Goal: Task Accomplishment & Management: Complete application form

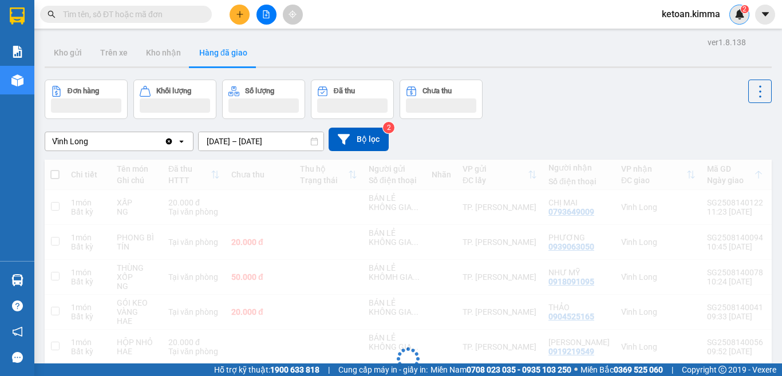
click at [738, 14] on img at bounding box center [739, 14] width 10 height 10
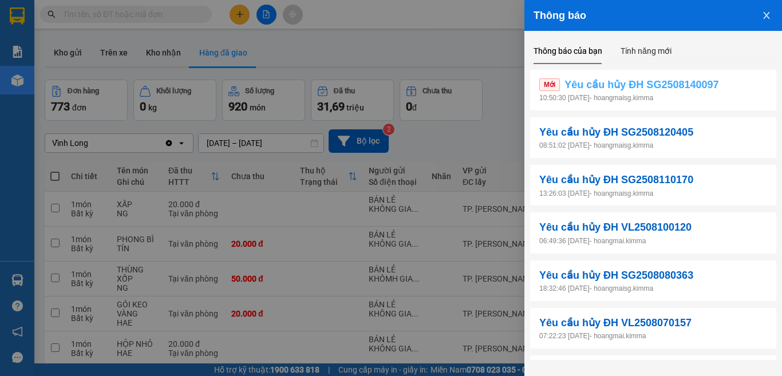
click at [663, 85] on span "Yêu cầu hủy ĐH SG2508140097" at bounding box center [641, 85] width 154 height 16
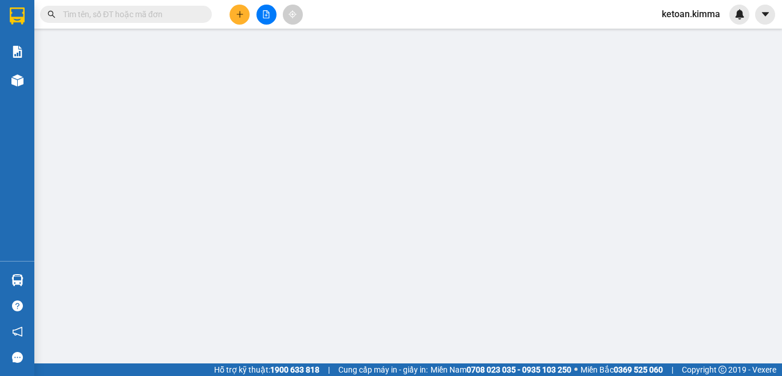
type input "BÁN LẺ KHÔNG GIAO HOÁ ĐƠN"
type input "00000000000"
type input "SAIIIIIIII"
type input "100.000"
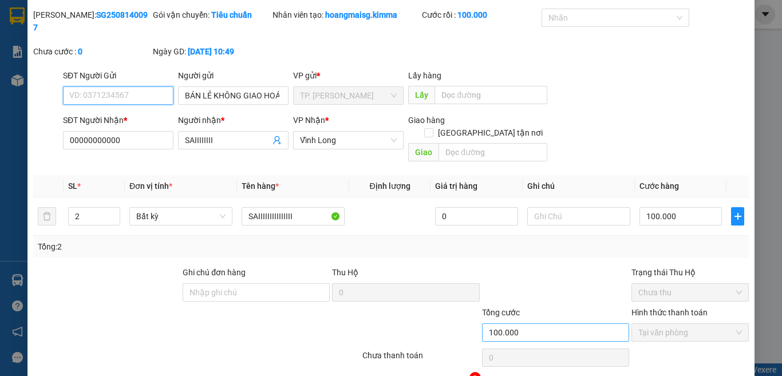
scroll to position [50, 0]
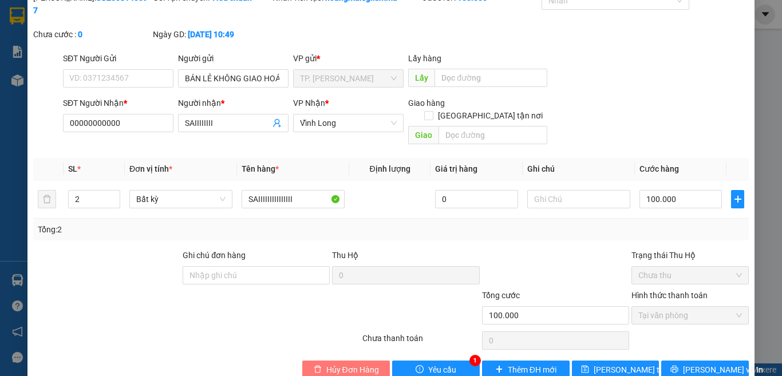
click at [361, 363] on span "Hủy Đơn Hàng" at bounding box center [352, 369] width 53 height 13
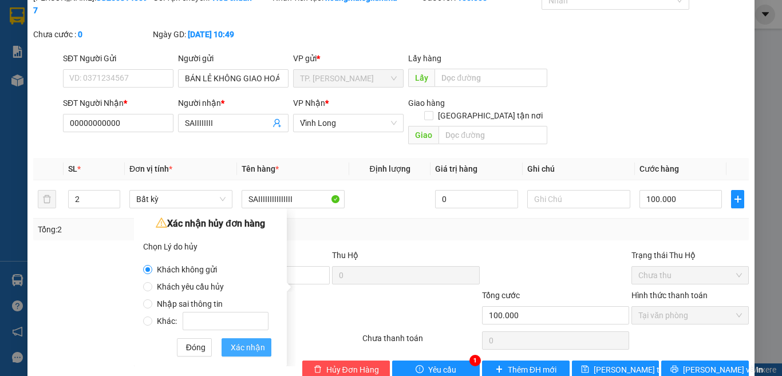
click at [249, 350] on span "Xác nhận" at bounding box center [248, 347] width 34 height 13
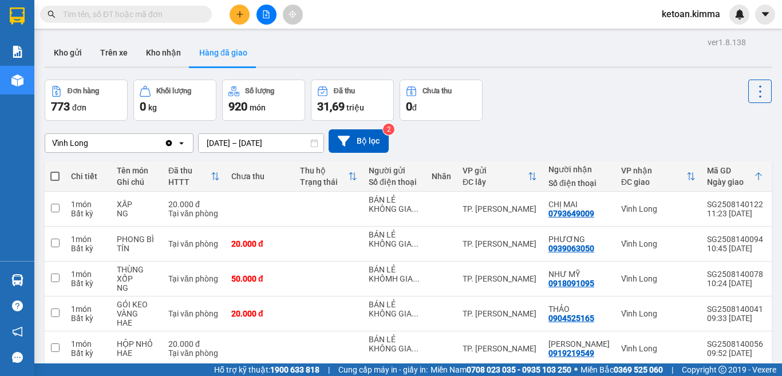
click at [266, 15] on icon "file-add" at bounding box center [266, 14] width 6 height 8
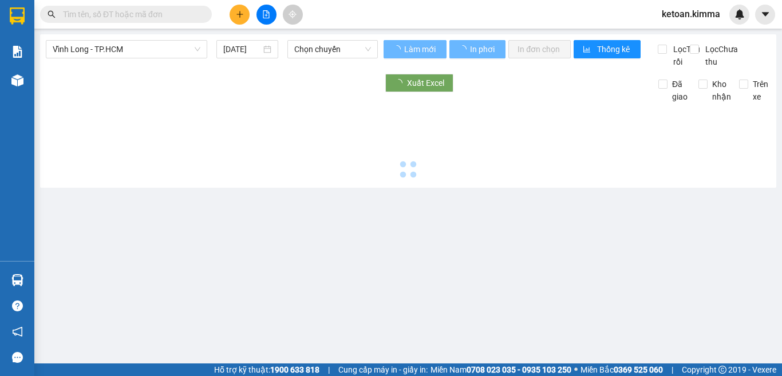
click at [159, 51] on span "Vĩnh Long - TP.HCM" at bounding box center [127, 49] width 148 height 17
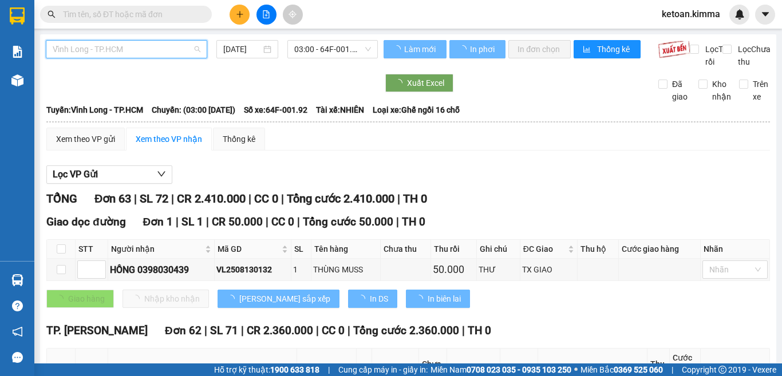
click at [150, 50] on span "Vĩnh Long - TP.HCM" at bounding box center [127, 49] width 148 height 17
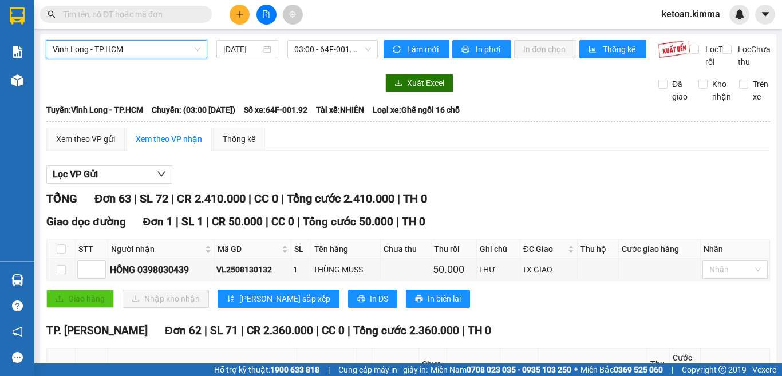
click at [144, 51] on span "Vĩnh Long - TP.HCM" at bounding box center [127, 49] width 148 height 17
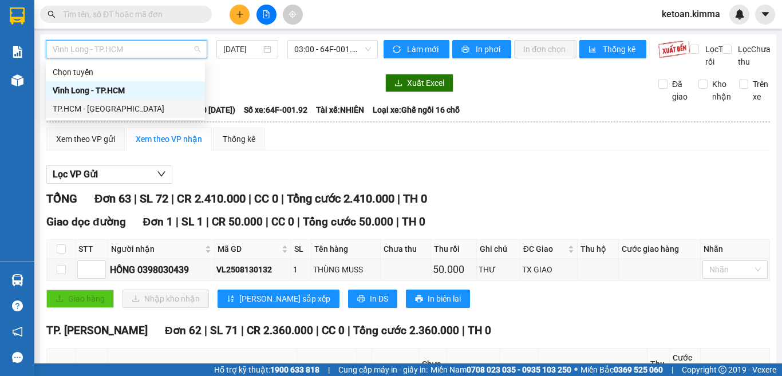
click at [71, 105] on div "TP.HCM - [GEOGRAPHIC_DATA]" at bounding box center [125, 108] width 145 height 13
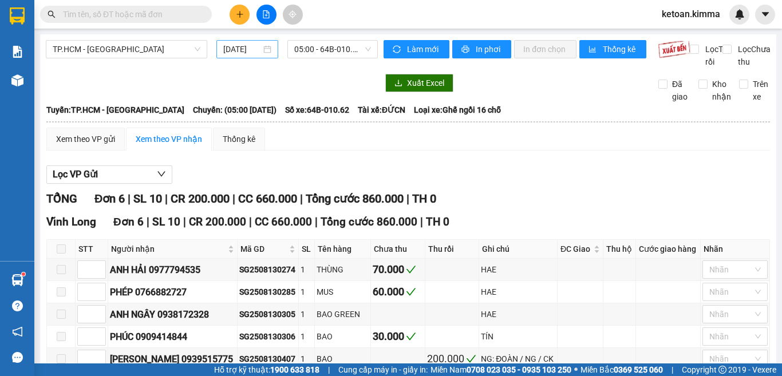
click at [260, 51] on div "[DATE]" at bounding box center [247, 49] width 48 height 13
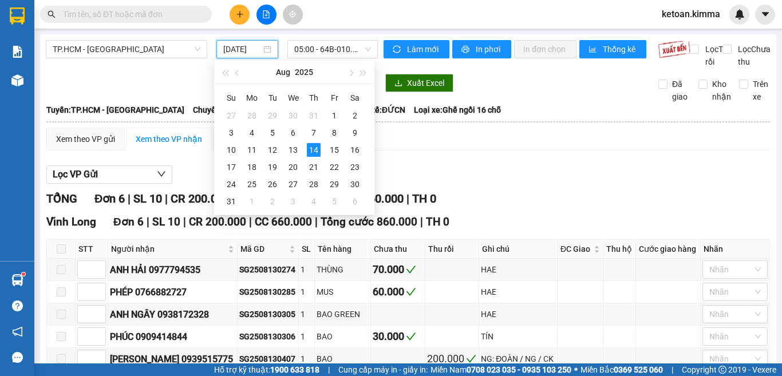
click at [574, 103] on div "Xuất Excel Đã giao Kho nhận Trên xe" at bounding box center [408, 88] width 724 height 29
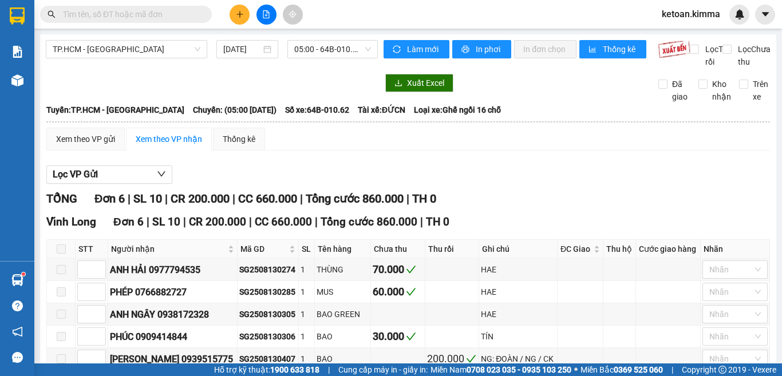
scroll to position [0, 0]
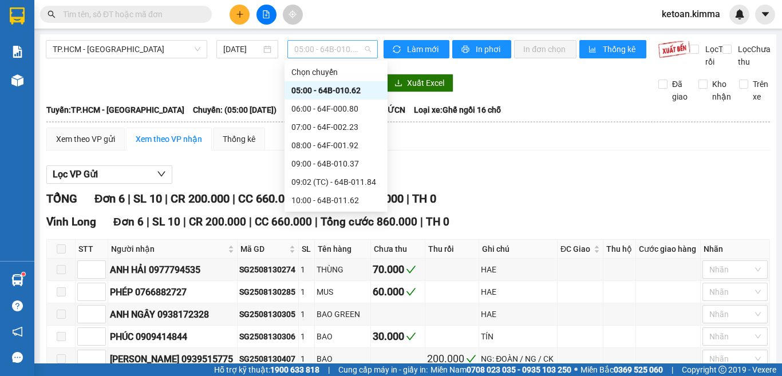
click at [361, 49] on span "05:00 - 64B-010.62" at bounding box center [332, 49] width 77 height 17
click at [340, 112] on div "06:00 - 64F-000.80" at bounding box center [335, 108] width 89 height 13
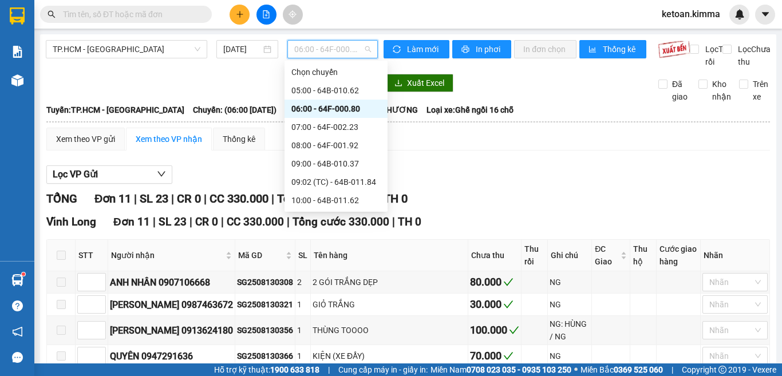
click at [366, 46] on span "06:00 - 64F-000.80" at bounding box center [332, 49] width 77 height 17
click at [343, 125] on div "07:00 - 64F-002.23" at bounding box center [335, 127] width 89 height 13
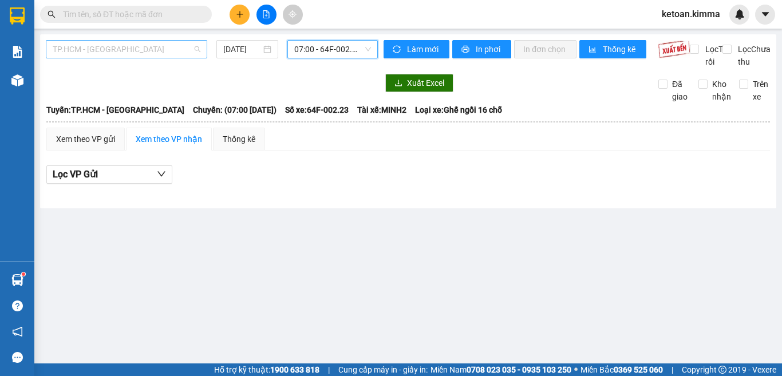
click at [191, 49] on span "TP.HCM - [GEOGRAPHIC_DATA]" at bounding box center [127, 49] width 148 height 17
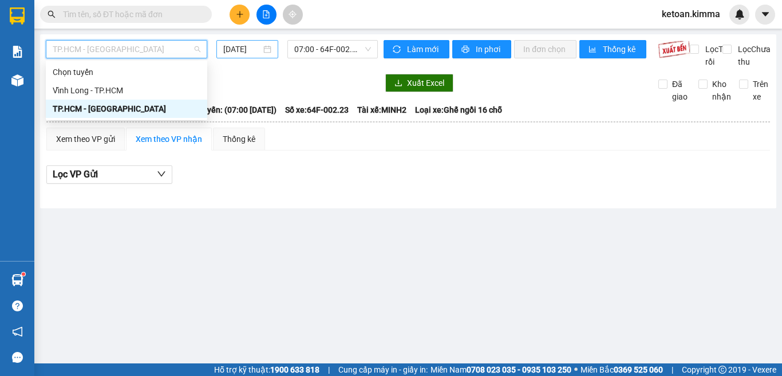
click at [252, 50] on input "[DATE]" at bounding box center [242, 49] width 38 height 13
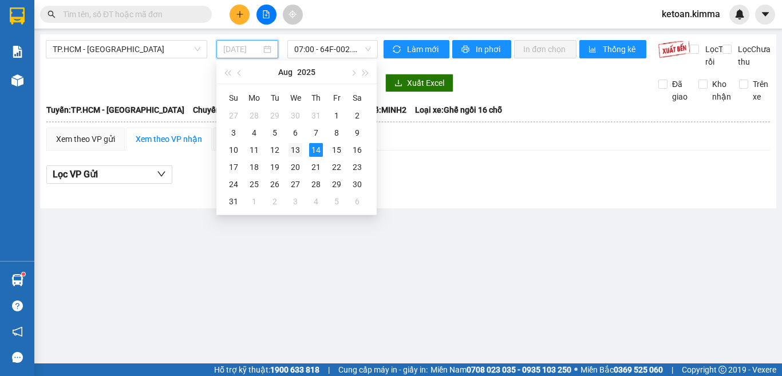
click at [294, 152] on div "13" at bounding box center [295, 150] width 14 height 14
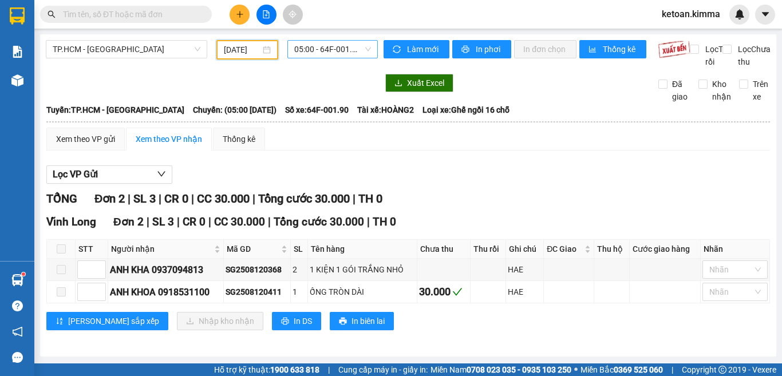
click at [355, 49] on span "05:00 - 64F-001.90" at bounding box center [332, 49] width 77 height 17
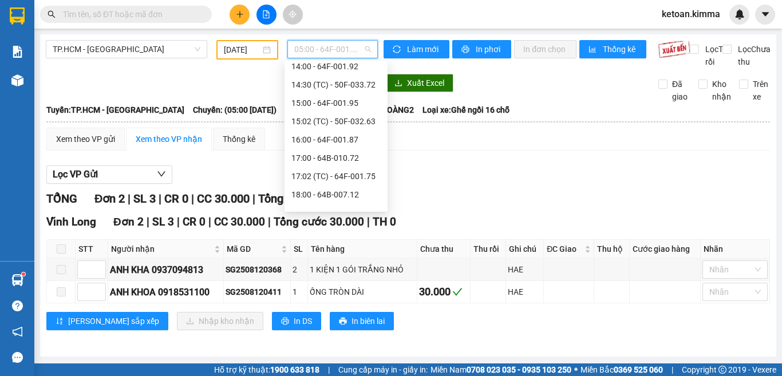
scroll to position [238, 0]
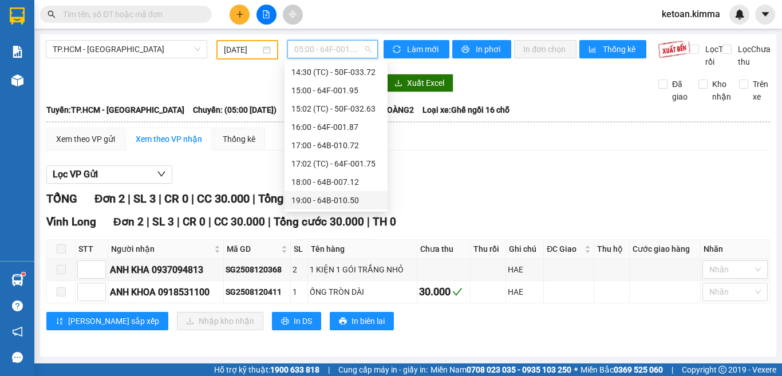
click at [331, 201] on div "19:00 - 64B-010.50" at bounding box center [335, 200] width 89 height 13
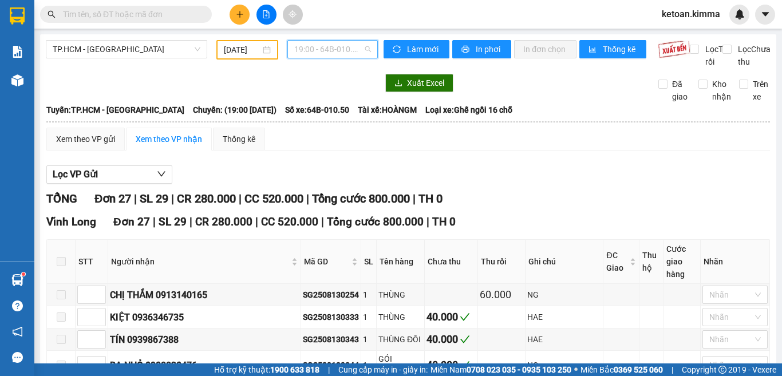
click at [365, 47] on span "19:00 - 64B-010.50" at bounding box center [332, 49] width 77 height 17
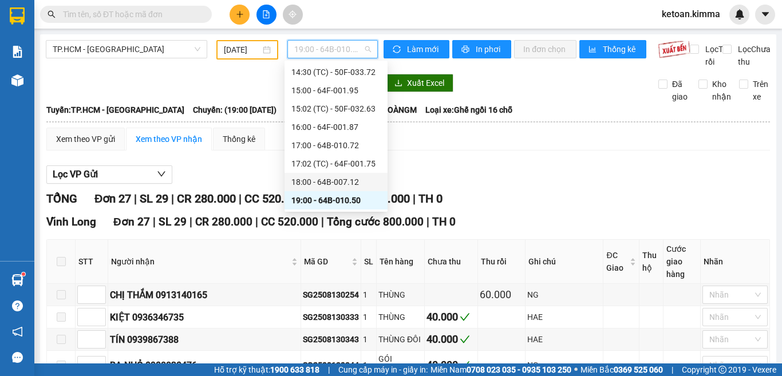
click at [336, 183] on div "18:00 - 64B-007.12" at bounding box center [335, 182] width 89 height 13
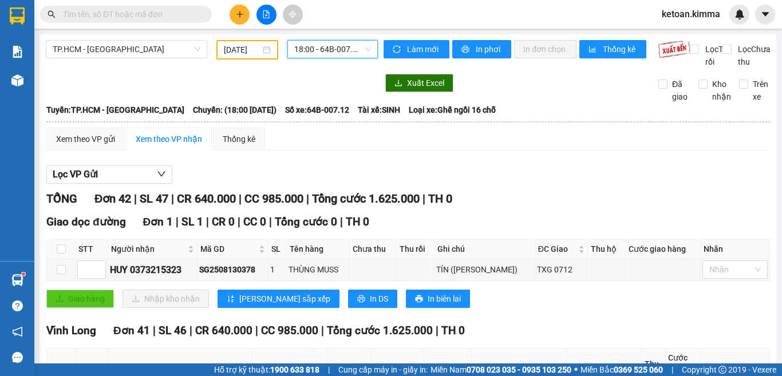
click at [263, 52] on div "13/08/2025" at bounding box center [247, 49] width 47 height 13
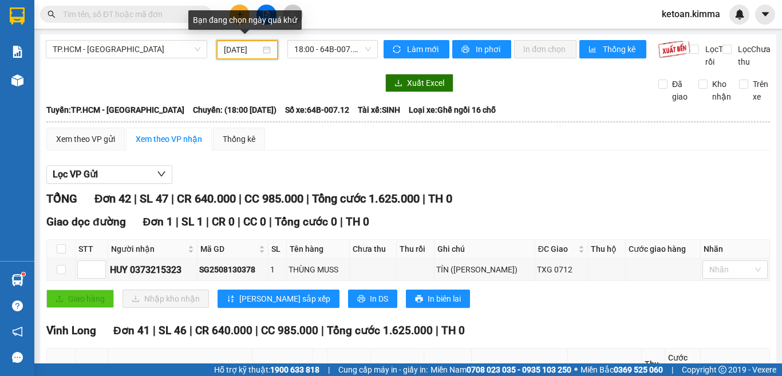
scroll to position [0, 5]
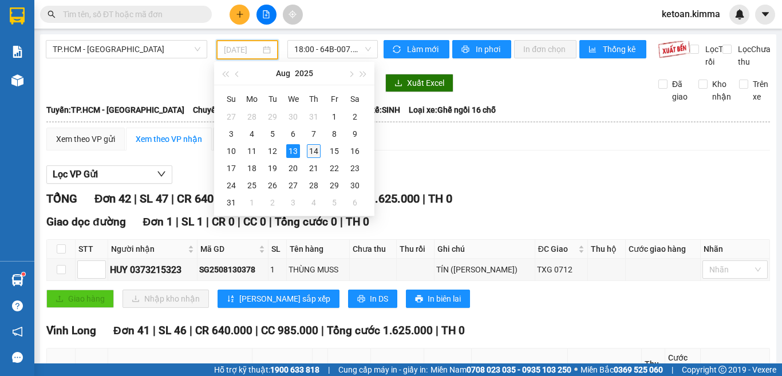
click at [310, 150] on div "14" at bounding box center [314, 151] width 14 height 14
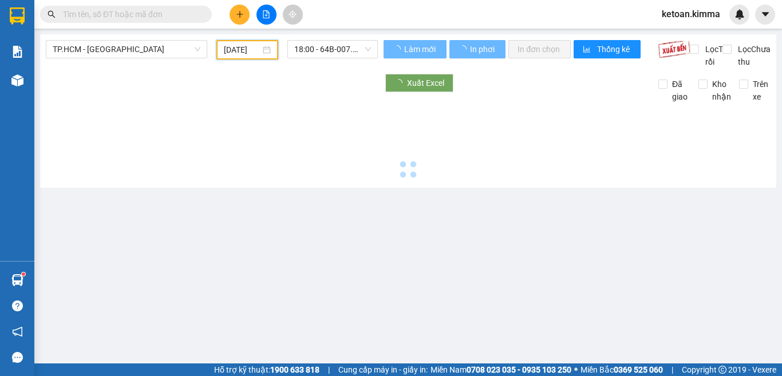
scroll to position [0, 4]
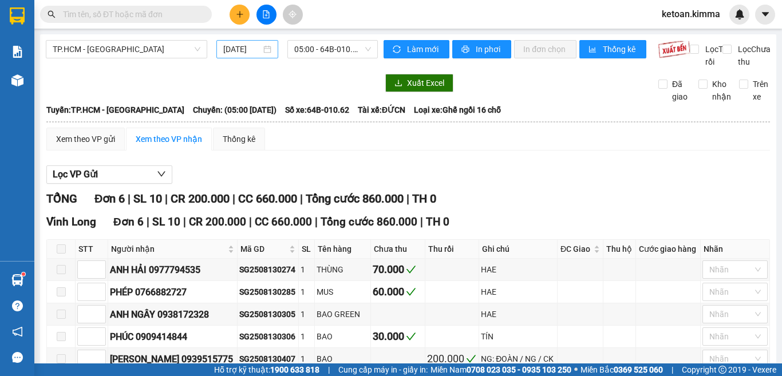
click at [273, 50] on div "[DATE]" at bounding box center [247, 49] width 62 height 18
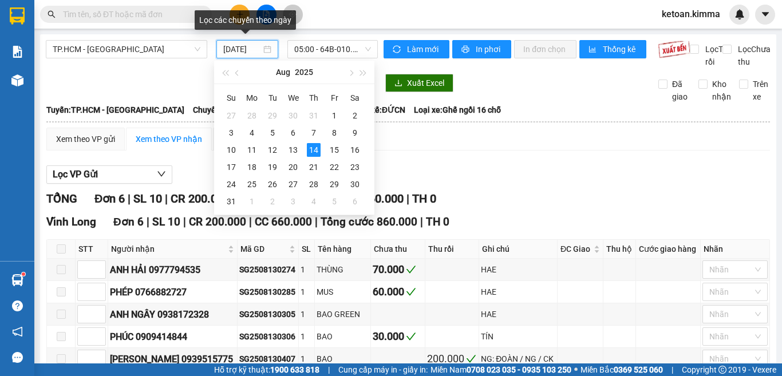
scroll to position [0, 3]
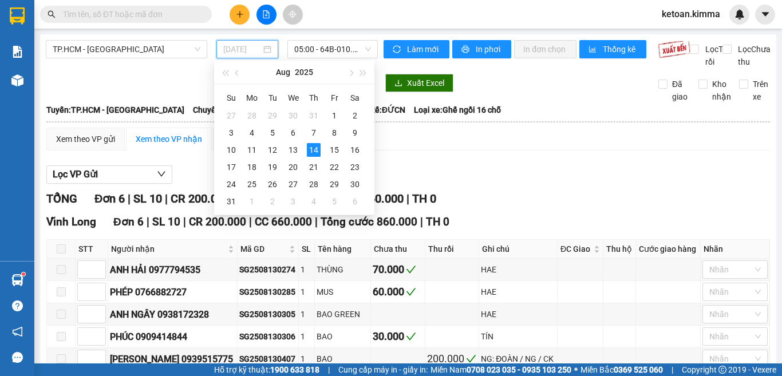
type input "[DATE]"
click at [310, 142] on td "14" at bounding box center [313, 149] width 21 height 17
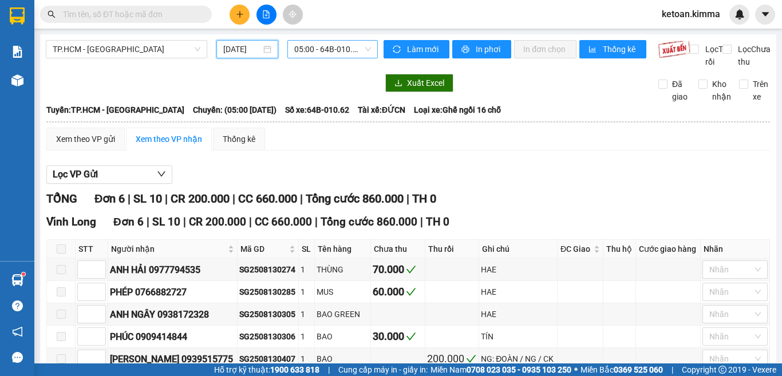
click at [367, 47] on div "05:00 - 64B-010.62" at bounding box center [332, 49] width 90 height 18
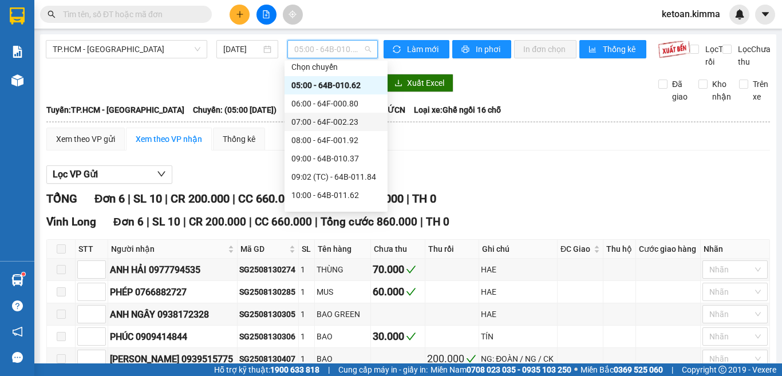
scroll to position [0, 0]
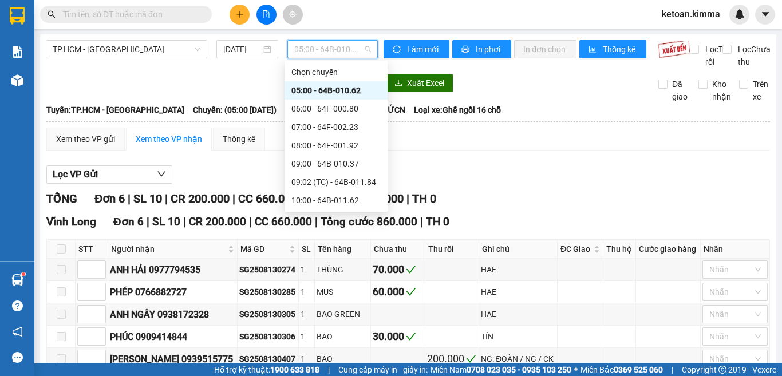
click at [344, 91] on div "05:00 - 64B-010.62" at bounding box center [335, 90] width 89 height 13
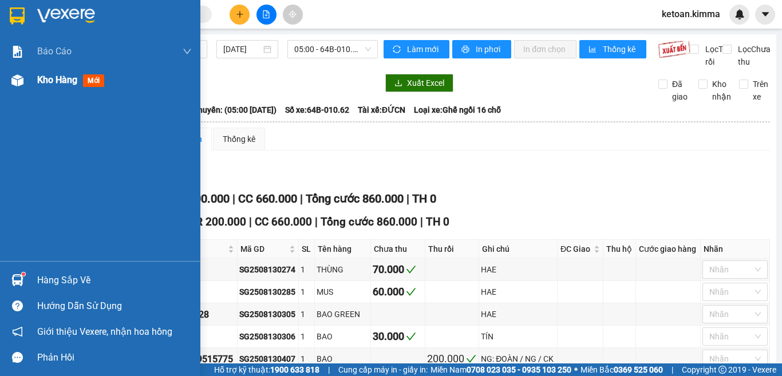
click at [65, 81] on span "Kho hàng" at bounding box center [57, 79] width 40 height 11
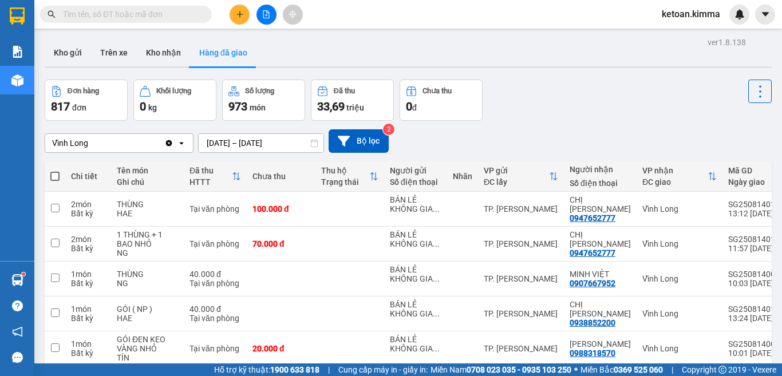
click at [308, 145] on input "[DATE] – [DATE]" at bounding box center [261, 143] width 125 height 18
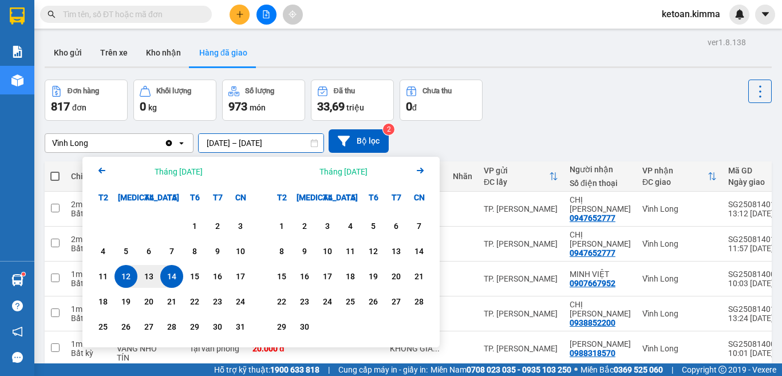
click at [168, 276] on div "14" at bounding box center [172, 277] width 16 height 14
click at [309, 143] on input "14/08/2025 – / /" at bounding box center [261, 143] width 125 height 18
click at [168, 282] on div "14" at bounding box center [172, 277] width 16 height 14
type input "[DATE] – [DATE]"
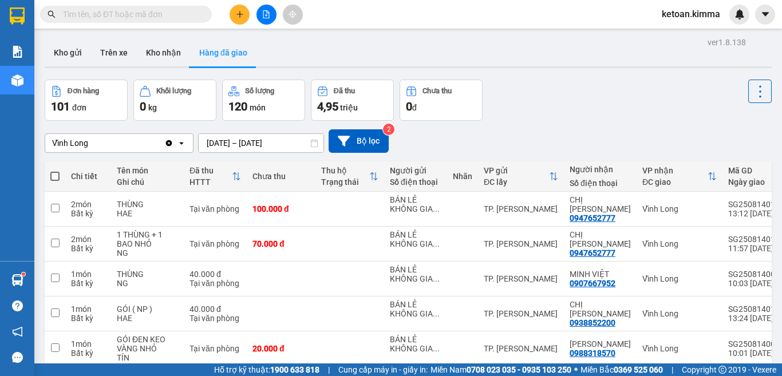
click at [102, 151] on div "Vĩnh Long" at bounding box center [104, 143] width 119 height 18
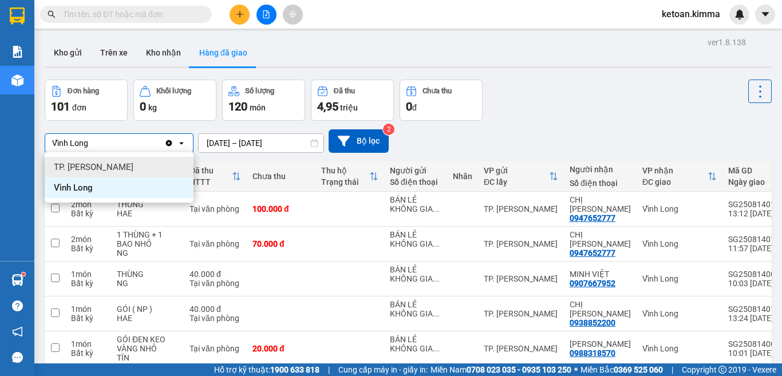
click at [88, 168] on span "TP. [PERSON_NAME]" at bounding box center [94, 166] width 80 height 11
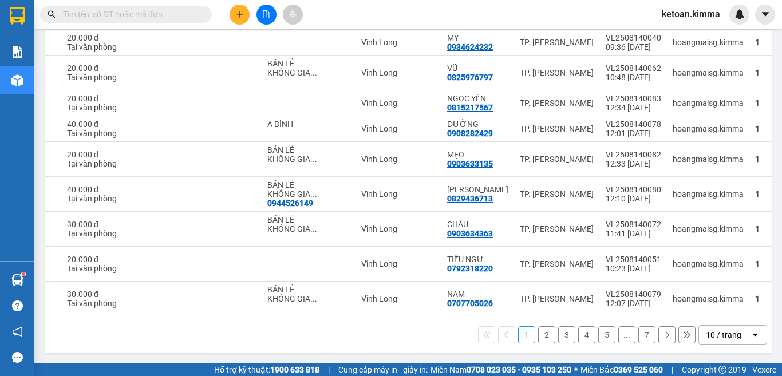
scroll to position [0, 168]
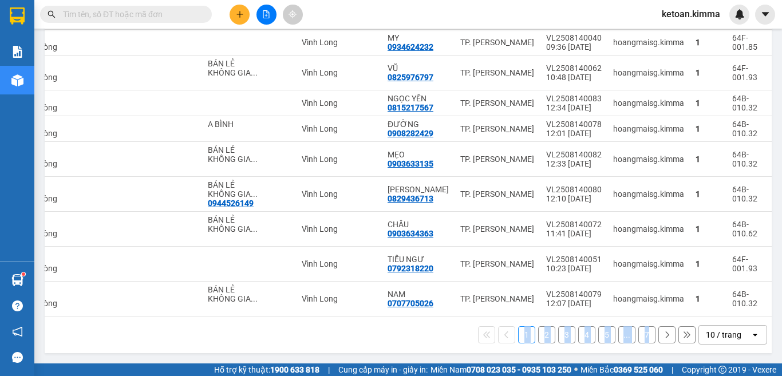
drag, startPoint x: 654, startPoint y: 316, endPoint x: 437, endPoint y: 332, distance: 218.0
click at [437, 332] on div "1 2 3 4 5 ... 7 10 / trang open" at bounding box center [408, 334] width 727 height 37
click at [366, 344] on div "1 2 3 4 5 ... 7 10 / trang open" at bounding box center [408, 334] width 718 height 19
click at [750, 332] on icon "open" at bounding box center [754, 334] width 9 height 9
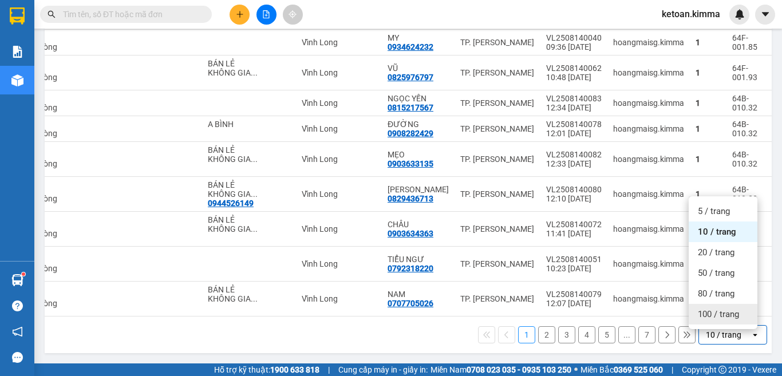
click at [722, 312] on span "100 / trang" at bounding box center [718, 313] width 41 height 11
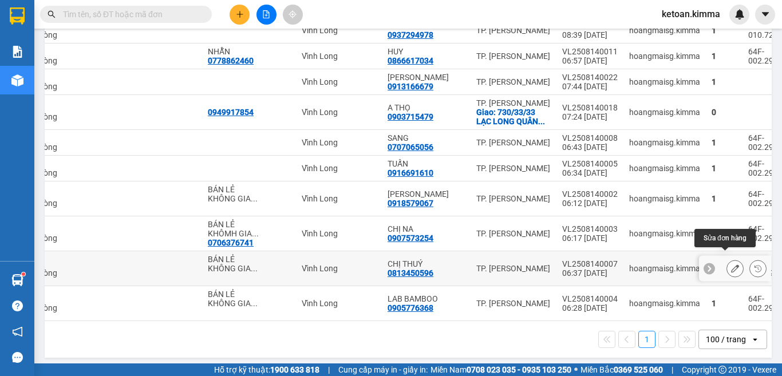
click at [731, 264] on icon at bounding box center [735, 268] width 8 height 8
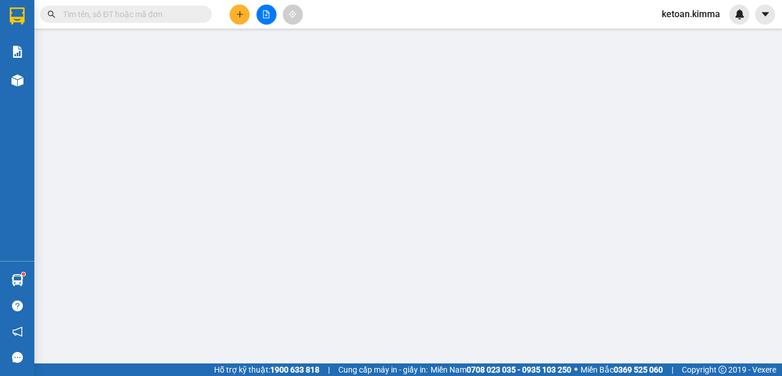
type input "BÁN LẺ KHÔNG GIAO HOÁ ĐƠN"
type input "0813450596"
type input "CHỊ THUÝ"
type input "30.000"
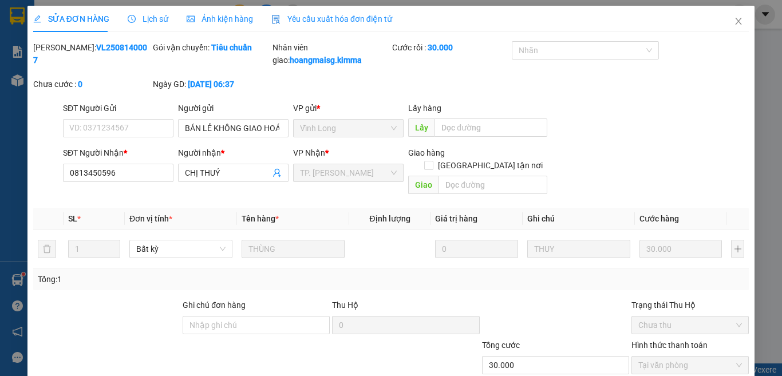
click at [311, 18] on span "Yêu cầu xuất hóa đơn điện tử" at bounding box center [331, 18] width 121 height 9
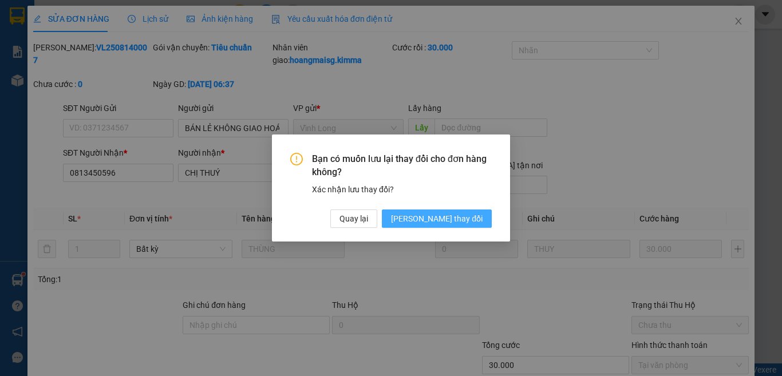
click at [466, 210] on button "[PERSON_NAME] thay đổi" at bounding box center [437, 218] width 110 height 18
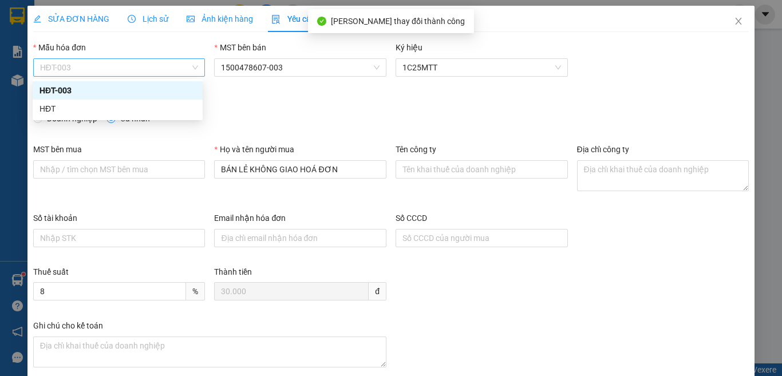
click at [110, 68] on span "HĐT-003" at bounding box center [119, 67] width 159 height 17
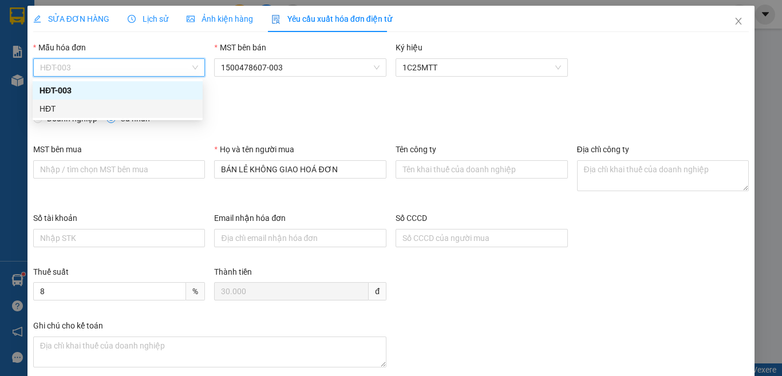
click at [44, 106] on div "HĐT" at bounding box center [117, 108] width 156 height 13
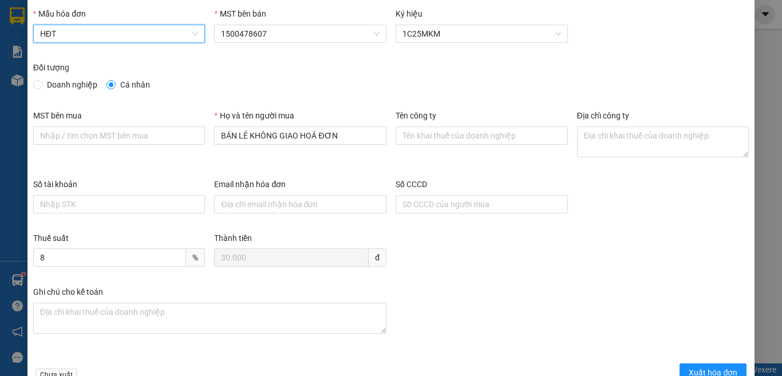
scroll to position [65, 0]
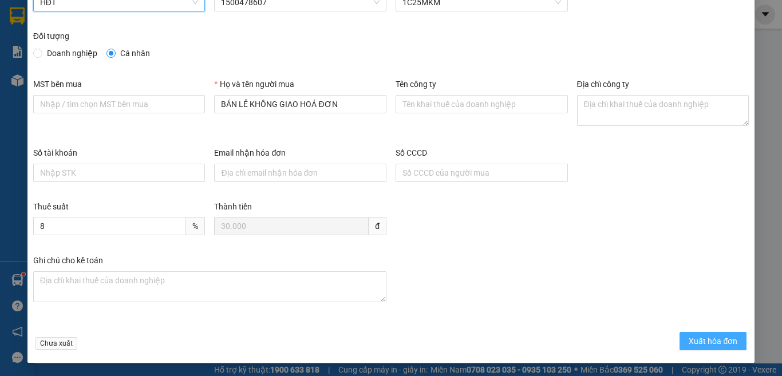
click at [702, 348] on button "Xuất hóa đơn" at bounding box center [712, 341] width 67 height 18
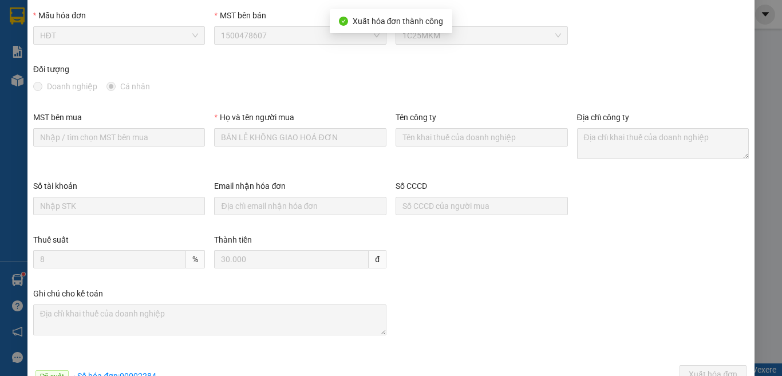
scroll to position [0, 0]
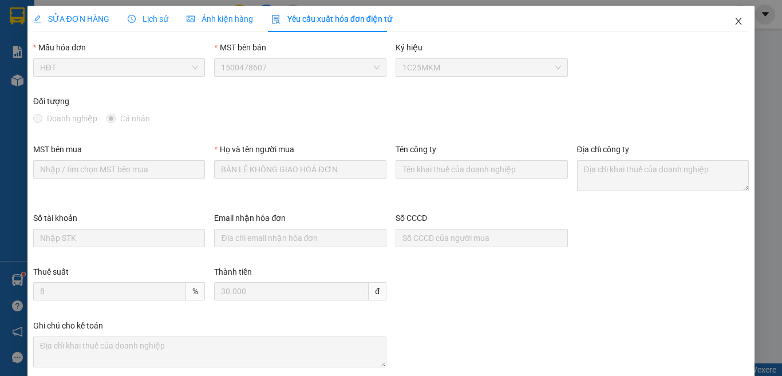
click at [734, 21] on icon "close" at bounding box center [738, 21] width 9 height 9
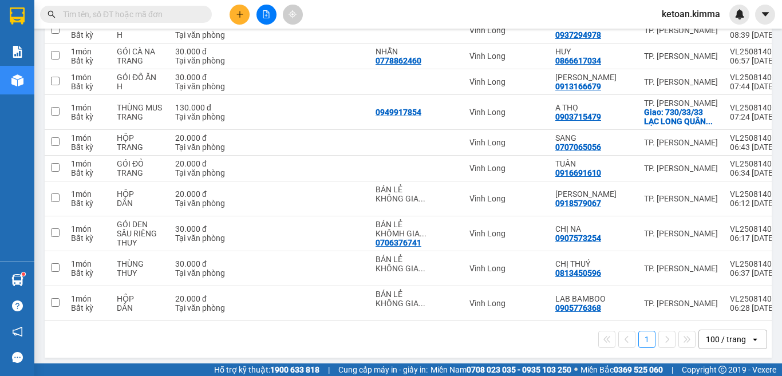
scroll to position [0, 168]
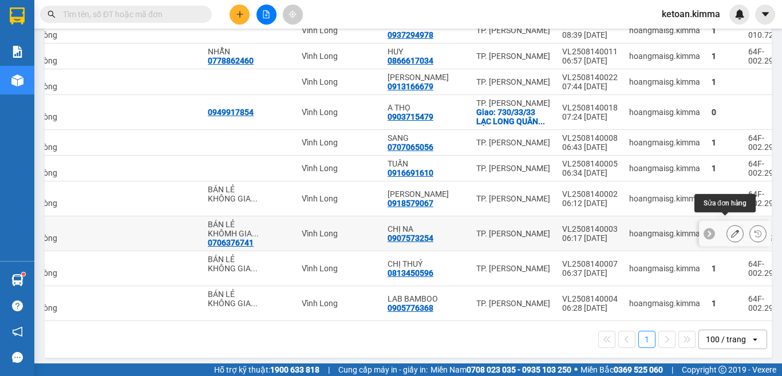
click at [731, 229] on icon at bounding box center [735, 233] width 8 height 8
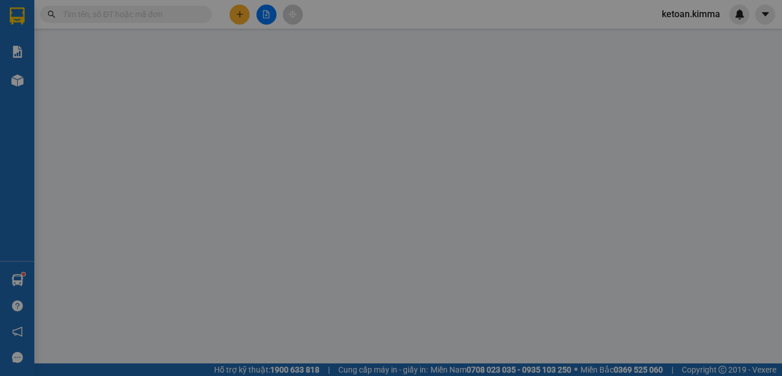
type input "0706376741"
type input "BÁN LẺ KHÔMH GIAO HOPÁ ĐƠN"
type input "0907573254"
type input "CHỊ NA"
type input "30.000"
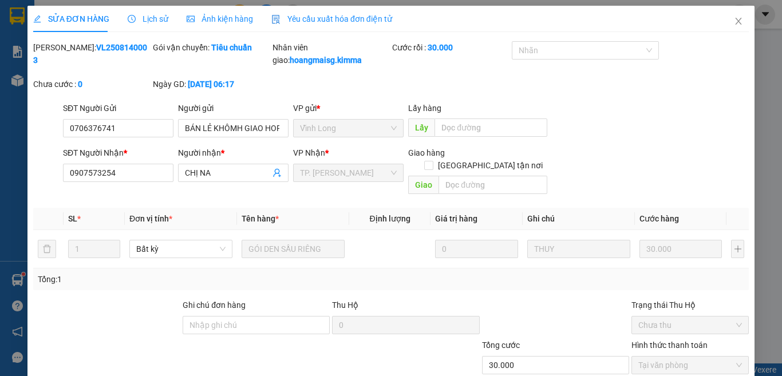
click at [321, 17] on span "Yêu cầu xuất hóa đơn điện tử" at bounding box center [331, 18] width 121 height 9
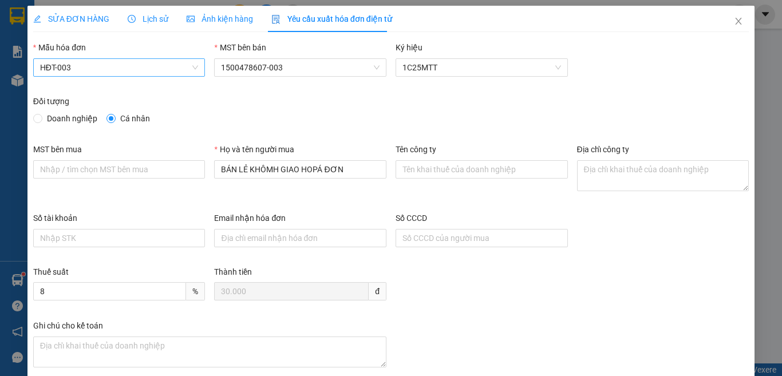
click at [77, 70] on span "HĐT-003" at bounding box center [119, 67] width 159 height 17
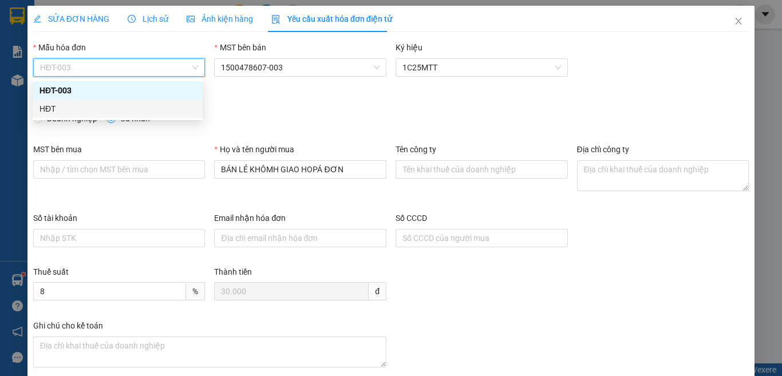
click at [41, 104] on div "HĐT" at bounding box center [117, 108] width 156 height 13
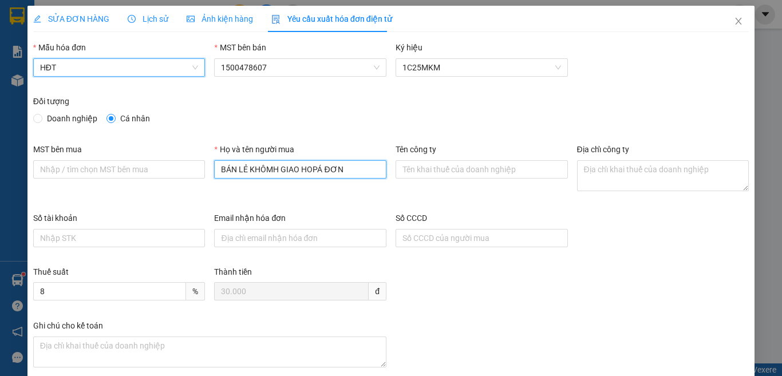
click at [321, 167] on input "BÁN LẺ KHÔMH GIAO HOPÁ ĐƠN" at bounding box center [300, 169] width 172 height 18
click at [348, 176] on input "BÁN LẺ KHÔMH GIAO HĐƠN" at bounding box center [300, 169] width 172 height 18
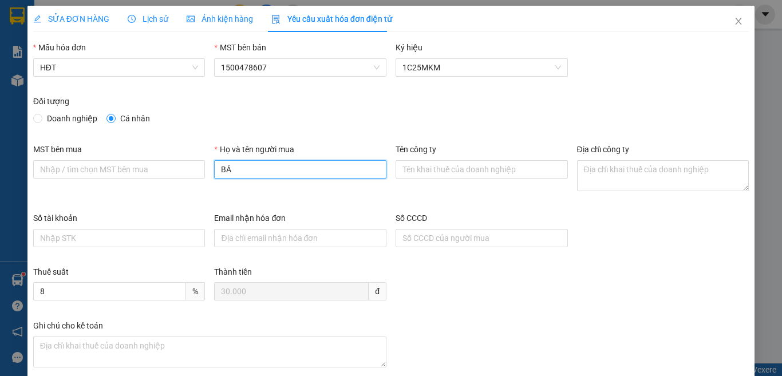
type input "B"
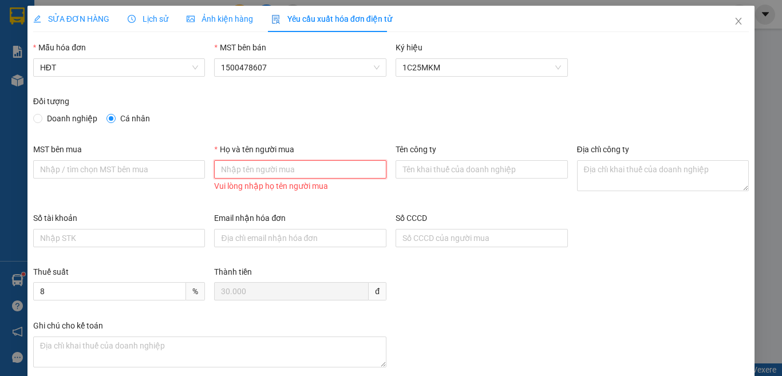
click at [291, 168] on input "Họ và tên người mua" at bounding box center [300, 169] width 172 height 18
type input "Bán lẻ không giao hóa đơn"
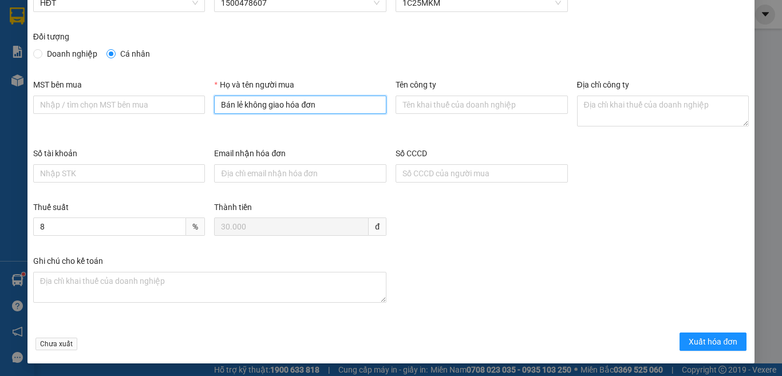
scroll to position [65, 0]
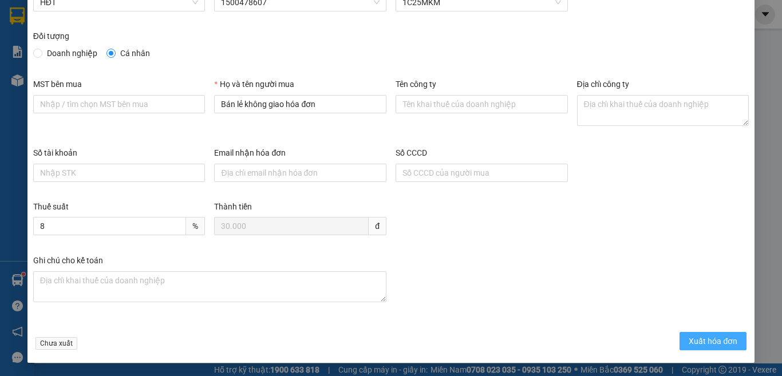
click at [699, 347] on button "Xuất hóa đơn" at bounding box center [712, 341] width 67 height 18
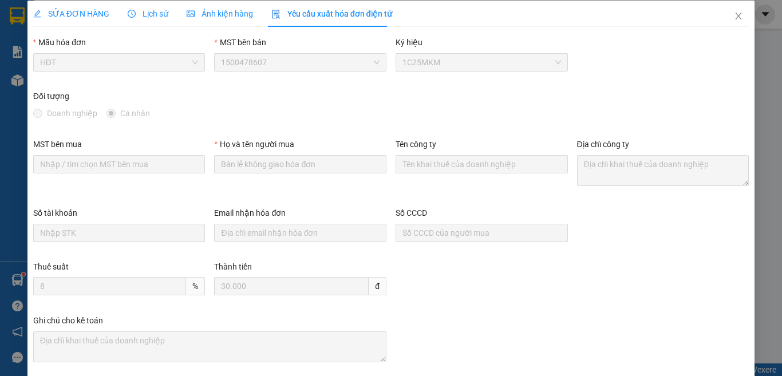
scroll to position [0, 0]
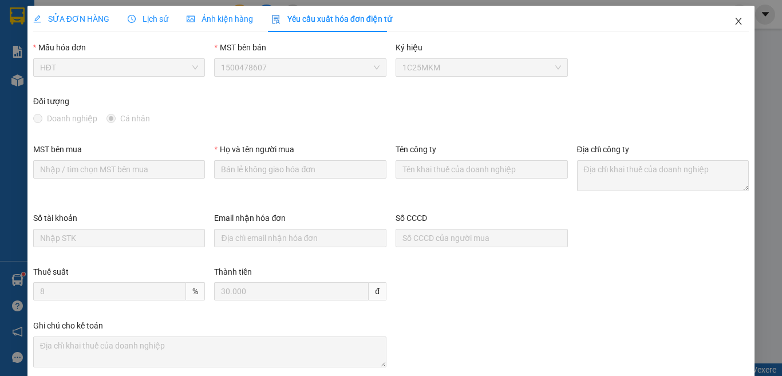
click at [726, 16] on span "Close" at bounding box center [738, 22] width 32 height 32
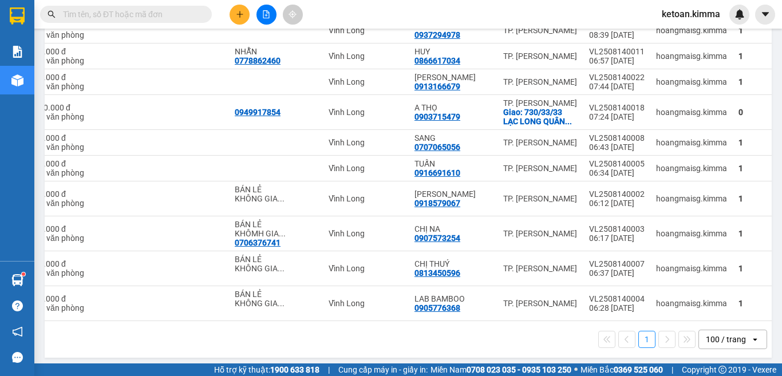
scroll to position [0, 168]
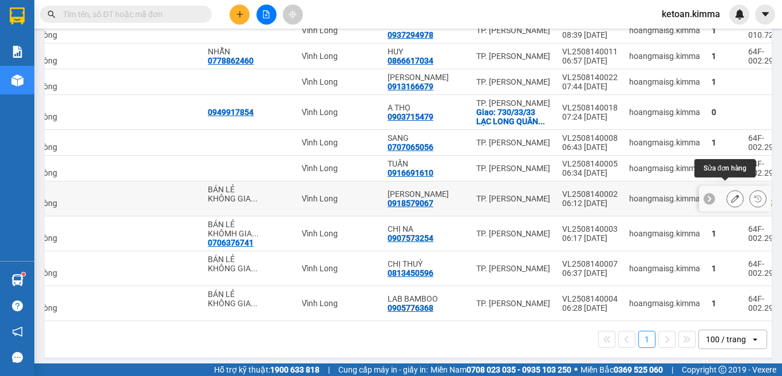
click at [731, 195] on icon at bounding box center [735, 199] width 8 height 8
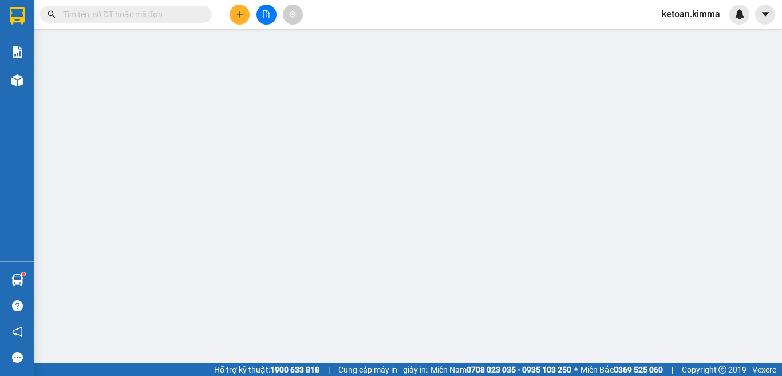
type input "BÁN LẺ KHÔNG GIAO HOÁ ĐƠN"
type input "0918579067"
type input "THẢO VŨ"
type input "20.000"
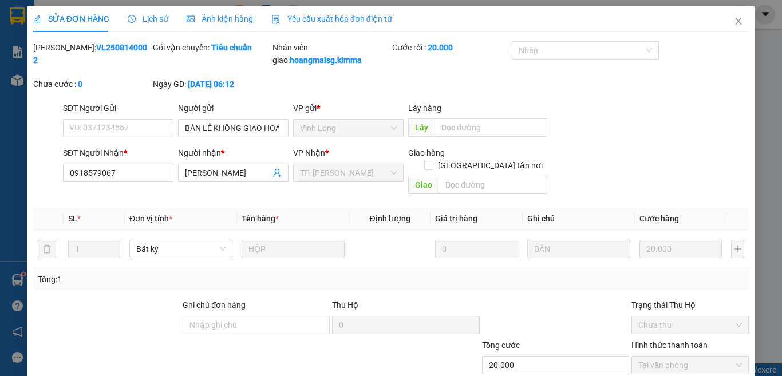
click at [311, 13] on div "Yêu cầu xuất hóa đơn điện tử" at bounding box center [331, 19] width 121 height 26
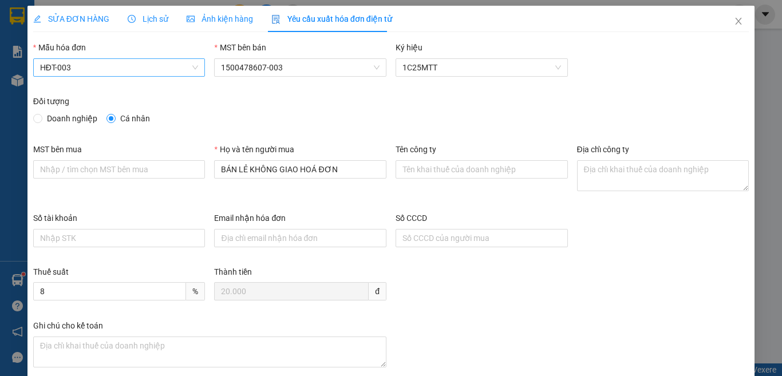
drag, startPoint x: 75, startPoint y: 69, endPoint x: 62, endPoint y: 74, distance: 13.6
click at [74, 68] on span "HĐT-003" at bounding box center [119, 67] width 159 height 17
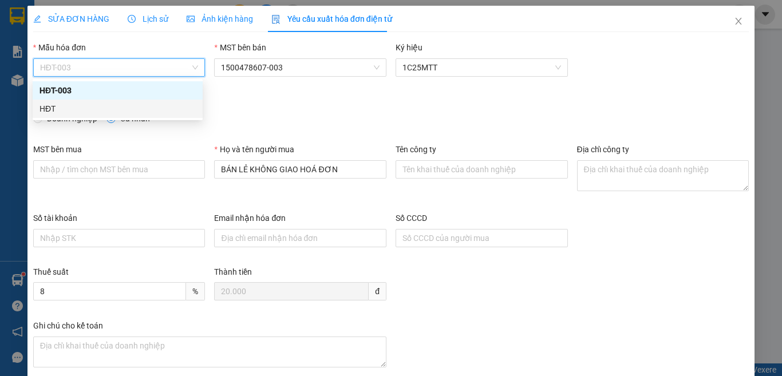
click at [37, 106] on div "HĐT" at bounding box center [118, 109] width 170 height 18
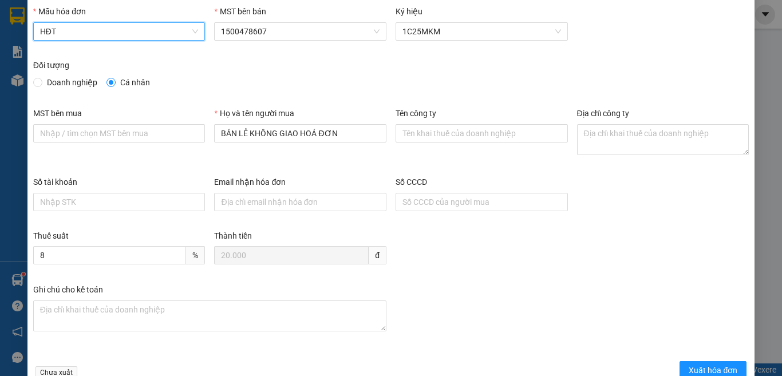
scroll to position [65, 0]
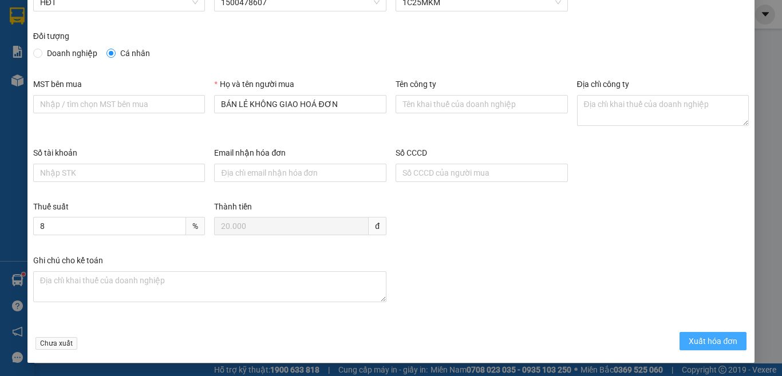
click at [704, 336] on span "Xuất hóa đơn" at bounding box center [712, 341] width 49 height 13
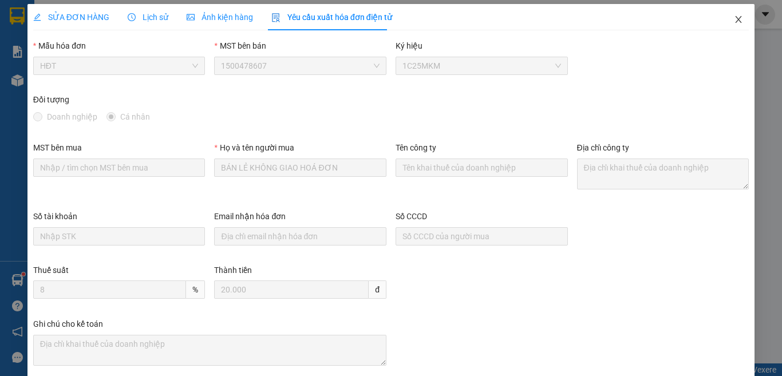
scroll to position [0, 0]
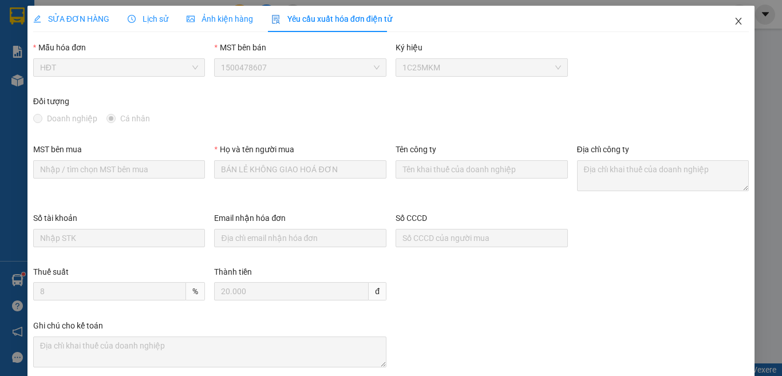
click at [735, 22] on icon "close" at bounding box center [738, 21] width 6 height 7
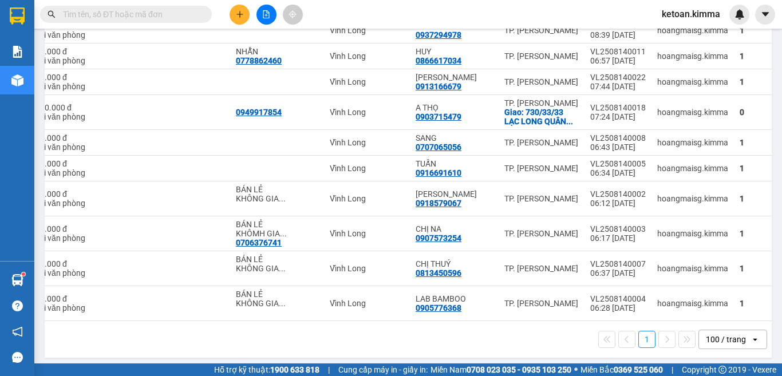
scroll to position [0, 168]
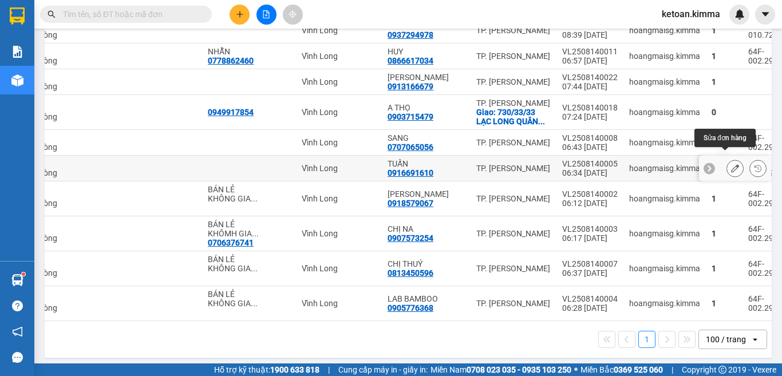
click at [731, 164] on icon at bounding box center [735, 168] width 8 height 8
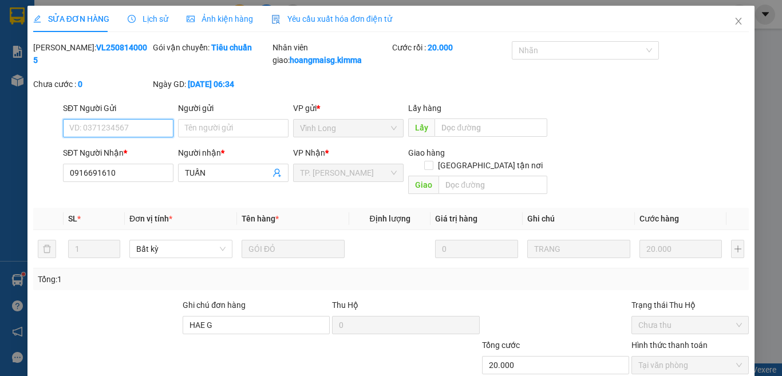
click at [317, 15] on span "Yêu cầu xuất hóa đơn điện tử" at bounding box center [331, 18] width 121 height 9
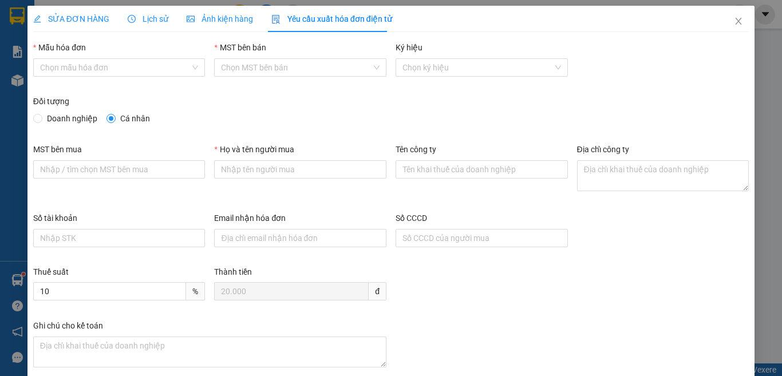
type input "8"
drag, startPoint x: 102, startPoint y: 66, endPoint x: 74, endPoint y: 78, distance: 31.0
click at [102, 66] on span "HĐT-003" at bounding box center [119, 67] width 159 height 17
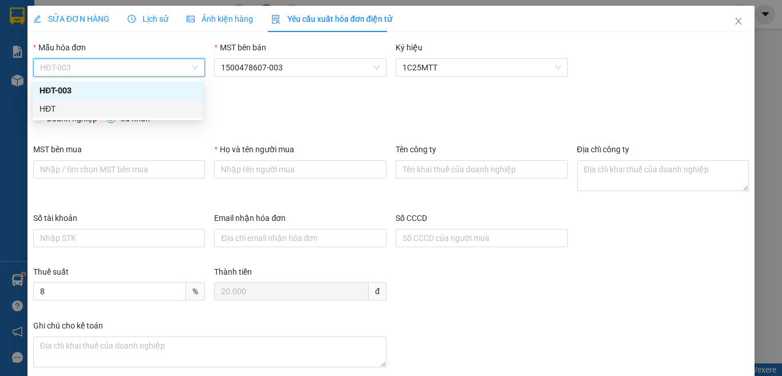
click at [37, 110] on div "HĐT" at bounding box center [118, 109] width 170 height 18
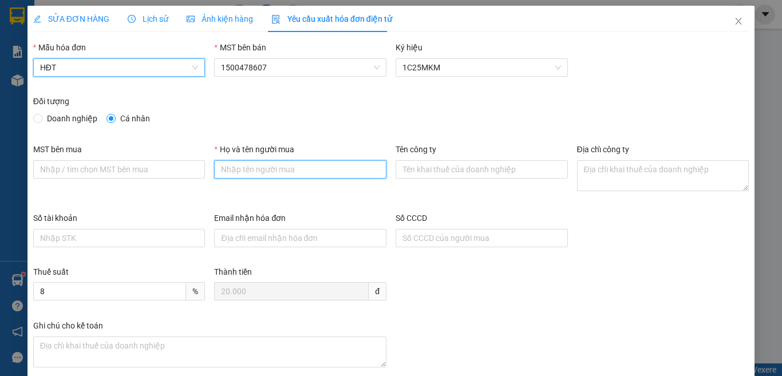
click at [336, 172] on input "Họ và tên người mua" at bounding box center [300, 169] width 172 height 18
type input "Bán lẻ không giao hóa đơn"
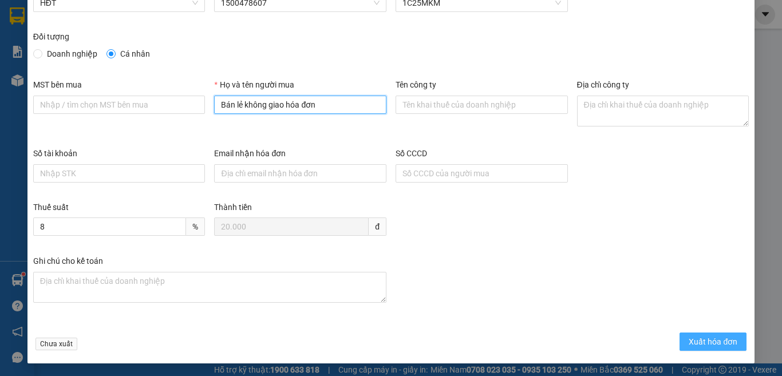
scroll to position [65, 0]
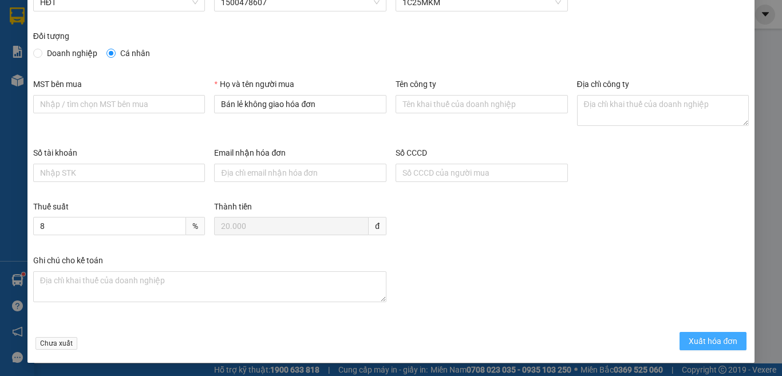
click at [719, 340] on span "Xuất hóa đơn" at bounding box center [712, 341] width 49 height 13
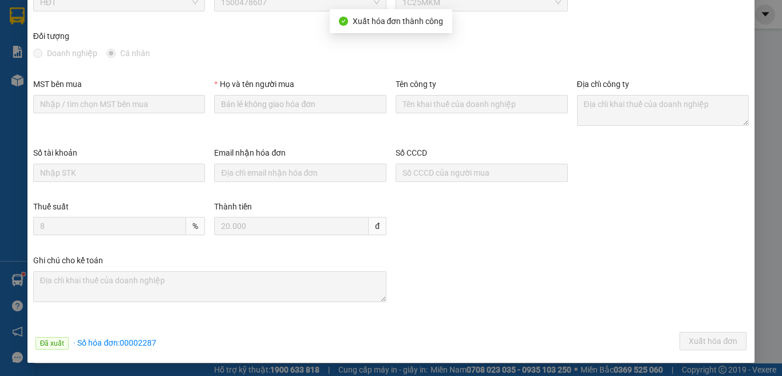
scroll to position [0, 0]
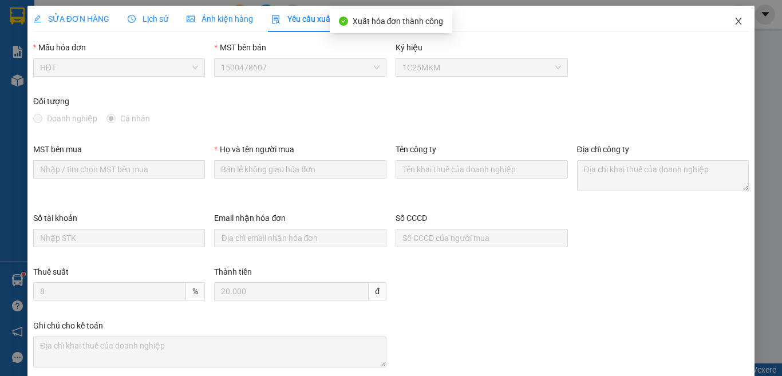
click at [734, 20] on icon "close" at bounding box center [738, 21] width 9 height 9
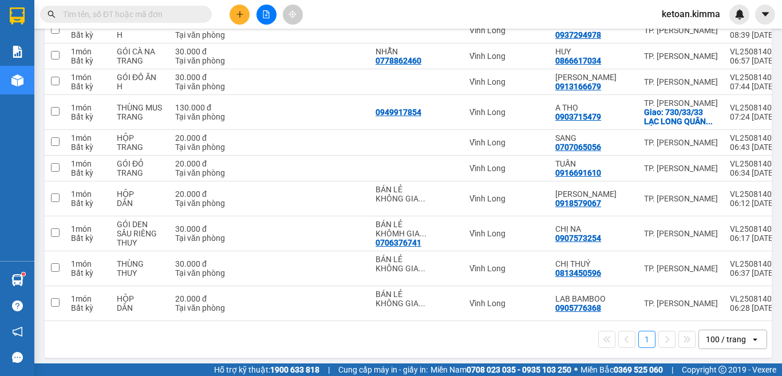
scroll to position [0, 168]
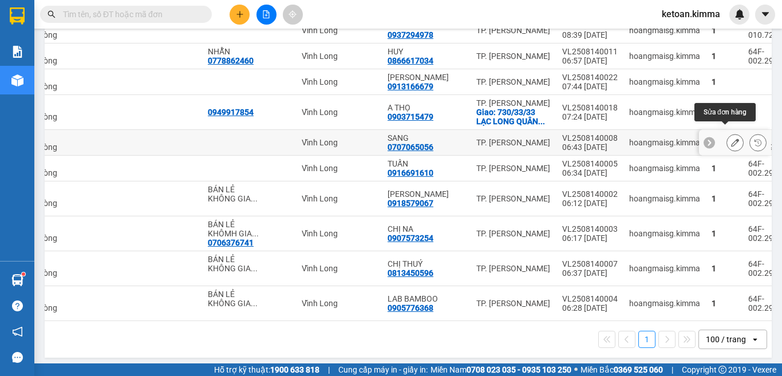
click at [730, 133] on button at bounding box center [735, 143] width 16 height 20
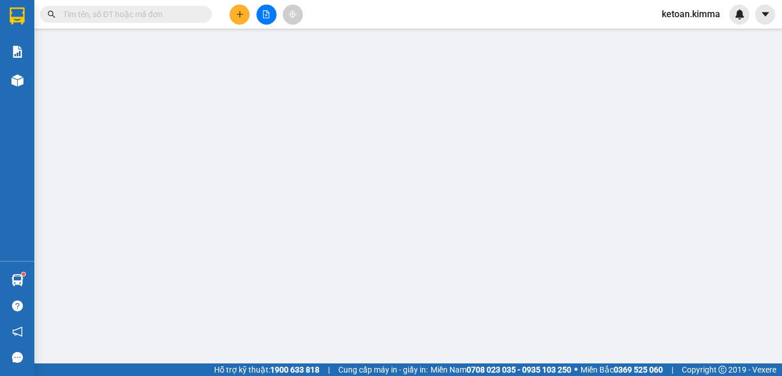
type input "0707065056"
type input "SANG"
type input "20.000"
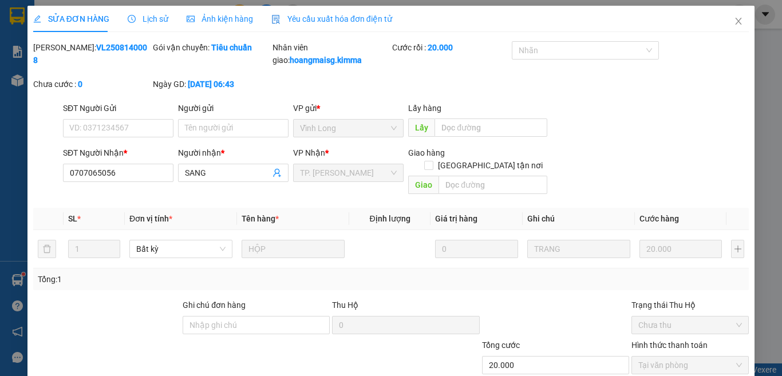
click at [340, 15] on span "Yêu cầu xuất hóa đơn điện tử" at bounding box center [331, 18] width 121 height 9
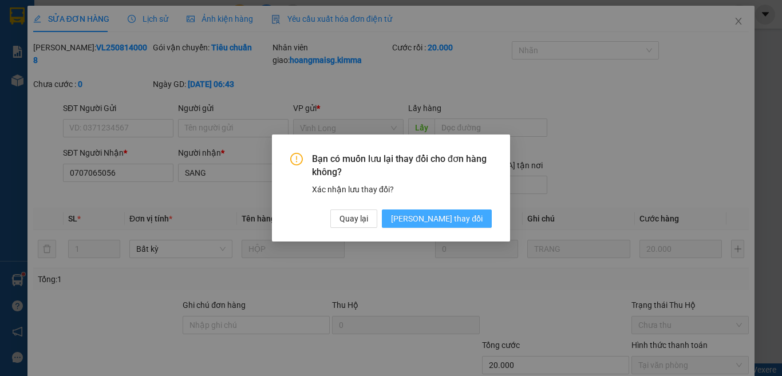
click at [451, 215] on span "[PERSON_NAME] thay đổi" at bounding box center [437, 218] width 92 height 13
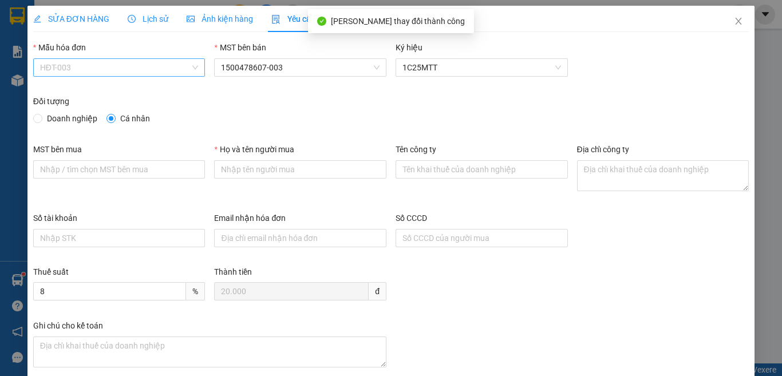
click at [77, 67] on span "HĐT-003" at bounding box center [119, 67] width 159 height 17
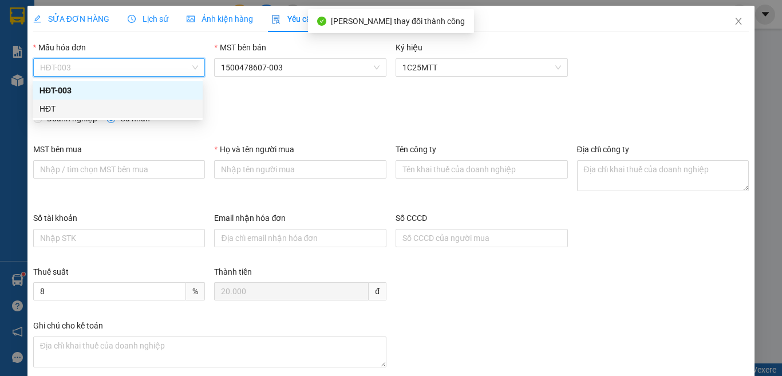
click at [42, 110] on div "HĐT" at bounding box center [117, 108] width 156 height 13
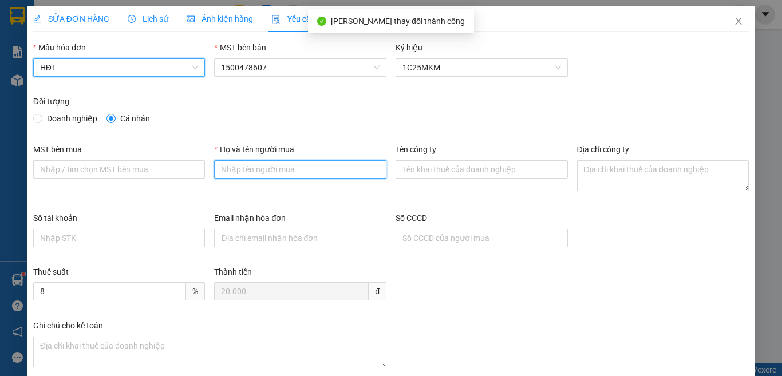
click at [326, 172] on input "Họ và tên người mua" at bounding box center [300, 169] width 172 height 18
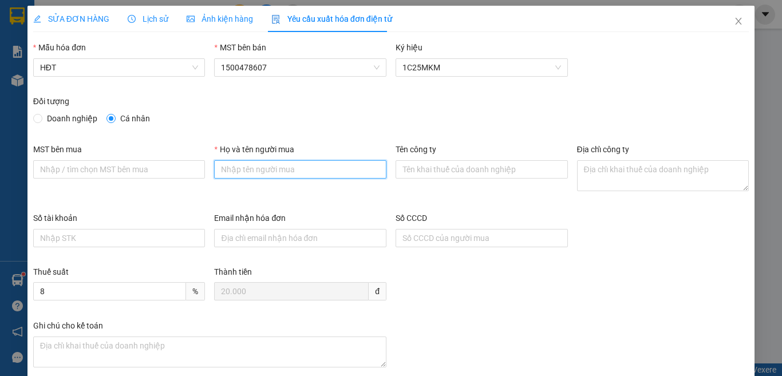
type input "Bán lẻ không giao hóa đơn"
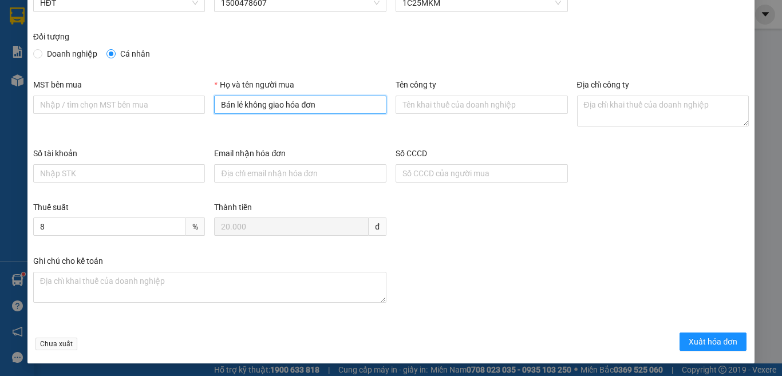
scroll to position [65, 0]
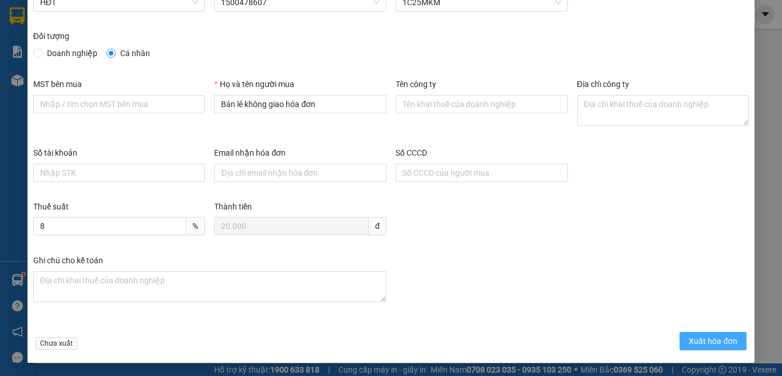
click at [688, 340] on span "Xuất hóa đơn" at bounding box center [712, 341] width 49 height 13
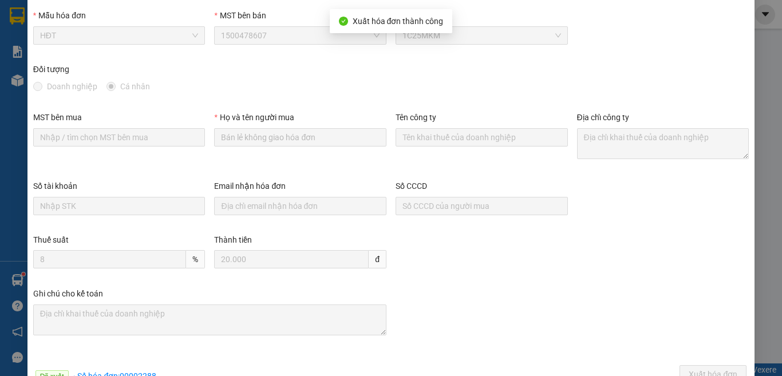
scroll to position [0, 0]
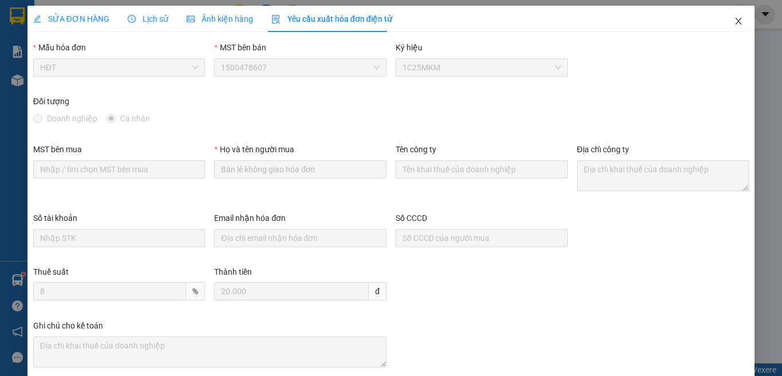
click at [734, 24] on icon "close" at bounding box center [738, 21] width 9 height 9
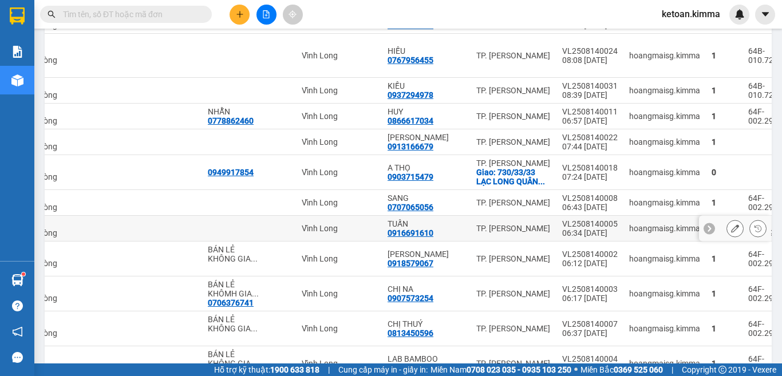
scroll to position [1899, 0]
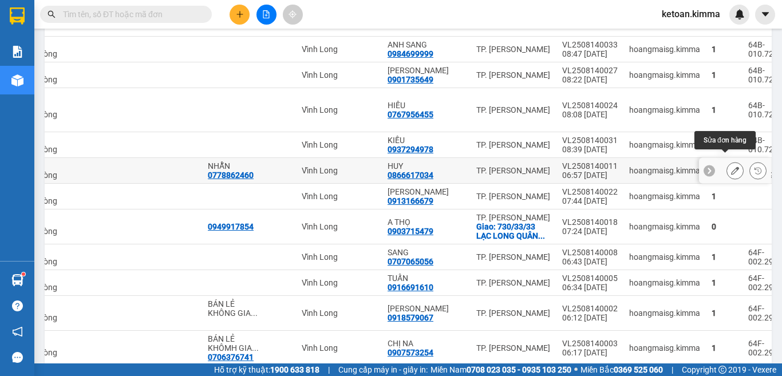
click at [731, 167] on icon at bounding box center [735, 171] width 8 height 8
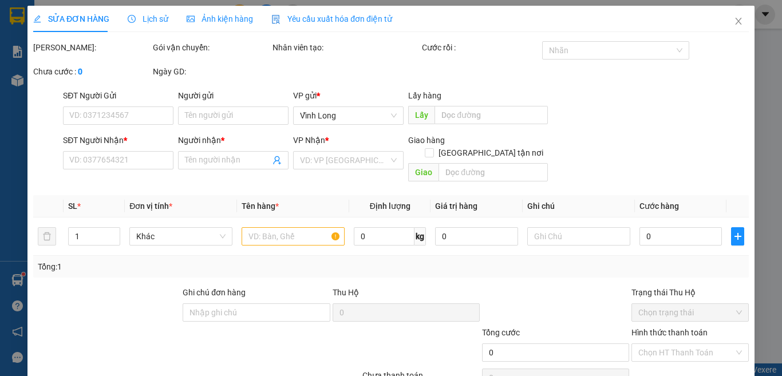
type input "0778862460"
type input "NHẪN"
type input "0866617034"
type input "HUY"
type input "HAE G"
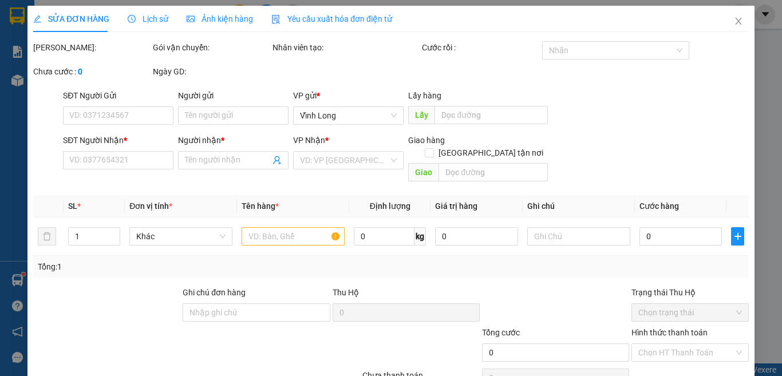
type input "30.000"
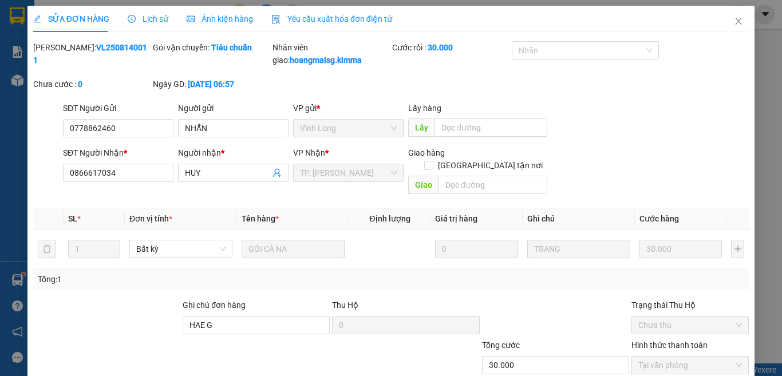
click at [374, 13] on div "Yêu cầu xuất hóa đơn điện tử" at bounding box center [331, 19] width 121 height 13
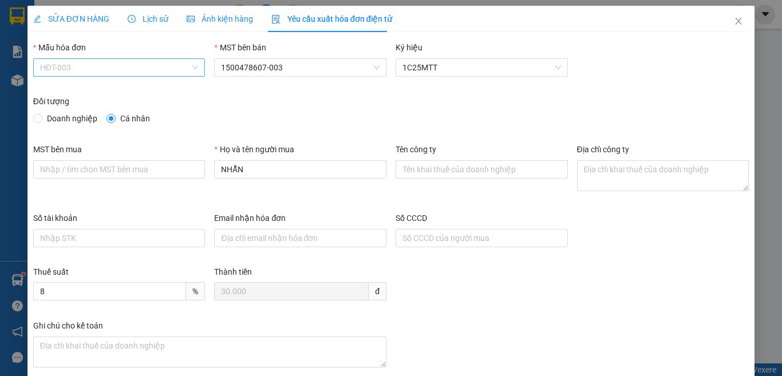
click at [114, 64] on span "HĐT-003" at bounding box center [119, 67] width 159 height 17
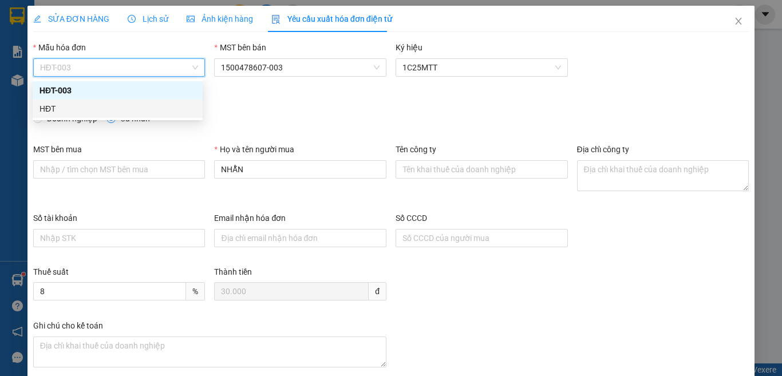
click at [43, 105] on div "HĐT" at bounding box center [117, 108] width 156 height 13
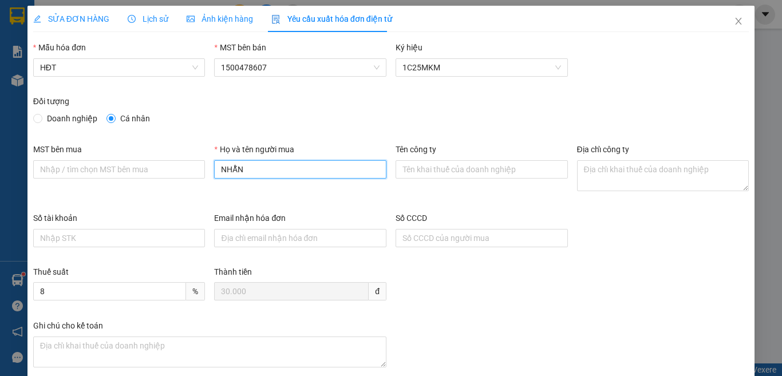
click at [277, 168] on input "NHẪN" at bounding box center [300, 169] width 172 height 18
type input "N"
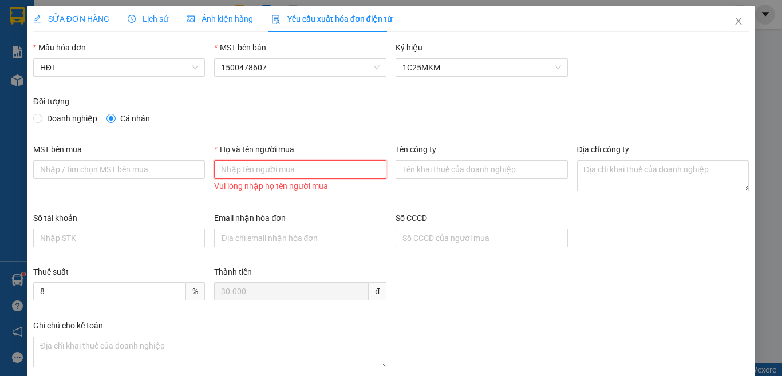
click at [257, 173] on input "Họ và tên người mua" at bounding box center [300, 169] width 172 height 18
type input "Bán lẻ không giao hóa đơn"
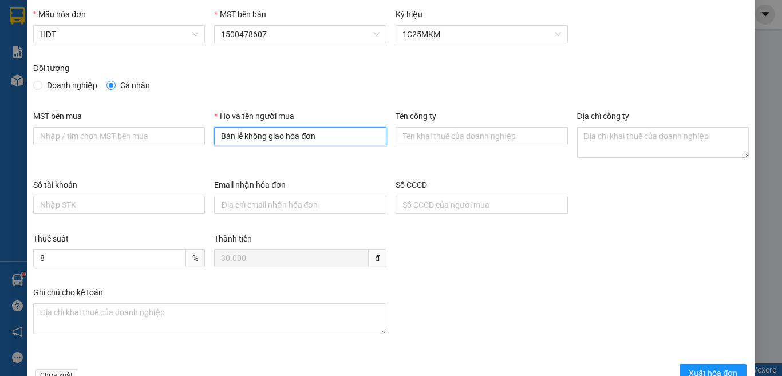
scroll to position [65, 0]
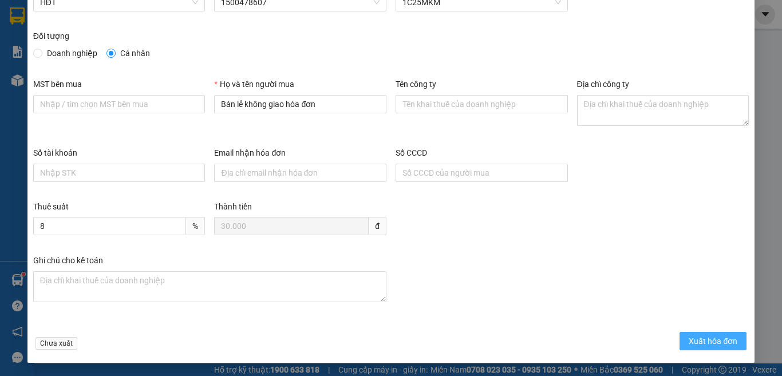
click at [698, 340] on span "Xuất hóa đơn" at bounding box center [712, 341] width 49 height 13
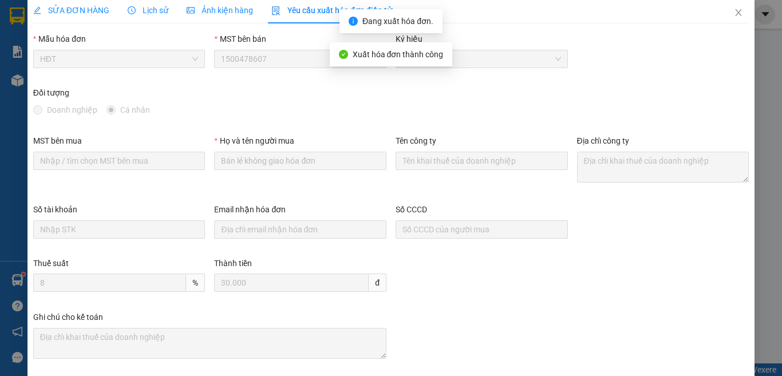
scroll to position [0, 0]
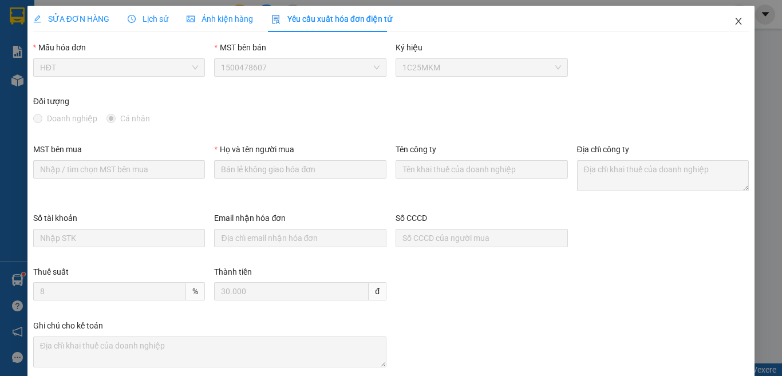
click at [735, 22] on icon "close" at bounding box center [738, 21] width 6 height 7
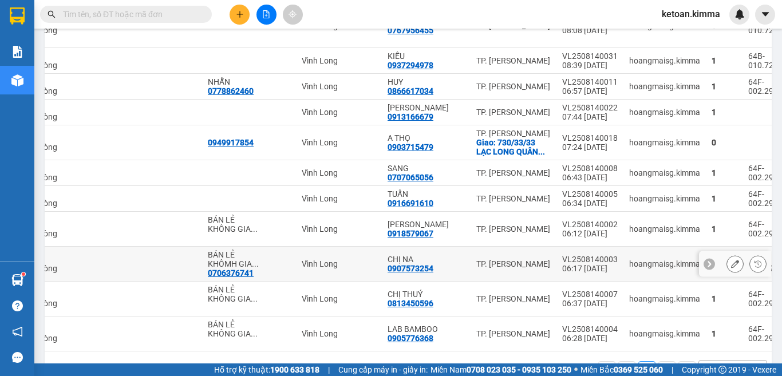
scroll to position [1899, 0]
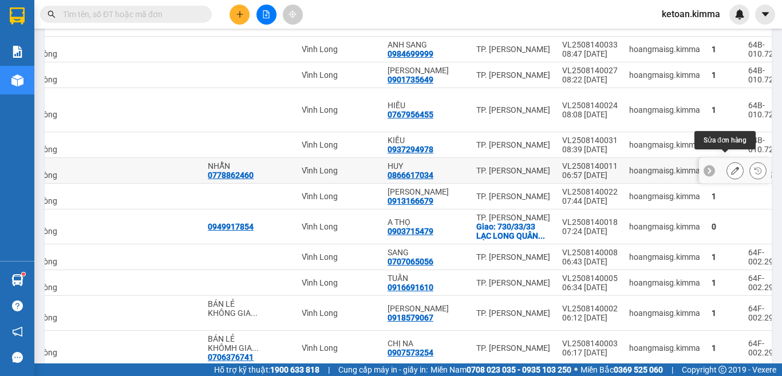
click at [731, 167] on icon at bounding box center [735, 171] width 8 height 8
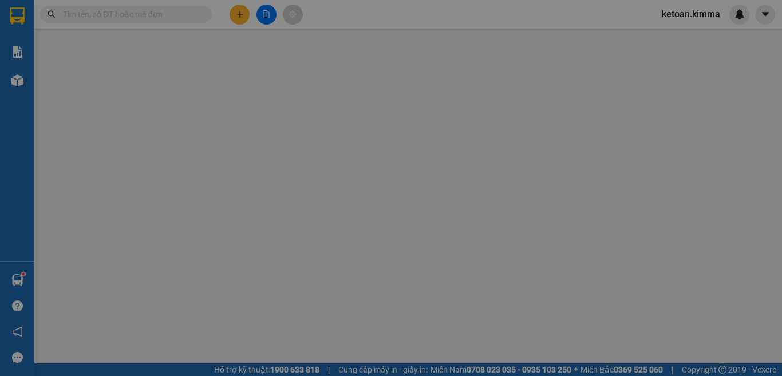
type input "0778862460"
type input "NHẪN"
type input "0866617034"
type input "HUY"
type input "HAE G"
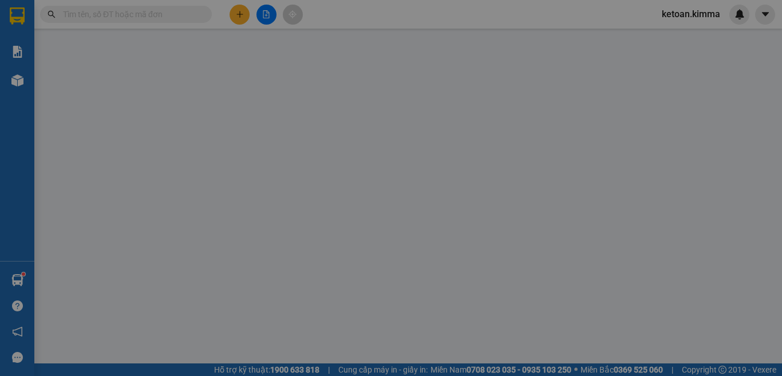
type input "30.000"
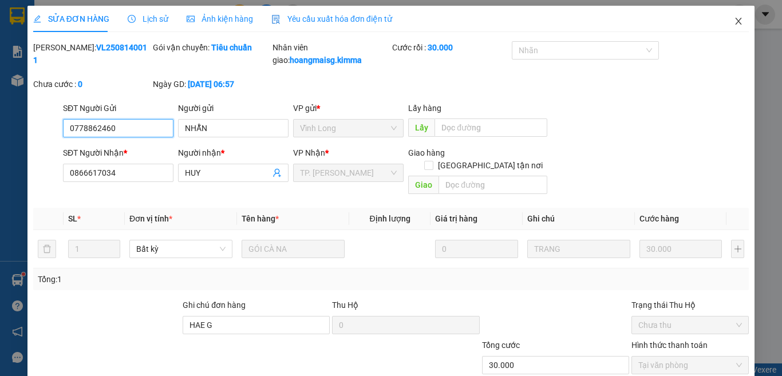
checkbox input "true"
click at [735, 21] on icon "close" at bounding box center [738, 21] width 6 height 7
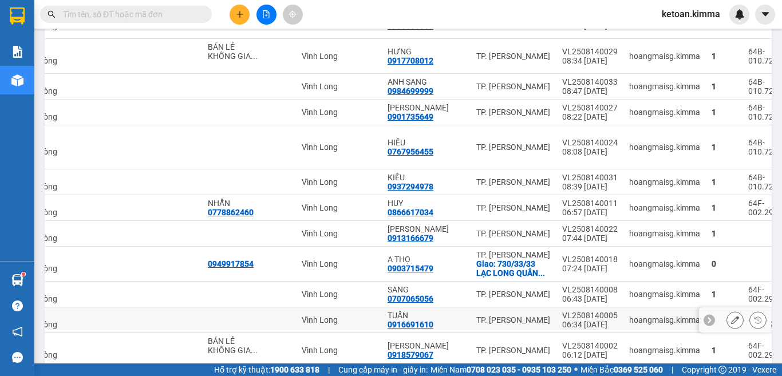
scroll to position [1842, 0]
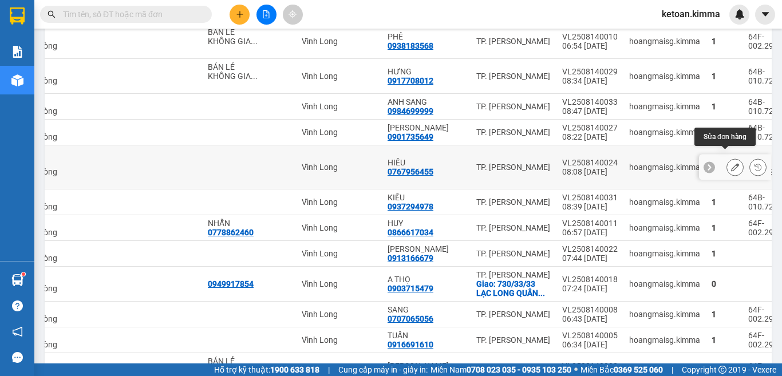
click at [731, 163] on icon at bounding box center [735, 167] width 8 height 8
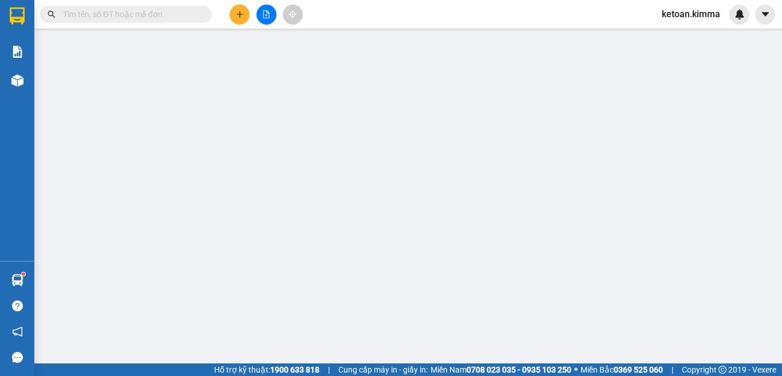
type input "0767956455"
type input "HIẾU"
type input "HAE G"
type input "40.000"
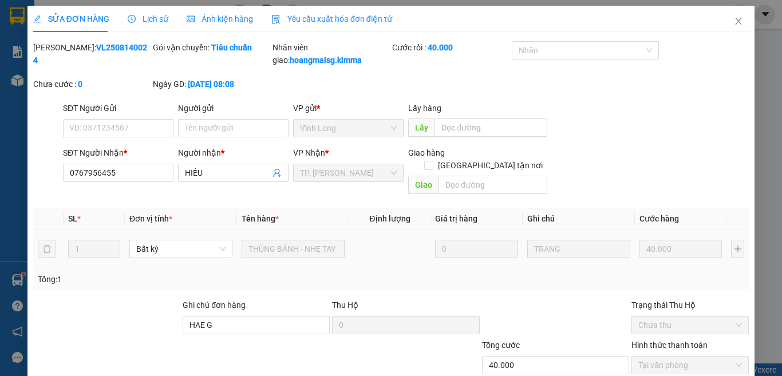
click at [340, 20] on span "Yêu cầu xuất hóa đơn điện tử" at bounding box center [331, 18] width 121 height 9
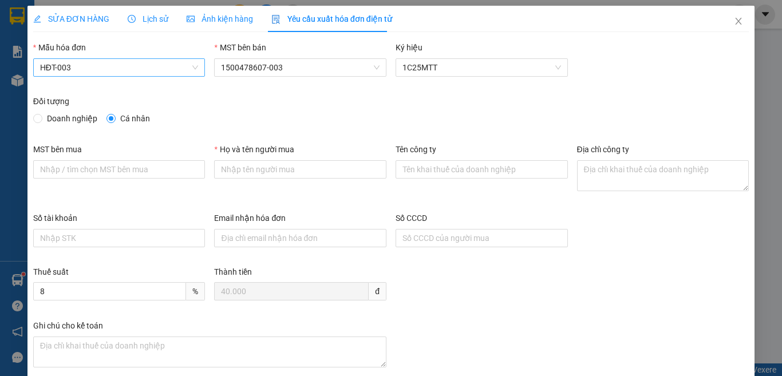
click at [102, 66] on span "HĐT-003" at bounding box center [119, 67] width 159 height 17
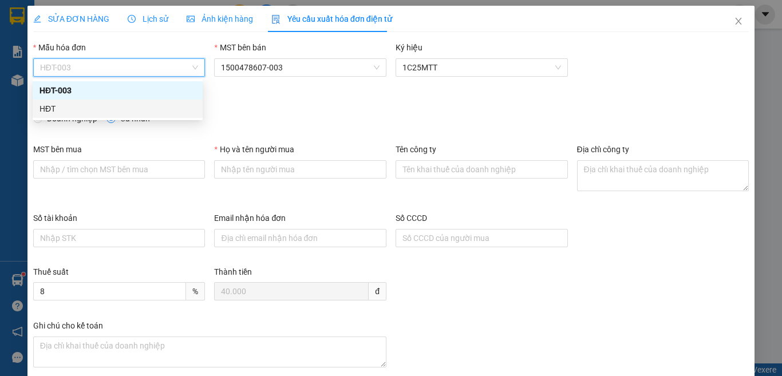
click at [46, 106] on div "HĐT" at bounding box center [117, 108] width 156 height 13
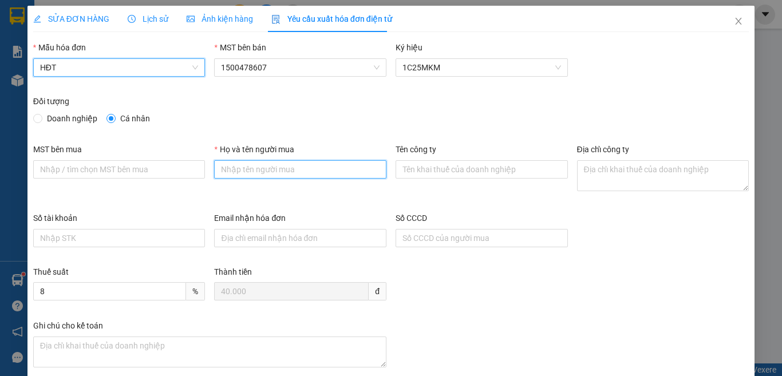
click at [335, 172] on input "Họ và tên người mua" at bounding box center [300, 169] width 172 height 18
type input "Bán lẻ không giao hóa đơn"
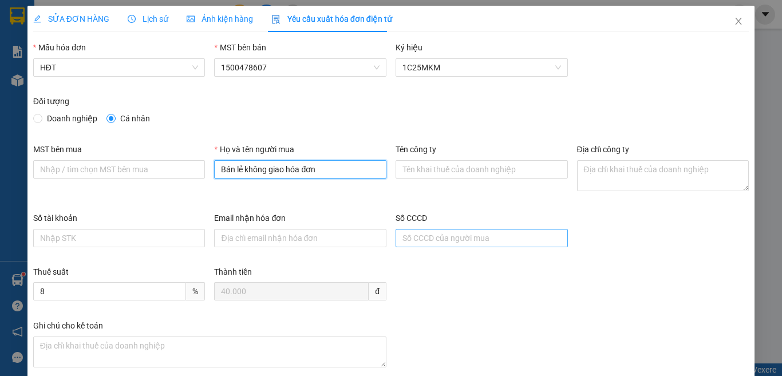
scroll to position [65, 0]
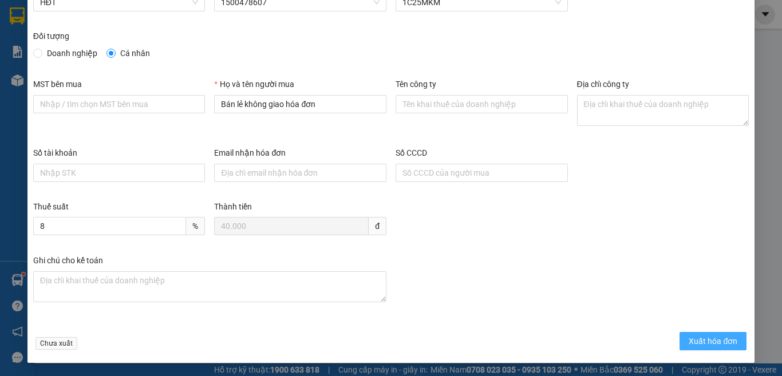
click at [679, 334] on button "Xuất hóa đơn" at bounding box center [712, 341] width 67 height 18
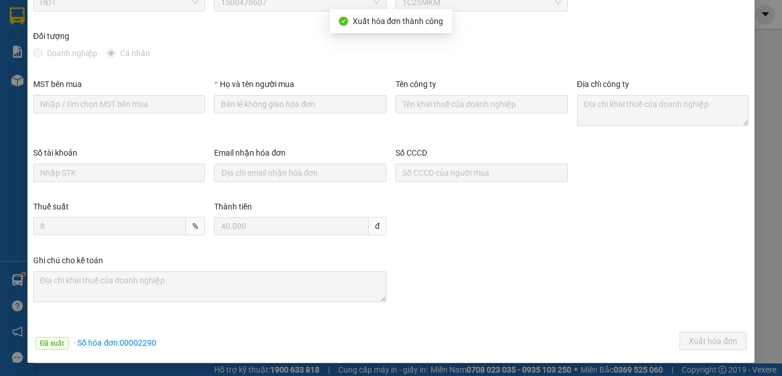
scroll to position [0, 0]
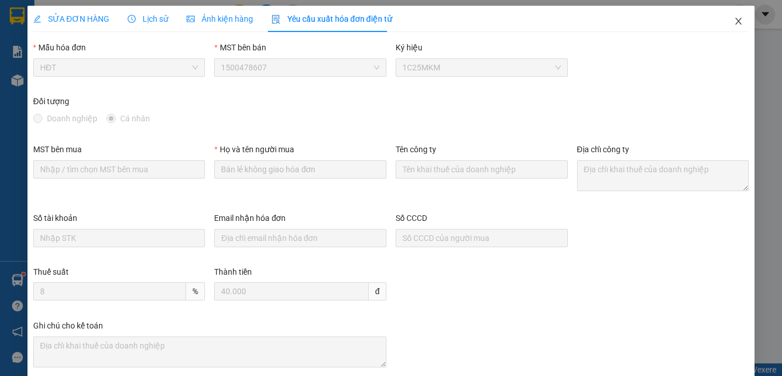
click at [735, 25] on icon "close" at bounding box center [738, 21] width 6 height 7
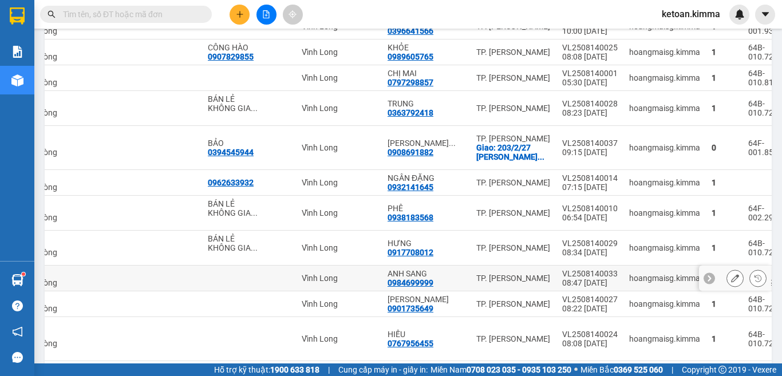
scroll to position [1613, 0]
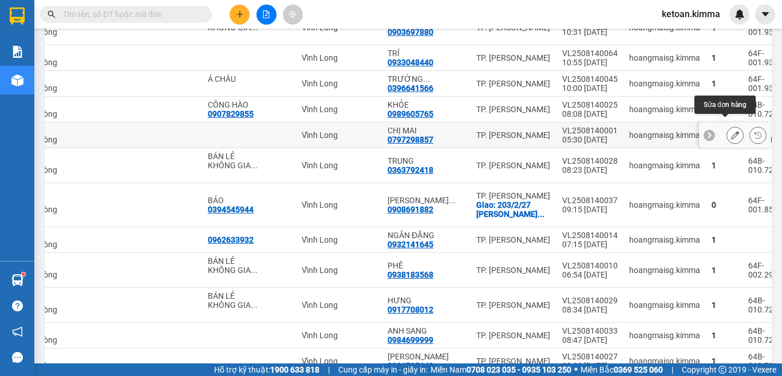
click at [731, 131] on icon at bounding box center [735, 135] width 8 height 8
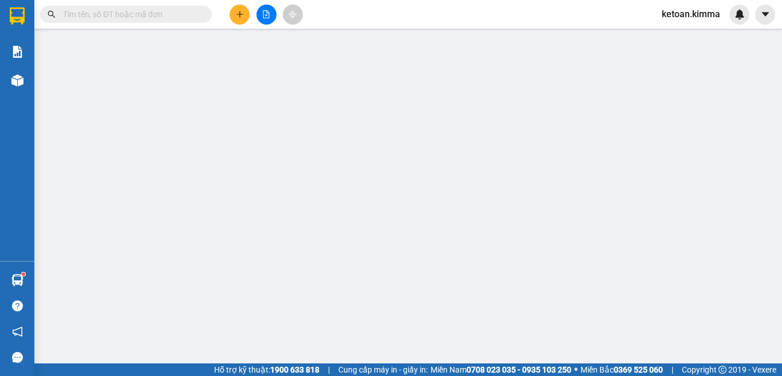
type input "0797298857"
type input "CHỊ MAI"
type input "HAE G"
type input "60.000"
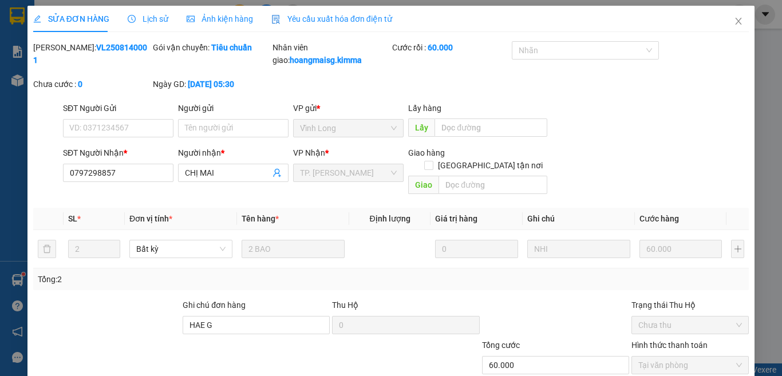
click at [334, 17] on span "Yêu cầu xuất hóa đơn điện tử" at bounding box center [331, 18] width 121 height 9
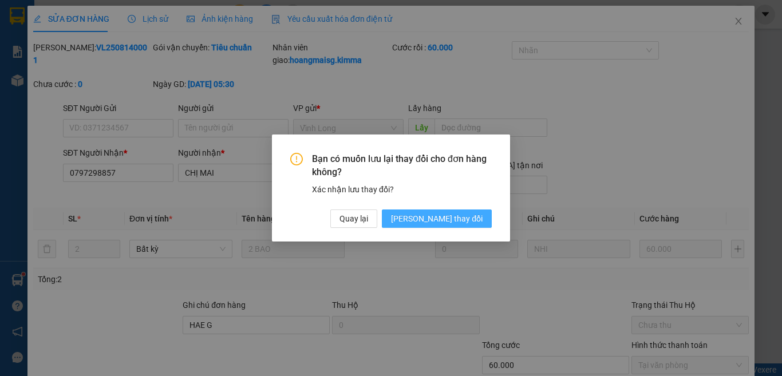
click at [466, 217] on span "[PERSON_NAME] thay đổi" at bounding box center [437, 218] width 92 height 13
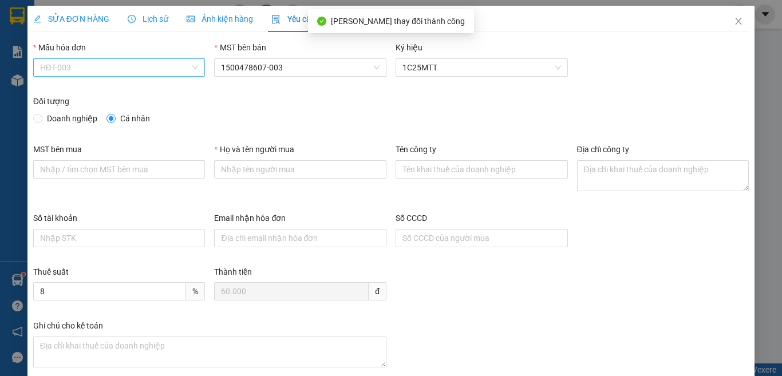
click at [72, 61] on span "HĐT-003" at bounding box center [119, 67] width 159 height 17
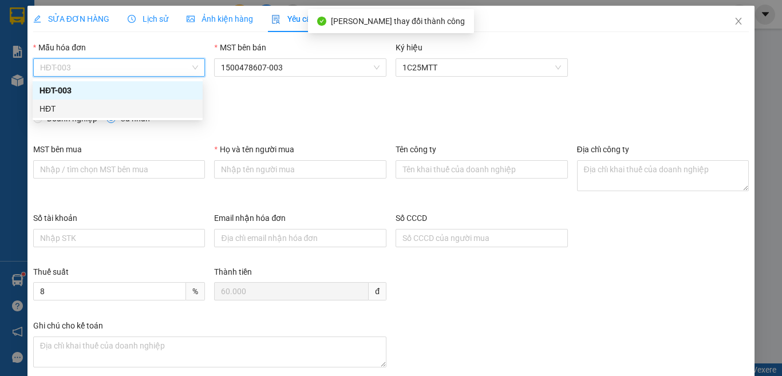
click at [51, 110] on div "HĐT" at bounding box center [117, 108] width 156 height 13
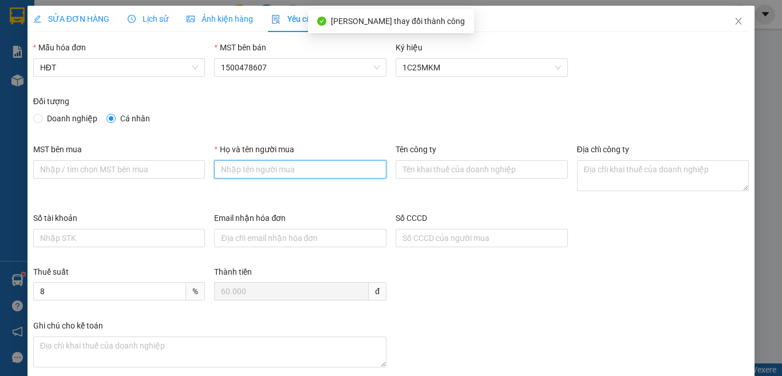
click at [302, 170] on input "Họ và tên người mua" at bounding box center [300, 169] width 172 height 18
type input "Bán lẻ không giao hóa đơn"
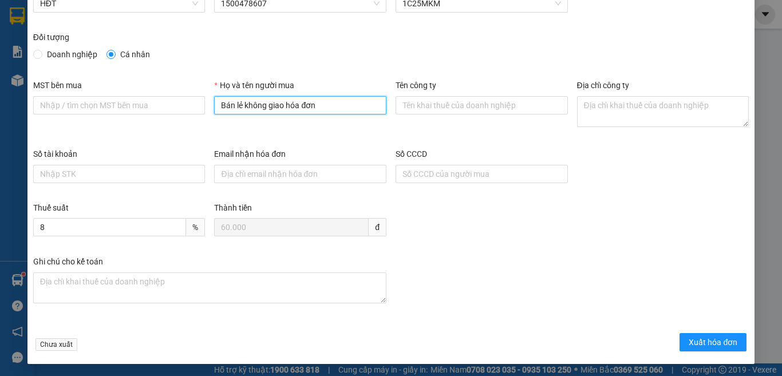
scroll to position [65, 0]
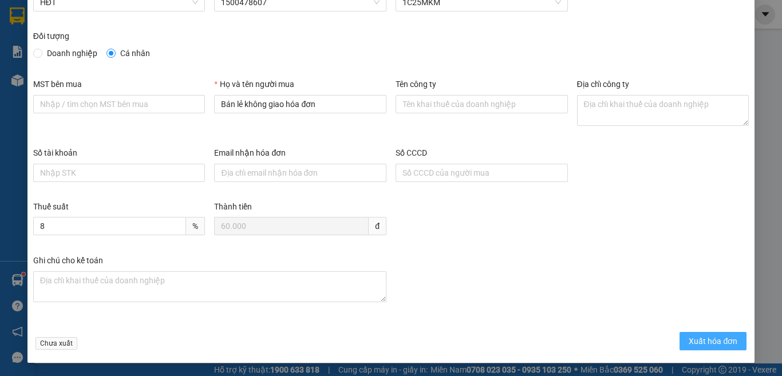
click at [689, 342] on span "Xuất hóa đơn" at bounding box center [712, 341] width 49 height 13
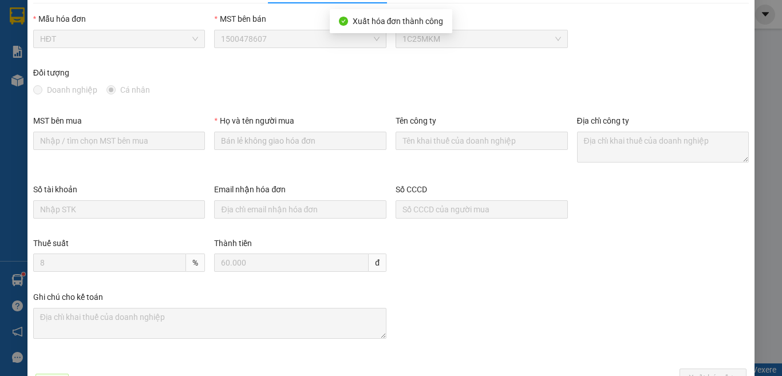
scroll to position [8, 0]
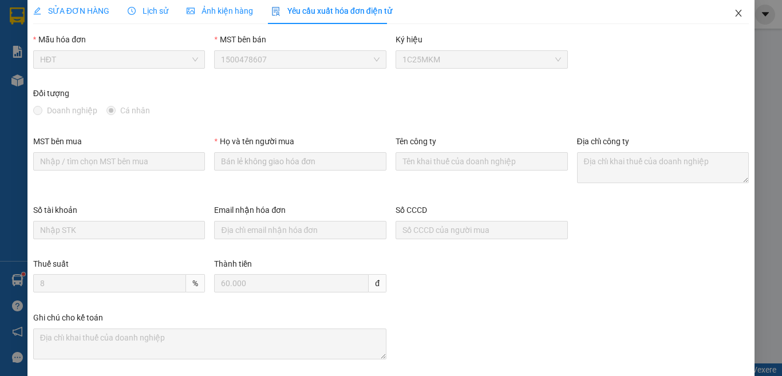
click at [735, 12] on icon "close" at bounding box center [738, 13] width 6 height 7
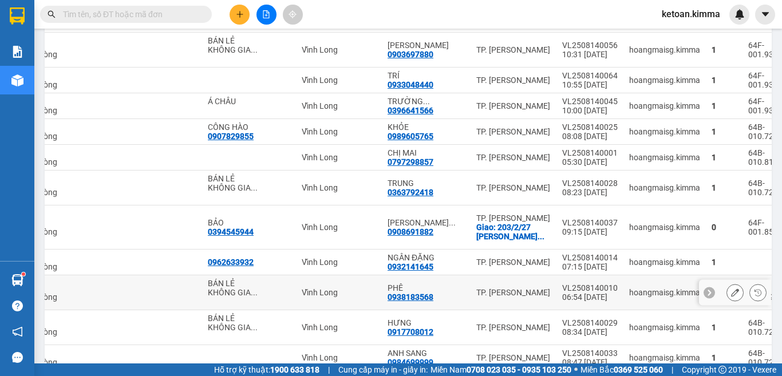
scroll to position [1556, 0]
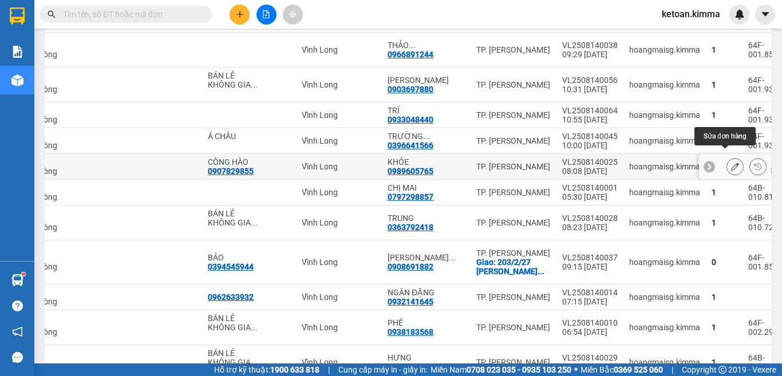
click at [731, 163] on icon at bounding box center [735, 167] width 8 height 8
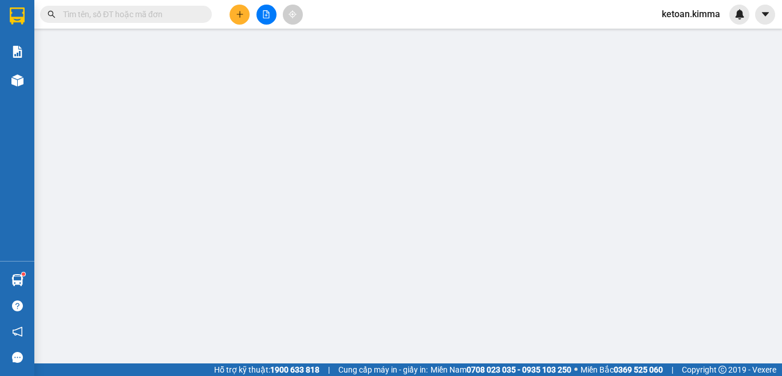
type input "0907829855"
type input "CÔNG HÀO"
type input "0989605765"
type input "KHỎE"
type input "20.000"
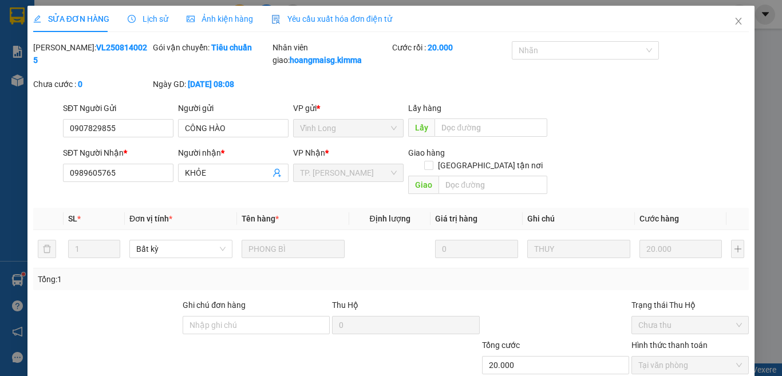
click at [328, 15] on span "Yêu cầu xuất hóa đơn điện tử" at bounding box center [331, 18] width 121 height 9
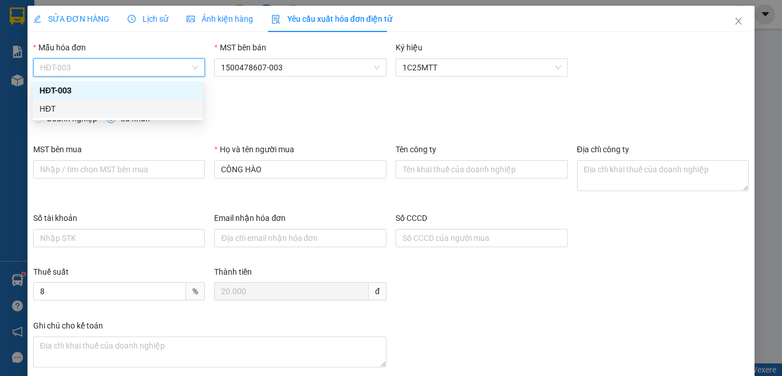
click at [59, 111] on div "HĐT" at bounding box center [117, 108] width 156 height 13
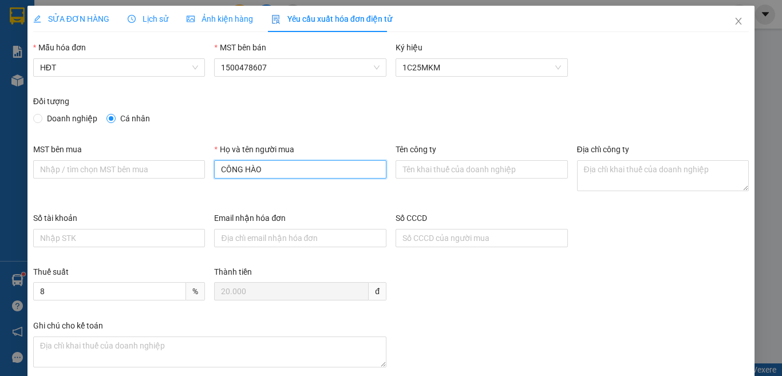
click at [282, 168] on input "CÔNG HÀO" at bounding box center [300, 169] width 172 height 18
type input "C"
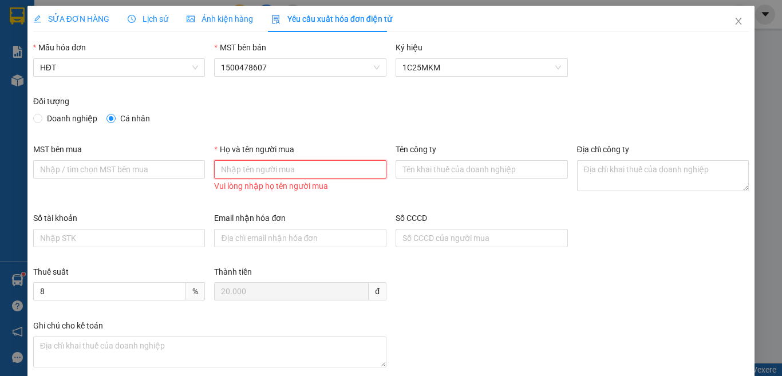
click at [267, 174] on input "Họ và tên người mua" at bounding box center [300, 169] width 172 height 18
type input "Bán lẻ không giao hóa đơn"
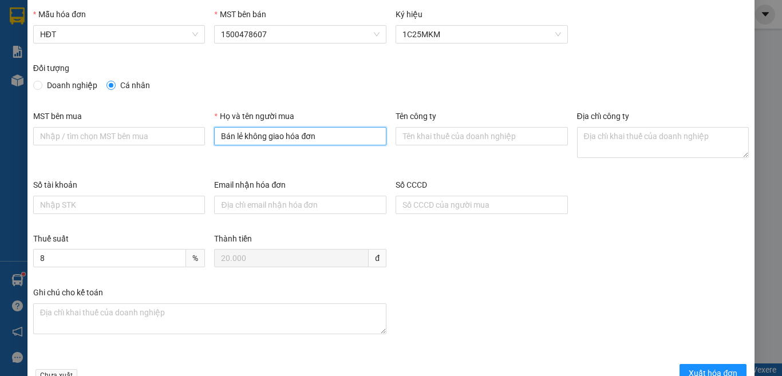
scroll to position [65, 0]
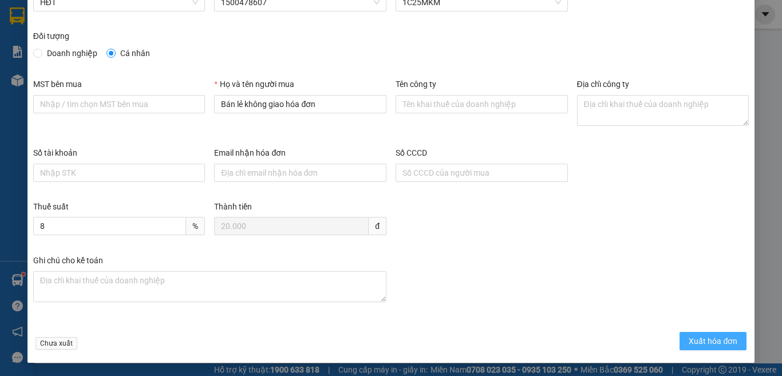
click at [694, 342] on span "Xuất hóa đơn" at bounding box center [712, 341] width 49 height 13
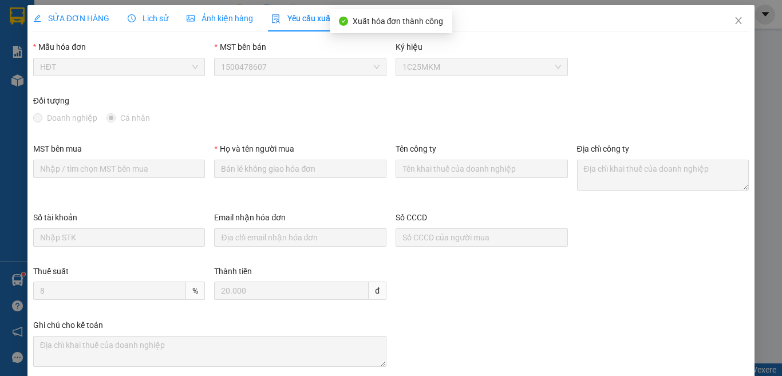
scroll to position [0, 0]
drag, startPoint x: 728, startPoint y: 22, endPoint x: 510, endPoint y: 366, distance: 407.2
click at [734, 21] on icon "close" at bounding box center [738, 21] width 9 height 9
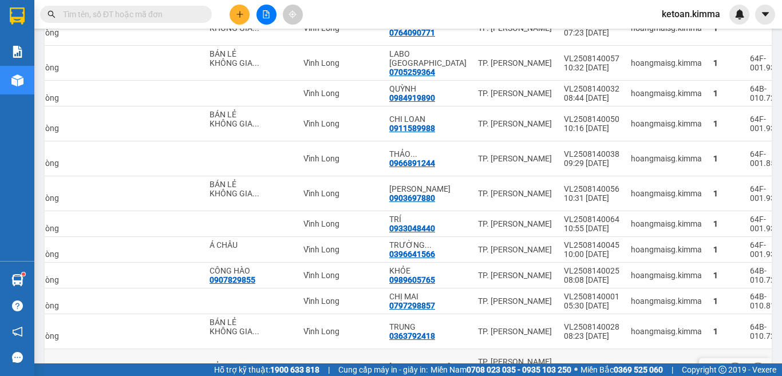
scroll to position [1441, 0]
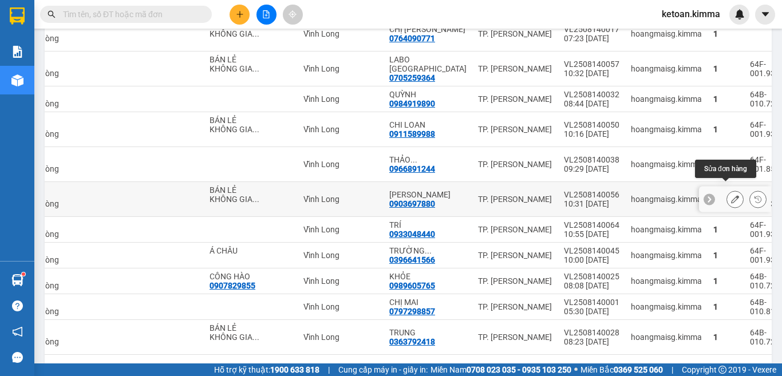
click at [731, 195] on icon at bounding box center [735, 199] width 8 height 8
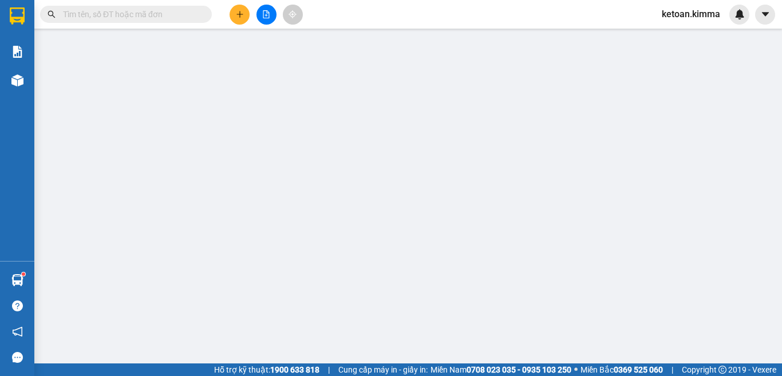
type input "BÁN LẺ KHÔNG GIAO HOÁ ĐƠN"
type input "0903697880"
type input "[PERSON_NAME]"
type input "30.000"
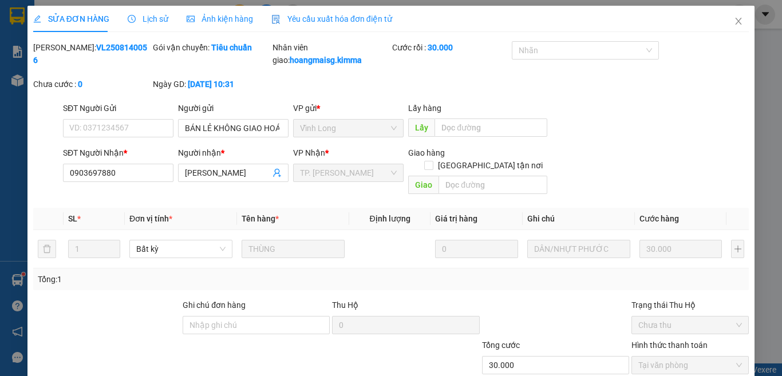
click at [357, 17] on span "Yêu cầu xuất hóa đơn điện tử" at bounding box center [331, 18] width 121 height 9
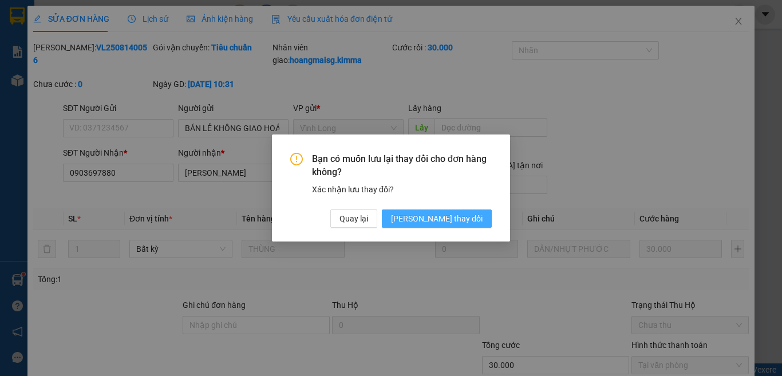
click at [439, 213] on span "[PERSON_NAME] thay đổi" at bounding box center [437, 218] width 92 height 13
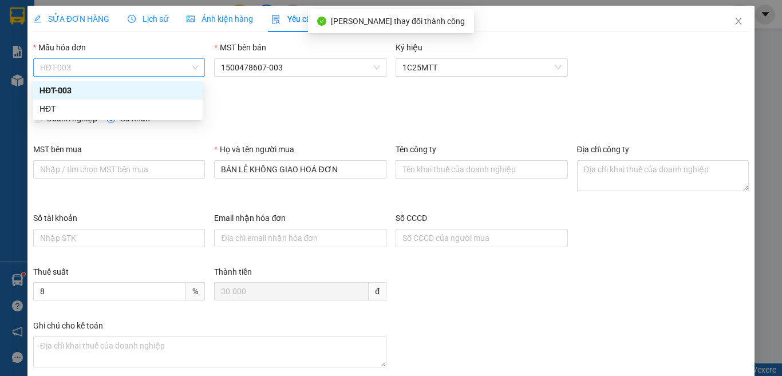
click at [86, 58] on div "HĐT-003" at bounding box center [119, 67] width 172 height 18
click at [52, 109] on div "HĐT" at bounding box center [117, 108] width 156 height 13
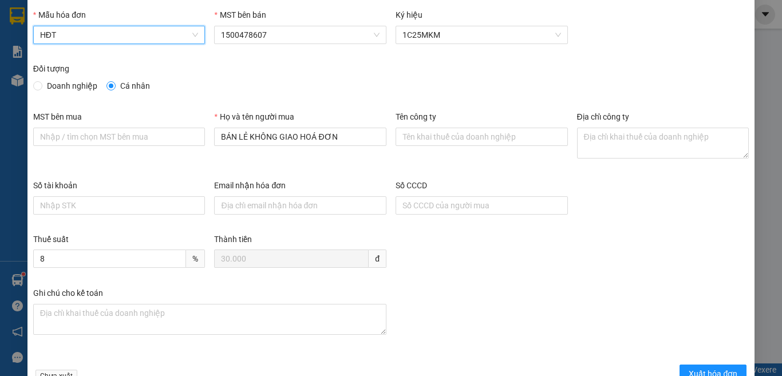
scroll to position [65, 0]
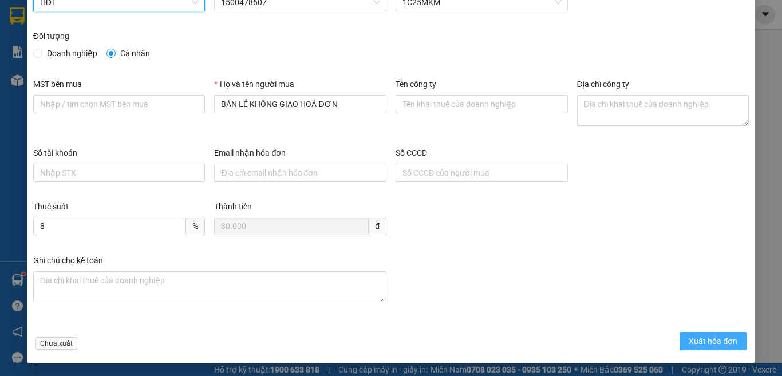
click at [708, 335] on span "Xuất hóa đơn" at bounding box center [712, 341] width 49 height 13
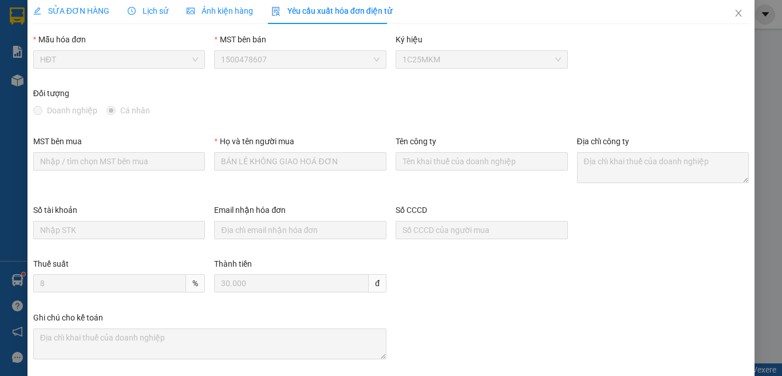
scroll to position [0, 0]
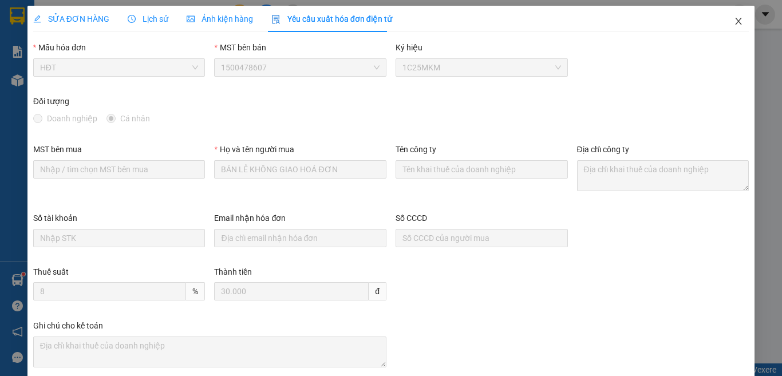
click at [734, 19] on icon "close" at bounding box center [738, 21] width 9 height 9
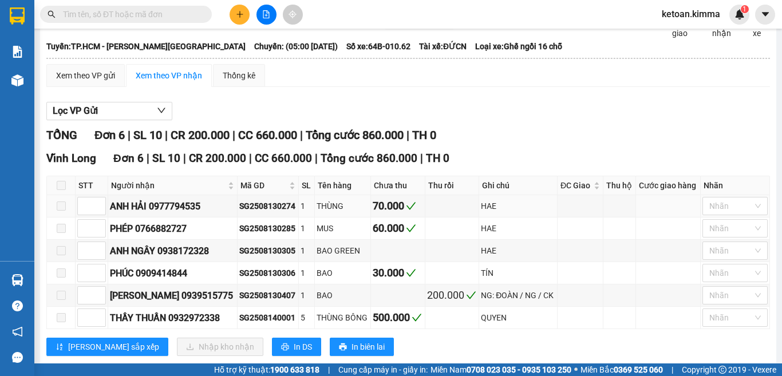
scroll to position [43, 0]
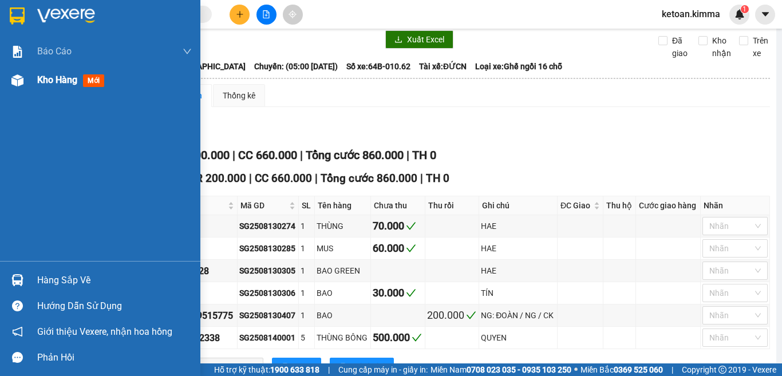
click at [43, 81] on span "Kho hàng" at bounding box center [57, 79] width 40 height 11
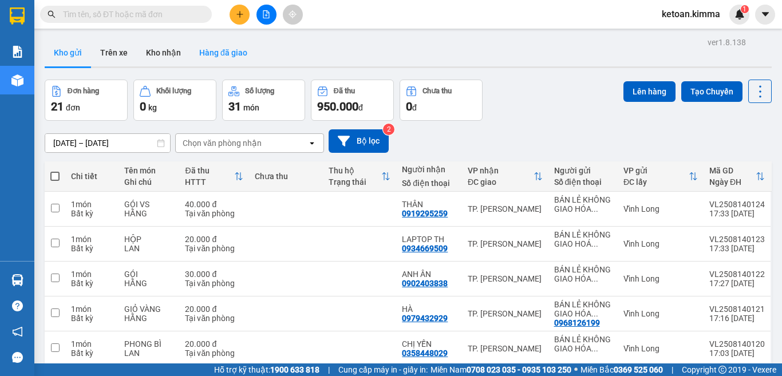
click at [225, 49] on button "Hàng đã giao" at bounding box center [223, 52] width 66 height 27
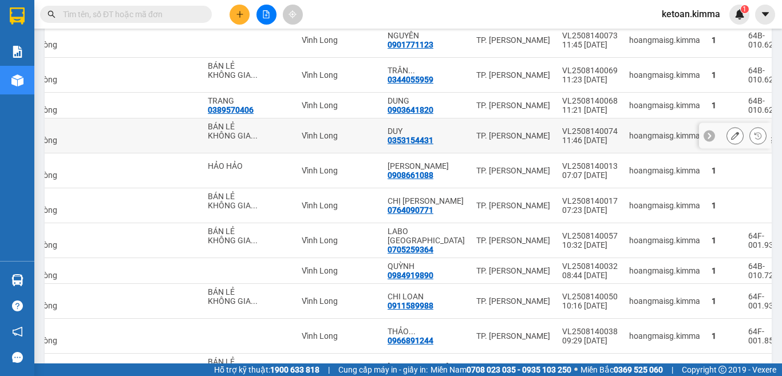
scroll to position [1155, 0]
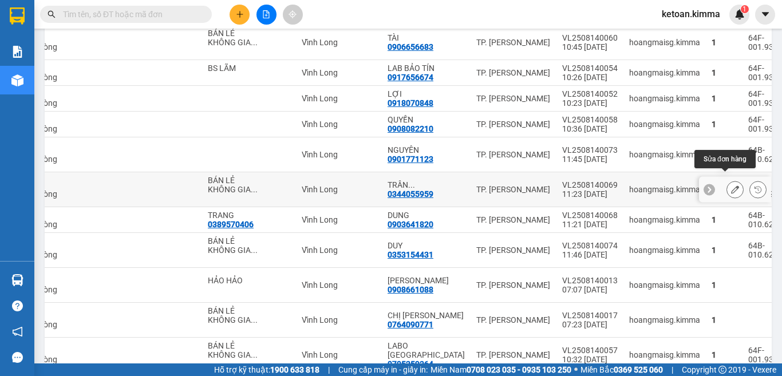
click at [731, 185] on icon at bounding box center [735, 189] width 8 height 8
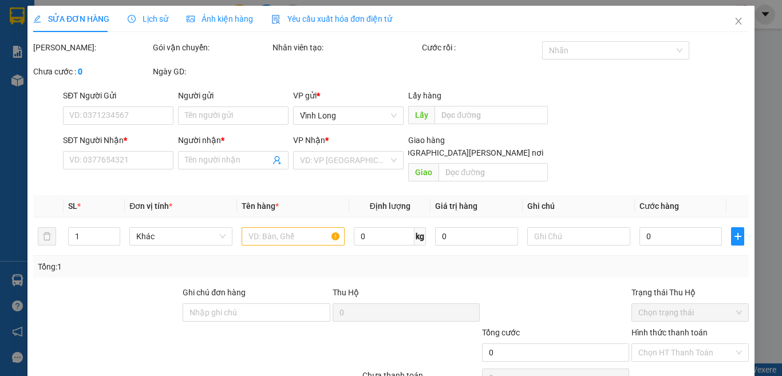
type input "BÁN LẺ KHÔNG GIAO HOÁ ĐƠN"
type input "0344055959"
type input "TRÂN DENTIUM"
type input "20.000"
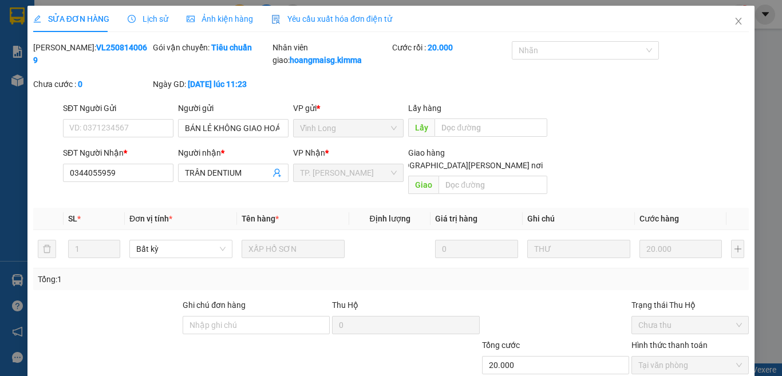
click at [355, 18] on span "Yêu cầu xuất hóa đơn điện tử" at bounding box center [331, 18] width 121 height 9
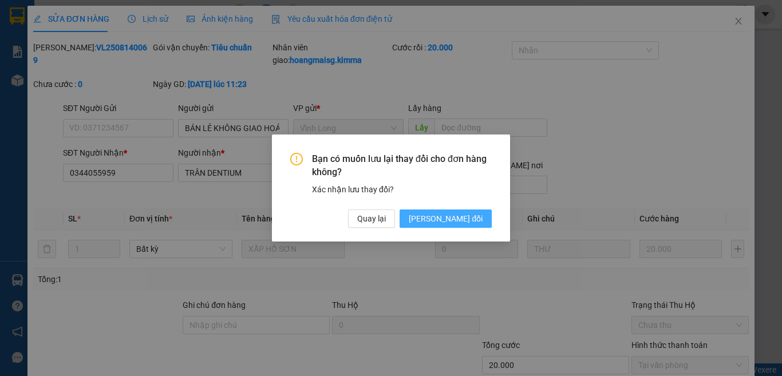
click at [443, 217] on span "[PERSON_NAME] thay đổi" at bounding box center [446, 218] width 74 height 13
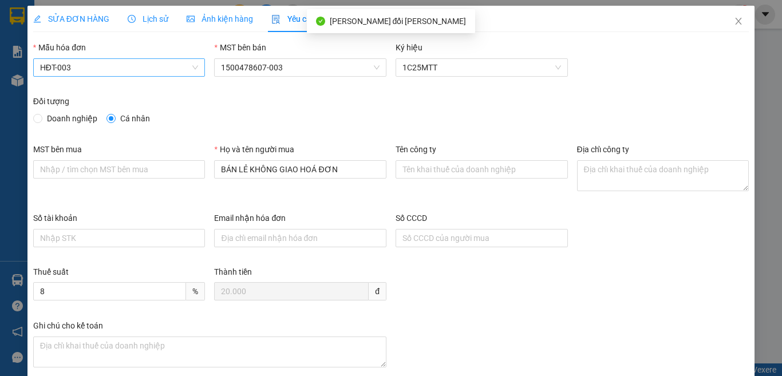
click at [95, 67] on span "HĐT-003" at bounding box center [119, 67] width 159 height 17
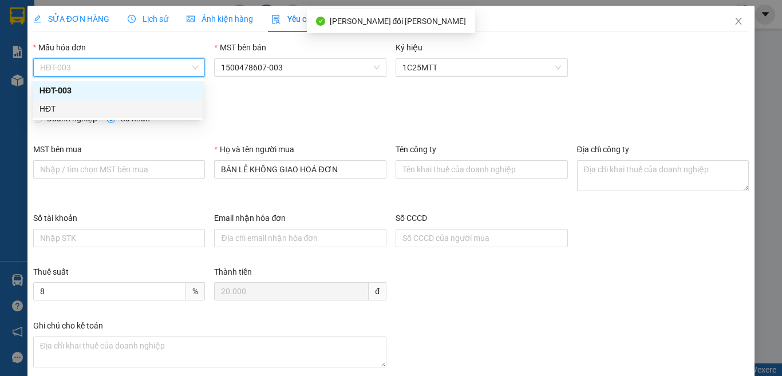
click at [55, 113] on div "HĐT" at bounding box center [117, 108] width 156 height 13
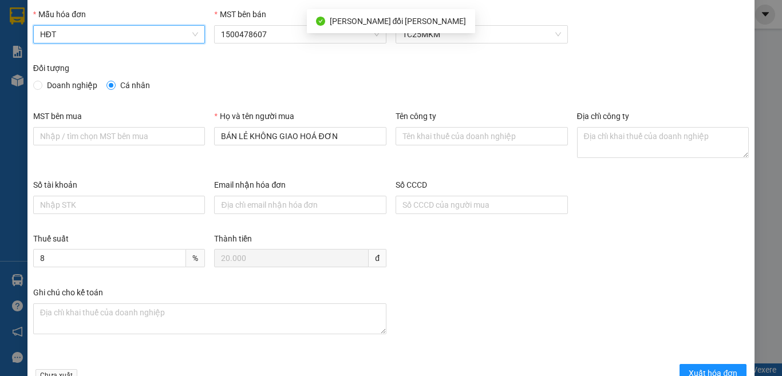
scroll to position [65, 0]
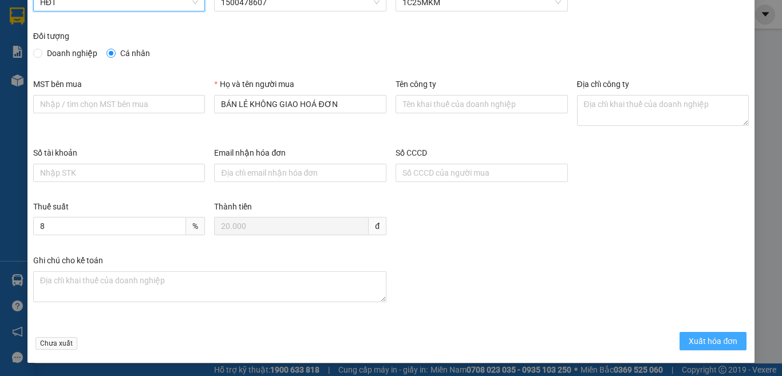
click at [695, 340] on span "Xuất hóa đơn" at bounding box center [712, 341] width 49 height 13
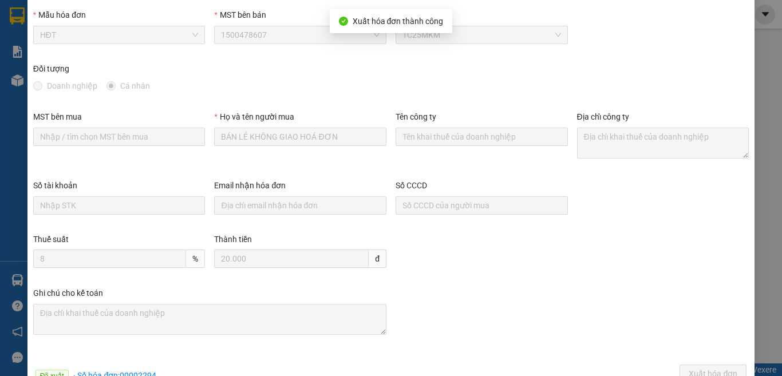
scroll to position [0, 0]
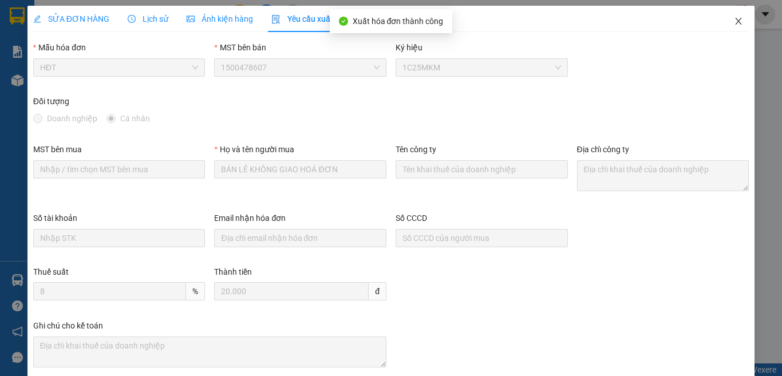
click at [734, 21] on span "Close" at bounding box center [738, 22] width 32 height 32
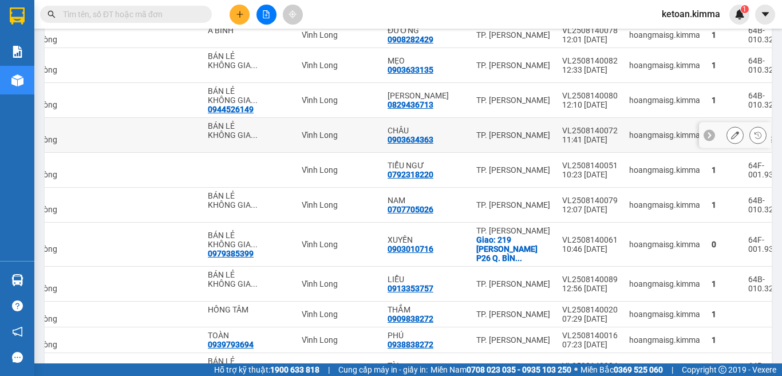
scroll to position [229, 0]
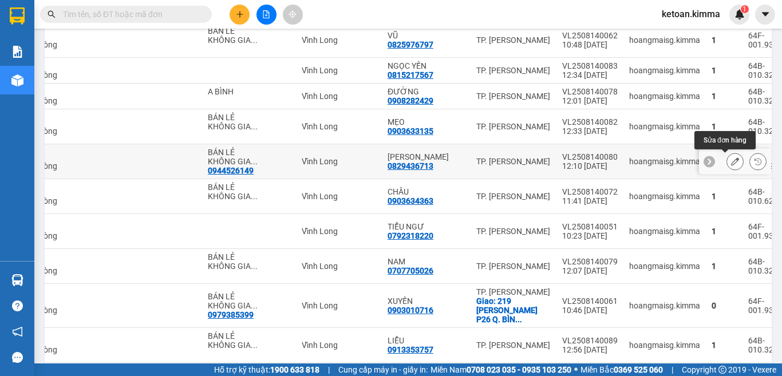
click at [731, 161] on icon at bounding box center [735, 161] width 8 height 8
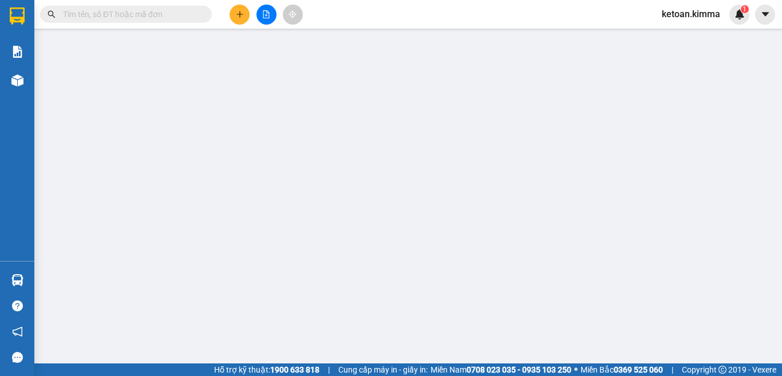
type input "0944526149"
type input "BÁN LẺ KHÔNG GIAO HÓA ĐƠN"
type input "0829436713"
type input "[PERSON_NAME]"
type input "40.000"
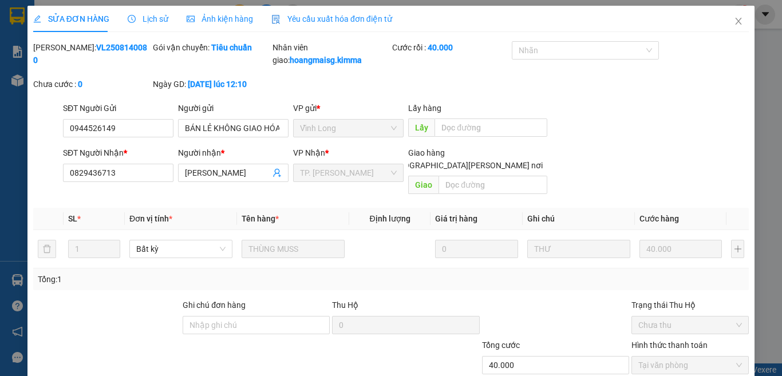
click at [322, 15] on span "Yêu cầu xuất hóa đơn điện tử" at bounding box center [331, 18] width 121 height 9
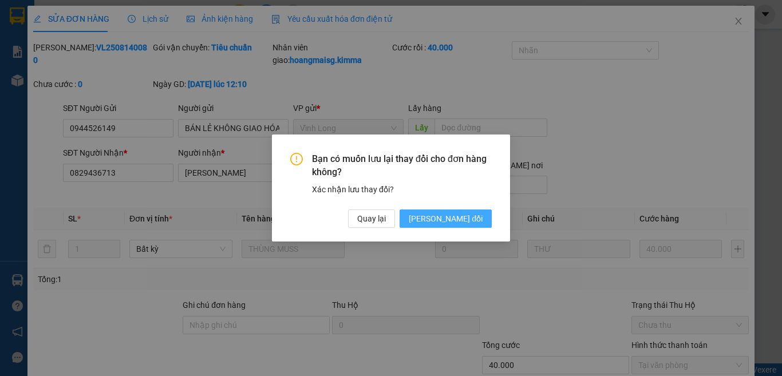
click at [472, 224] on span "[PERSON_NAME] thay đổi" at bounding box center [446, 218] width 74 height 13
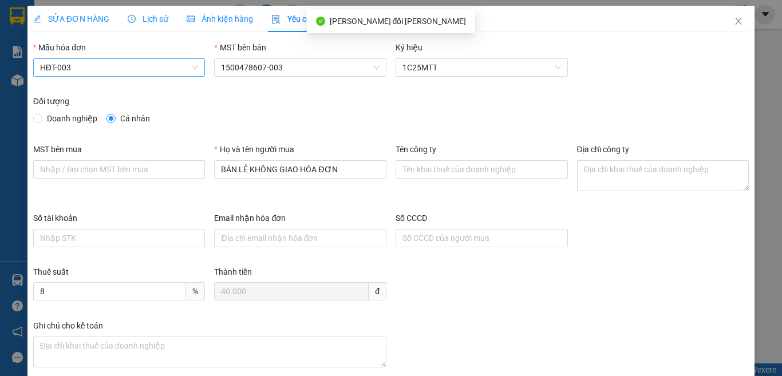
click at [84, 66] on span "HĐT-003" at bounding box center [119, 67] width 159 height 17
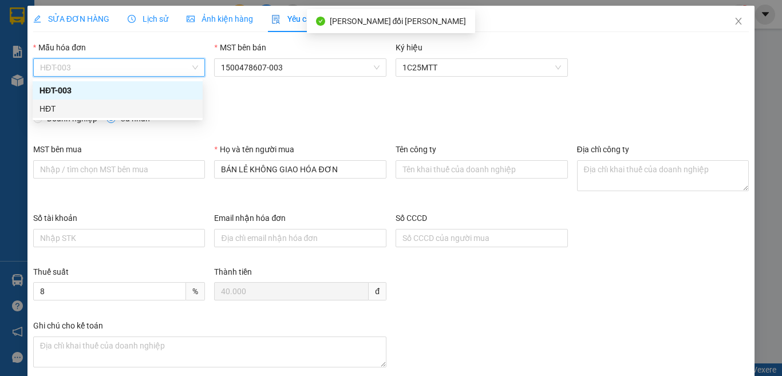
click at [49, 110] on div "HĐT" at bounding box center [117, 108] width 156 height 13
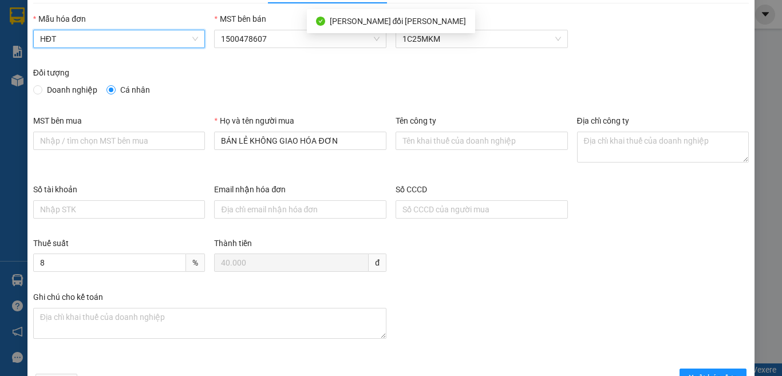
scroll to position [65, 0]
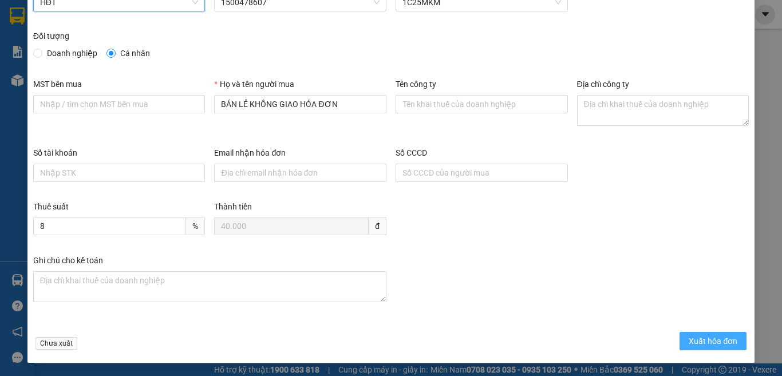
click at [693, 342] on span "Xuất hóa đơn" at bounding box center [712, 341] width 49 height 13
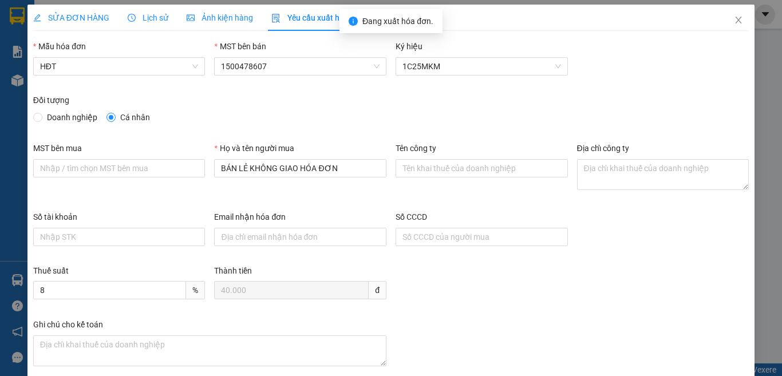
scroll to position [0, 0]
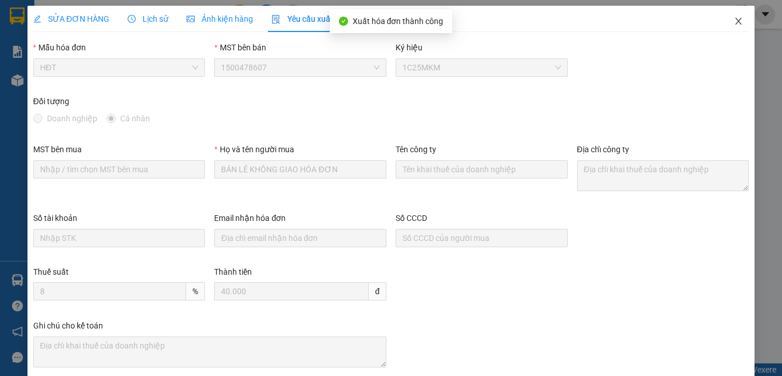
click at [735, 22] on icon "close" at bounding box center [738, 21] width 6 height 7
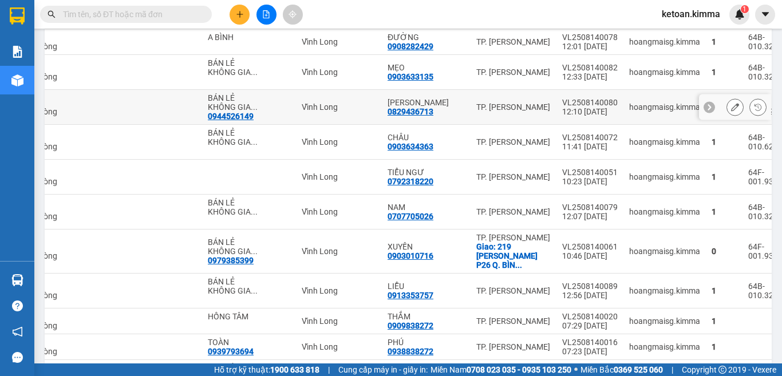
scroll to position [252, 0]
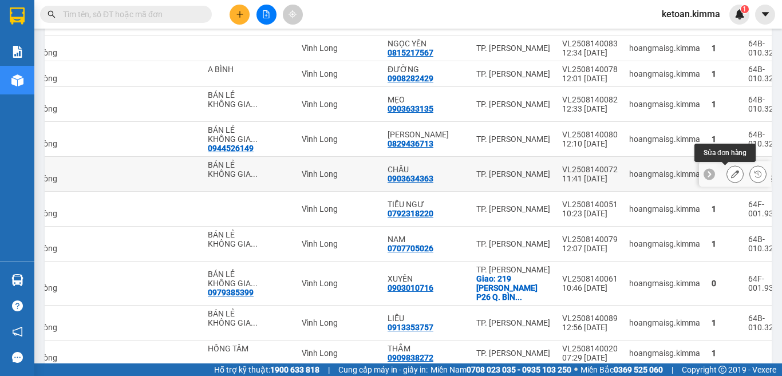
click at [731, 172] on icon at bounding box center [735, 174] width 8 height 8
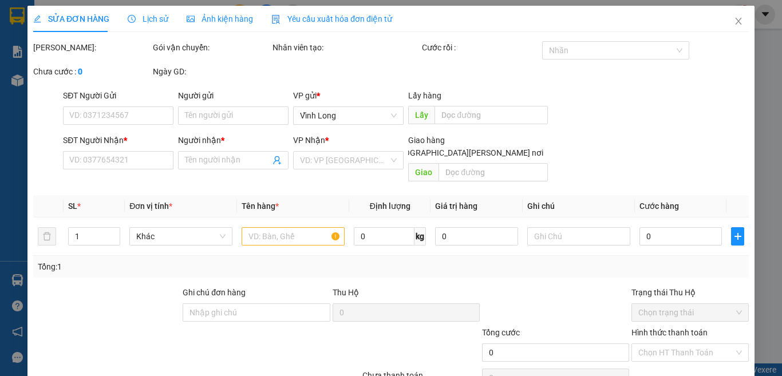
type input "BÁN LẺ KHÔNG GIAO HOÁ ĐƠN"
type input "0903634363"
type input "CHÂU"
type input "30.000"
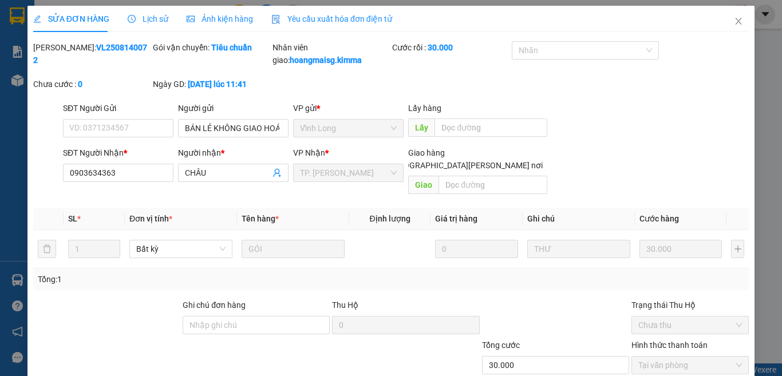
click at [344, 13] on div "Yêu cầu xuất hóa đơn điện tử" at bounding box center [331, 19] width 121 height 13
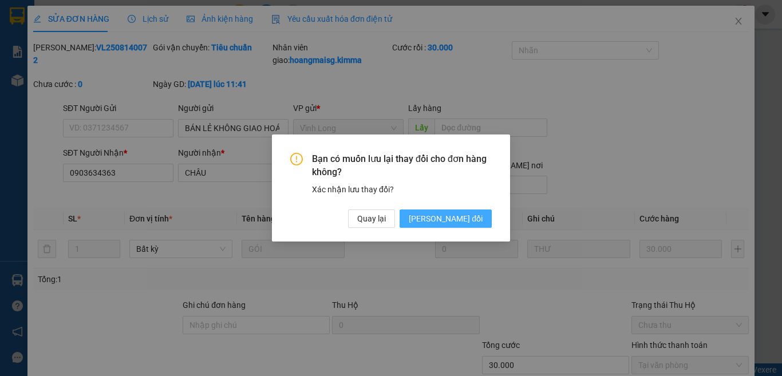
click at [454, 209] on button "[PERSON_NAME] thay đổi" at bounding box center [445, 218] width 92 height 18
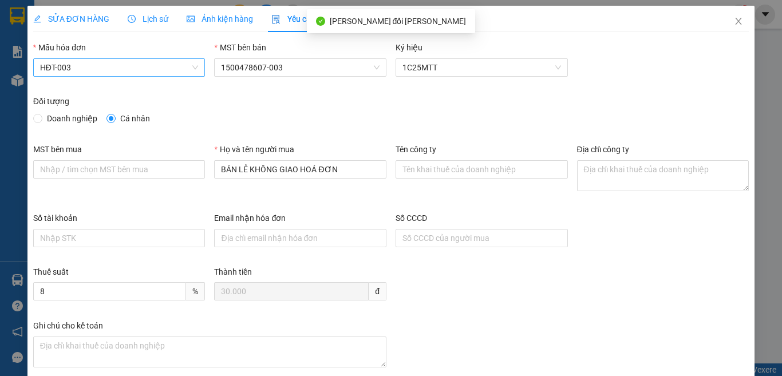
click at [89, 66] on span "HĐT-003" at bounding box center [119, 67] width 159 height 17
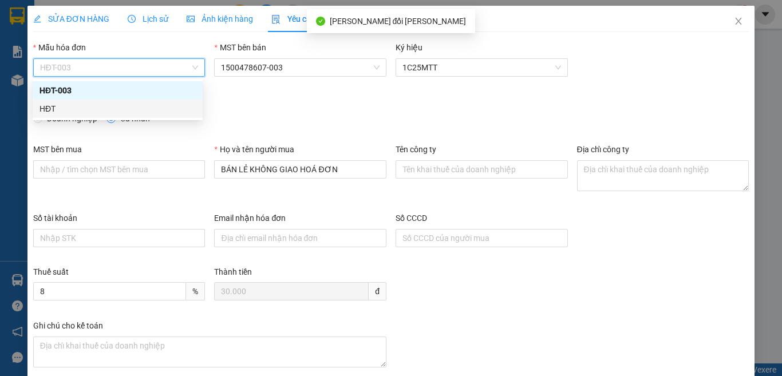
click at [44, 108] on div "HĐT" at bounding box center [117, 108] width 156 height 13
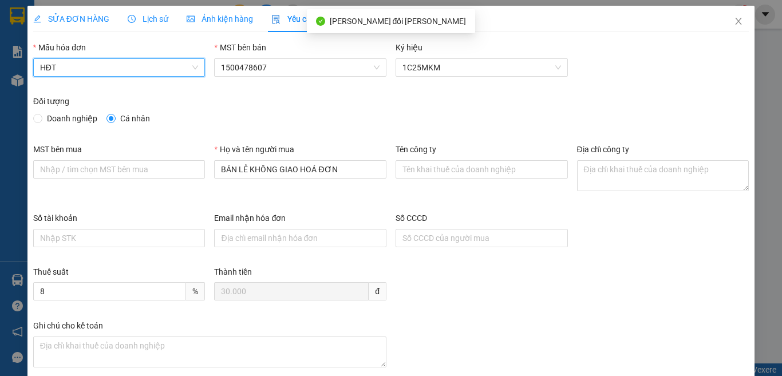
scroll to position [65, 0]
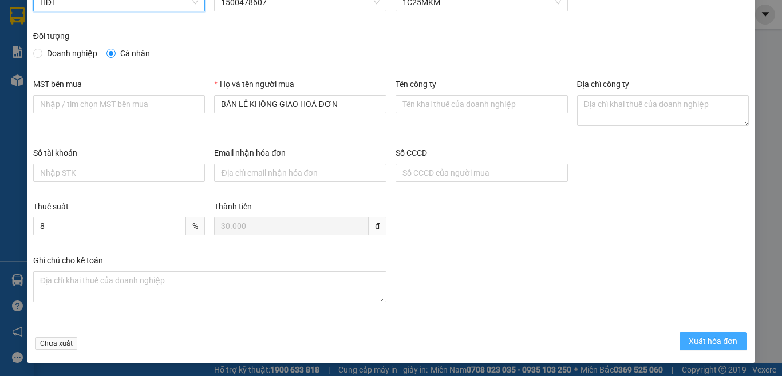
click at [693, 339] on span "Xuất hóa đơn" at bounding box center [712, 341] width 49 height 13
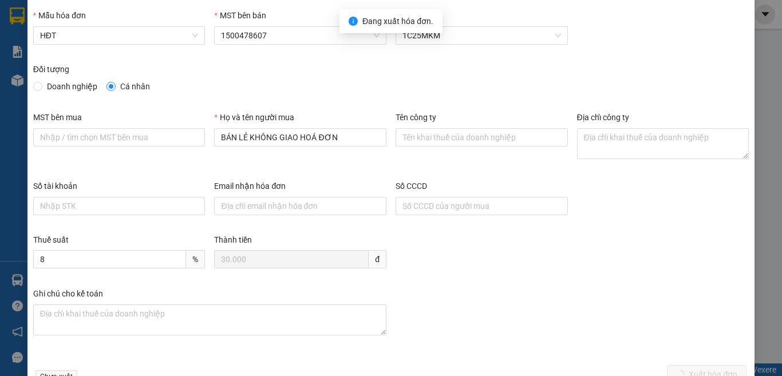
scroll to position [0, 0]
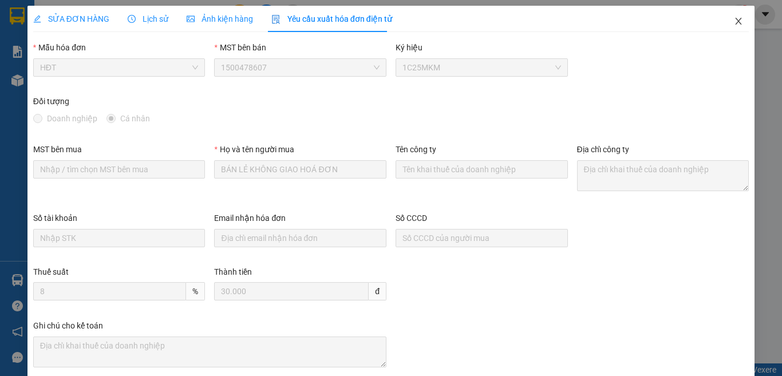
click at [734, 20] on icon "close" at bounding box center [738, 21] width 9 height 9
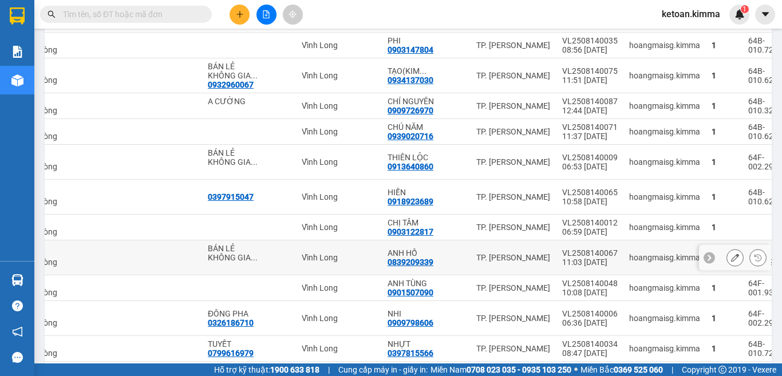
scroll to position [572, 0]
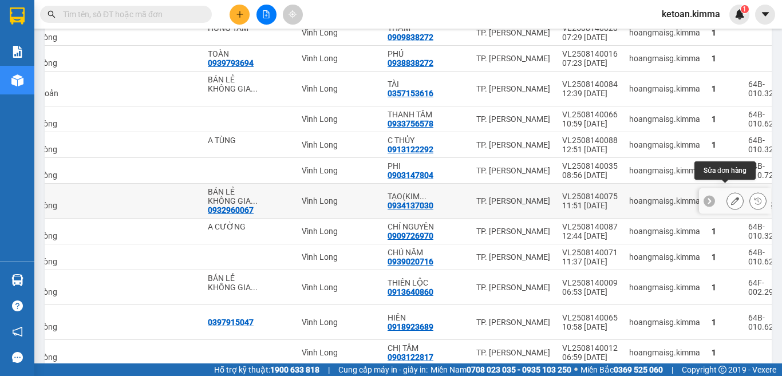
click at [731, 197] on icon at bounding box center [735, 201] width 8 height 8
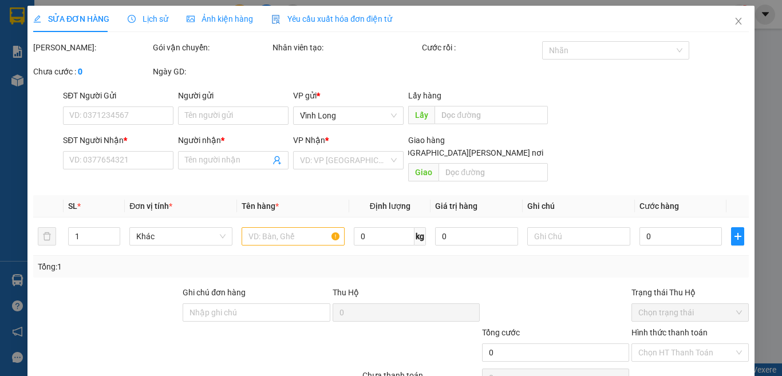
type input "0932960067"
type input "BÁN LẺ KHÔNG GIAO HÓA ĐƠN"
type input "0934137030"
type input "TẠO(KIM THOA)"
type input "HAE G"
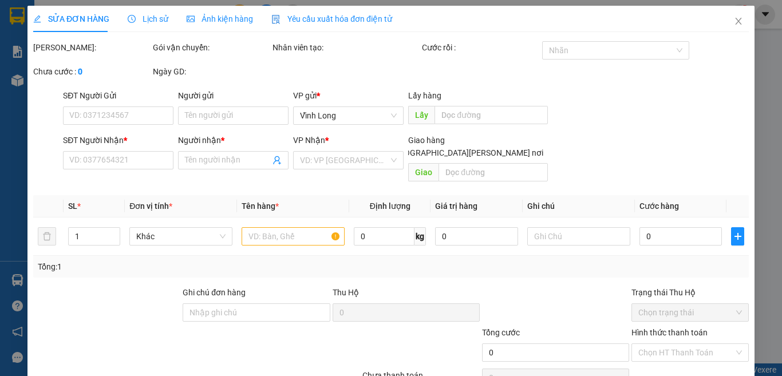
type input "30.000"
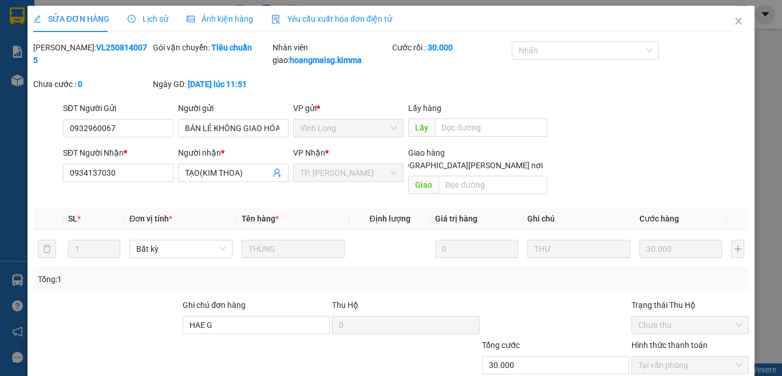
click at [312, 19] on span "Yêu cầu xuất hóa đơn điện tử" at bounding box center [331, 18] width 121 height 9
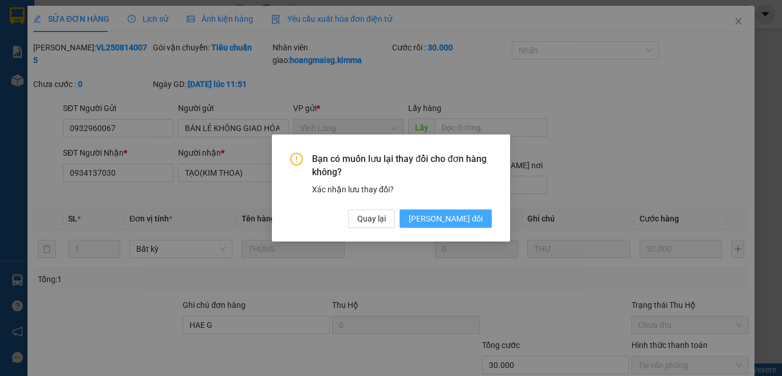
click at [457, 215] on span "[PERSON_NAME] thay đổi" at bounding box center [446, 218] width 74 height 13
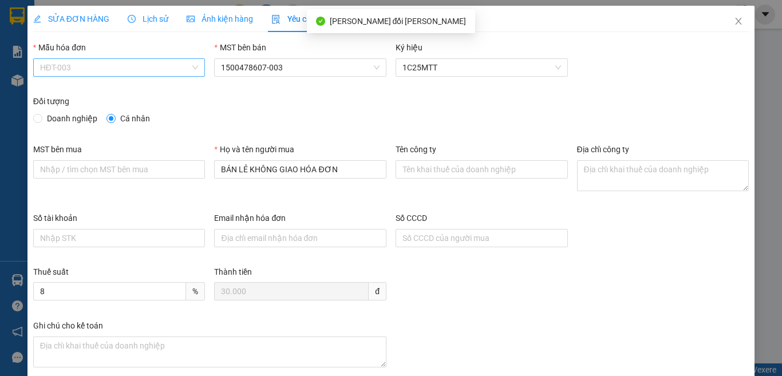
click at [92, 65] on span "HĐT-003" at bounding box center [119, 67] width 159 height 17
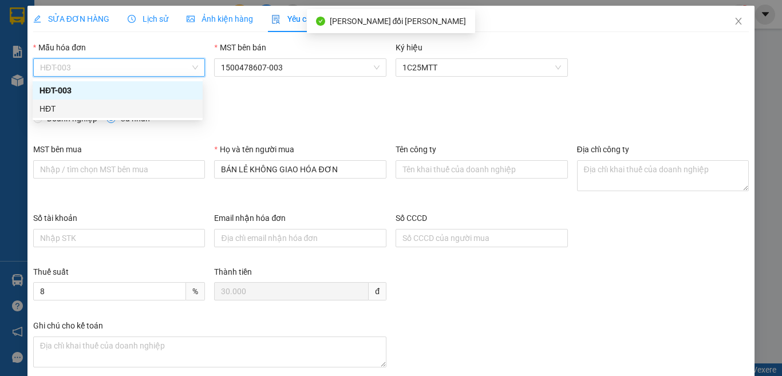
click at [41, 109] on div "HĐT" at bounding box center [117, 108] width 156 height 13
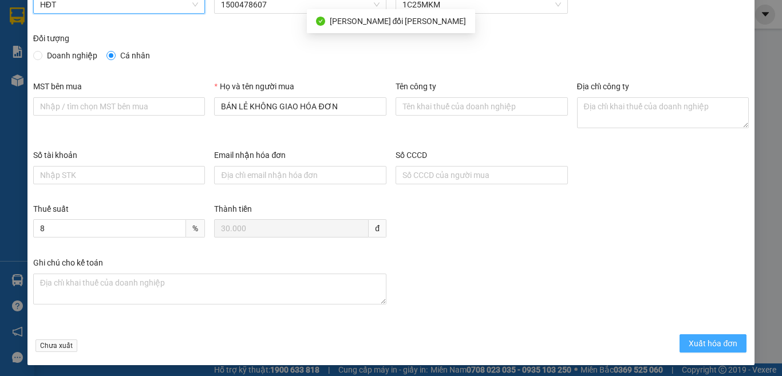
scroll to position [65, 0]
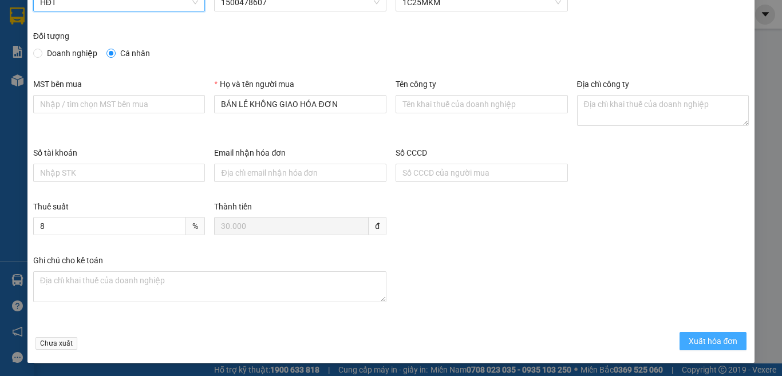
click at [697, 339] on span "Xuất hóa đơn" at bounding box center [712, 341] width 49 height 13
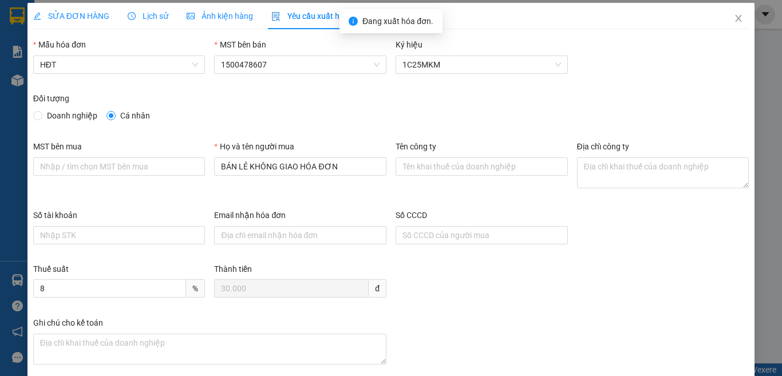
scroll to position [0, 0]
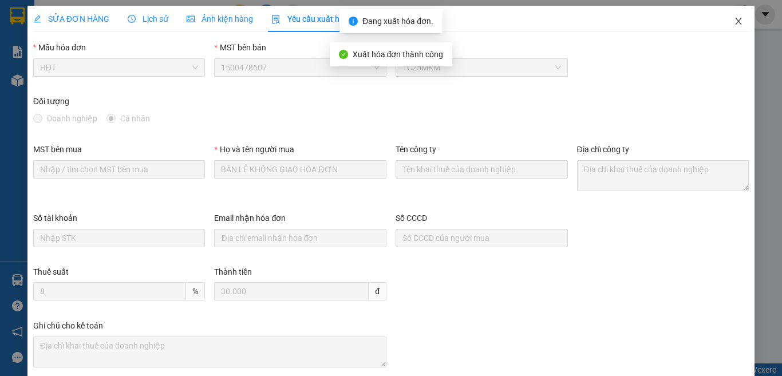
click at [735, 23] on icon "close" at bounding box center [738, 21] width 6 height 7
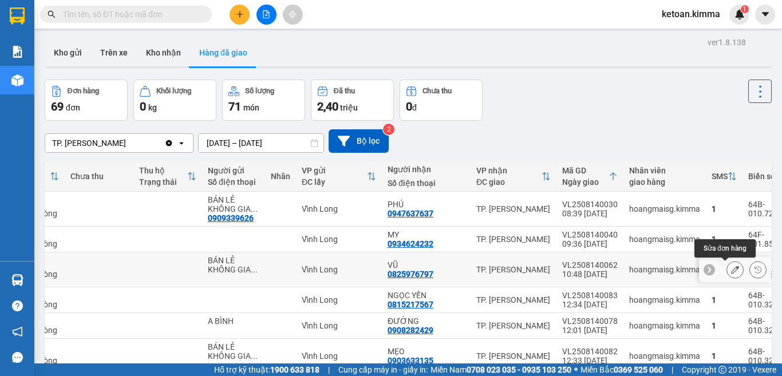
click at [731, 268] on icon at bounding box center [735, 270] width 8 height 8
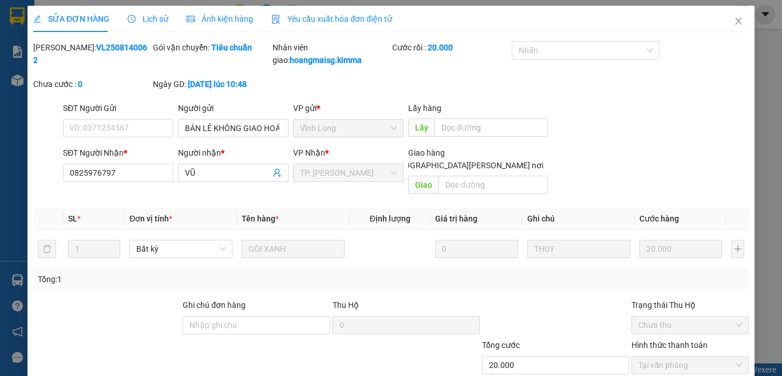
type input "BÁN LẺ KHÔNG GIAO HOÁ ĐƠN"
type input "0825976797"
type input "VŨ"
type input "20.000"
click at [338, 21] on span "Yêu cầu xuất hóa đơn điện tử" at bounding box center [331, 18] width 121 height 9
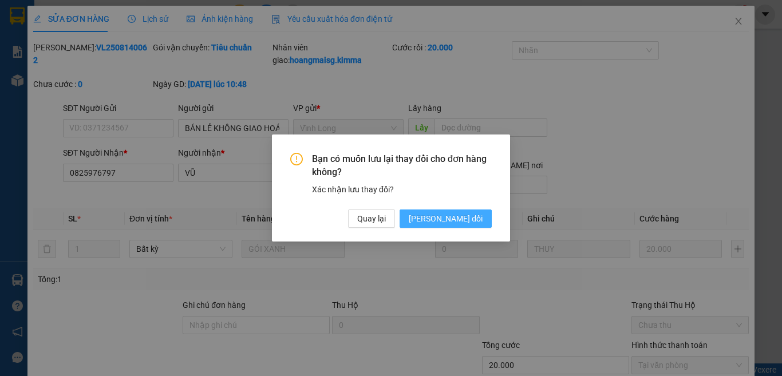
click at [447, 220] on span "[PERSON_NAME] thay đổi" at bounding box center [446, 218] width 74 height 13
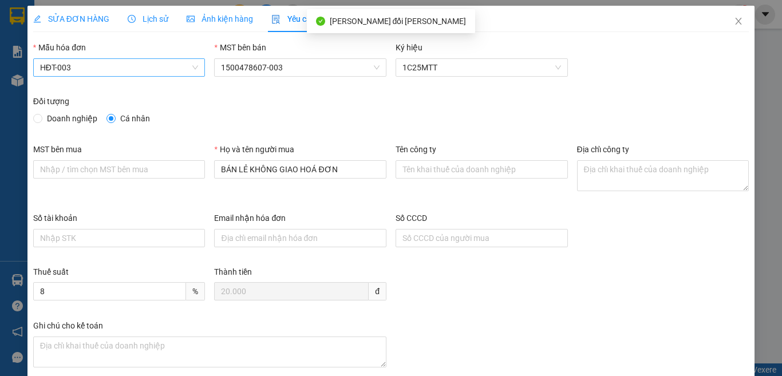
click at [104, 65] on span "HĐT-003" at bounding box center [119, 67] width 159 height 17
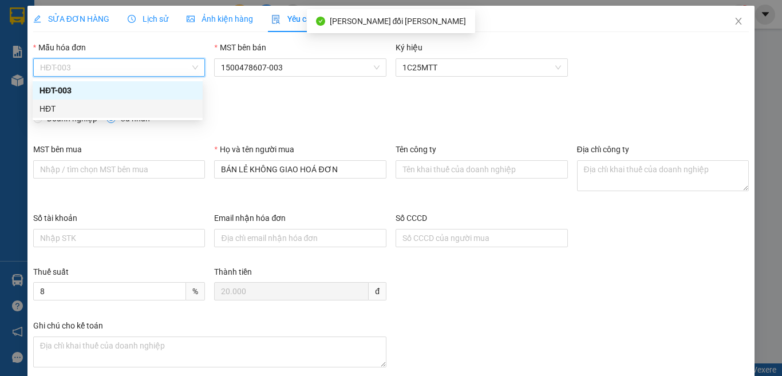
click at [46, 109] on div "HĐT" at bounding box center [117, 108] width 156 height 13
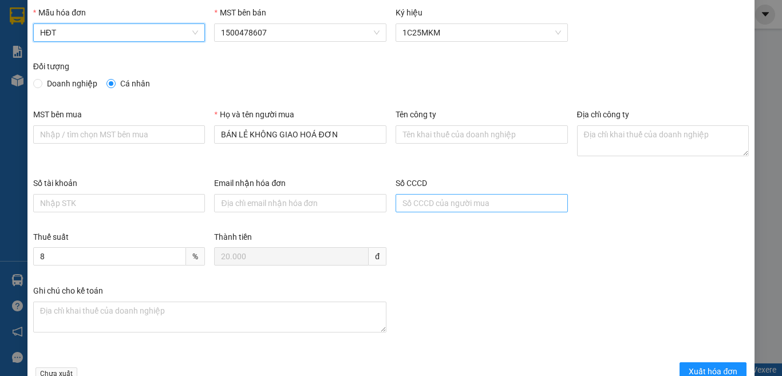
scroll to position [65, 0]
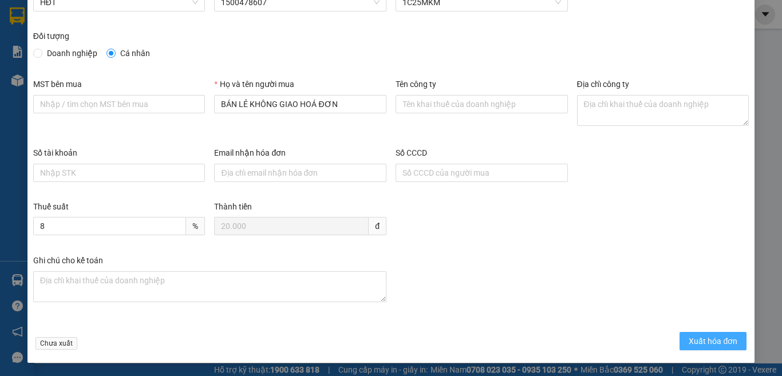
click at [688, 339] on span "Xuất hóa đơn" at bounding box center [712, 341] width 49 height 13
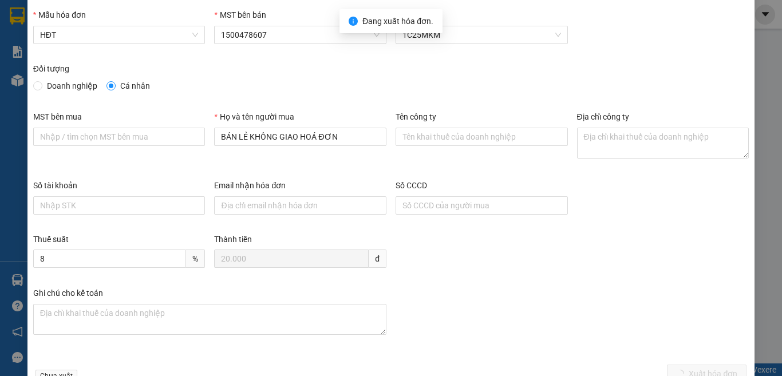
scroll to position [0, 0]
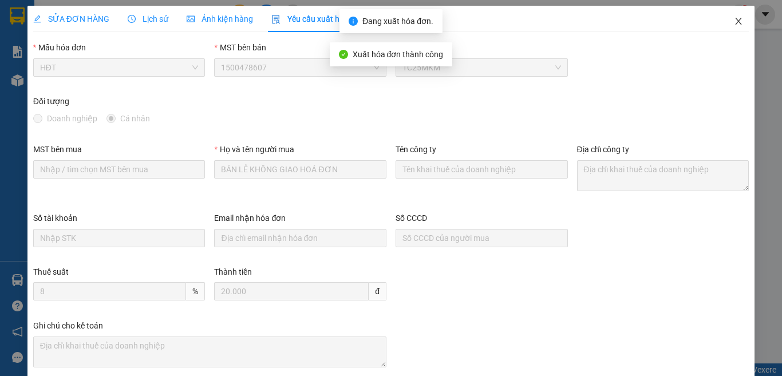
click at [735, 24] on icon "close" at bounding box center [738, 21] width 6 height 7
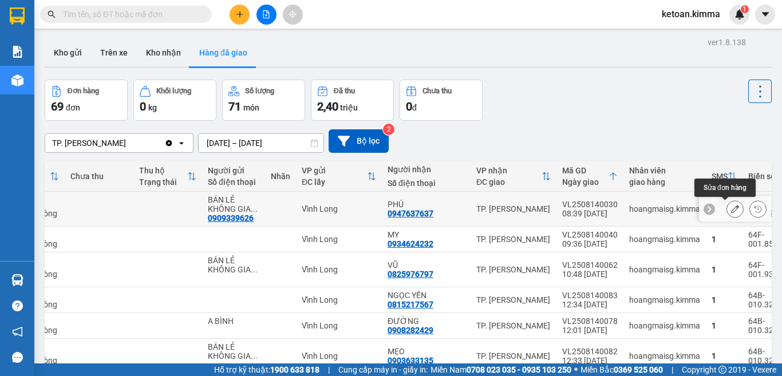
click at [731, 206] on icon at bounding box center [735, 209] width 8 height 8
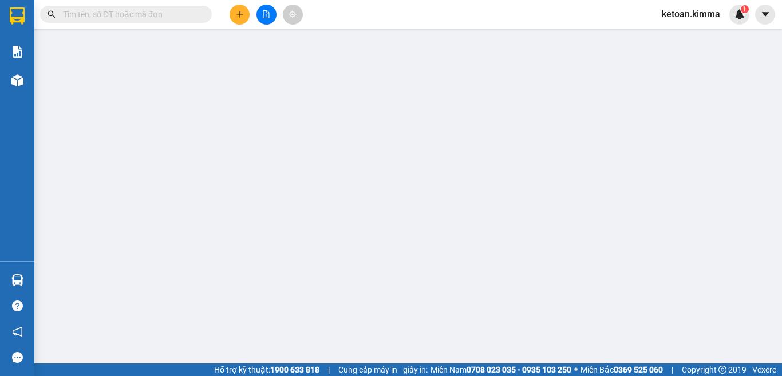
type input "0909339626"
type input "BÁN LẺ KHÔNG GIAO HOÁ ĐƠN"
type input "0947637637"
type input "PHÚ"
type input "30.000"
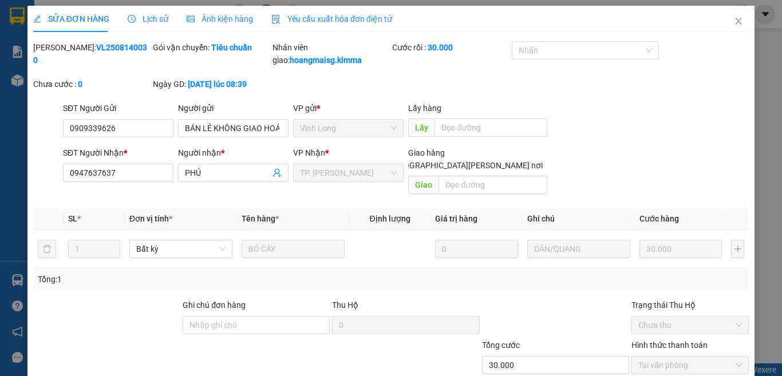
click at [350, 22] on span "Yêu cầu xuất hóa đơn điện tử" at bounding box center [331, 18] width 121 height 9
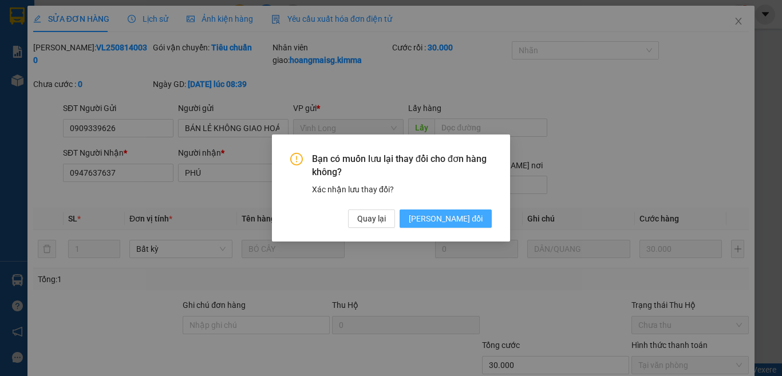
click at [458, 223] on span "[PERSON_NAME] thay đổi" at bounding box center [446, 218] width 74 height 13
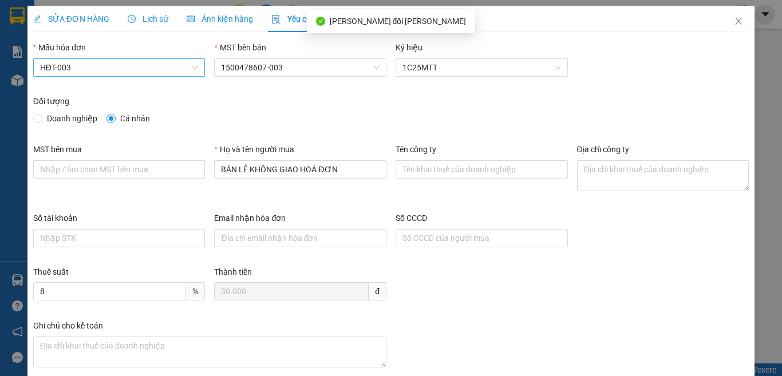
click at [89, 66] on span "HĐT-003" at bounding box center [119, 67] width 159 height 17
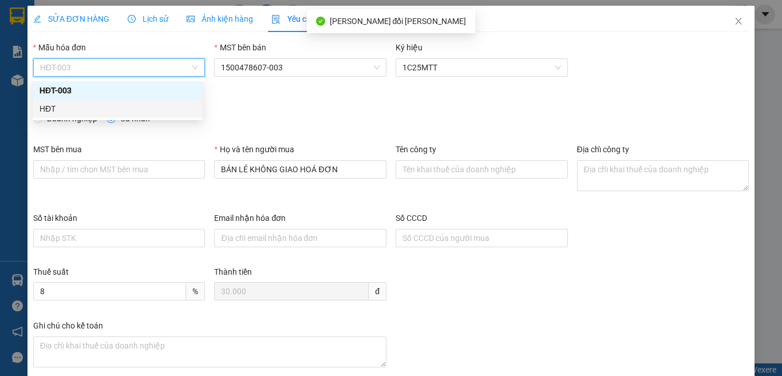
click at [42, 109] on div "HĐT" at bounding box center [117, 108] width 156 height 13
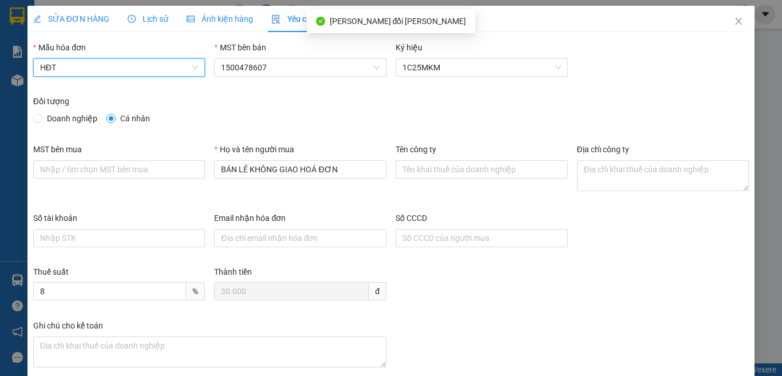
scroll to position [65, 0]
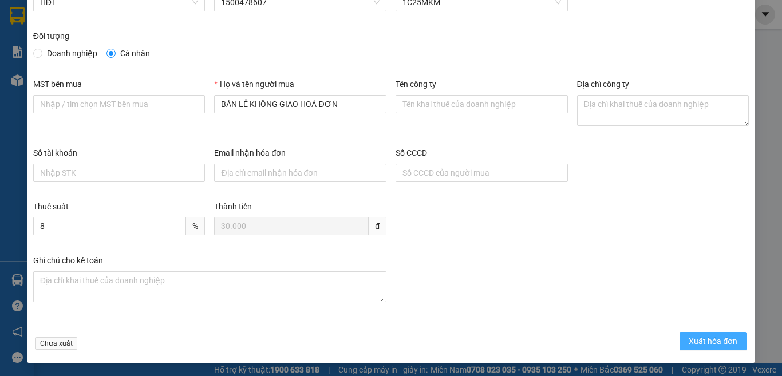
click at [699, 339] on span "Xuất hóa đơn" at bounding box center [712, 341] width 49 height 13
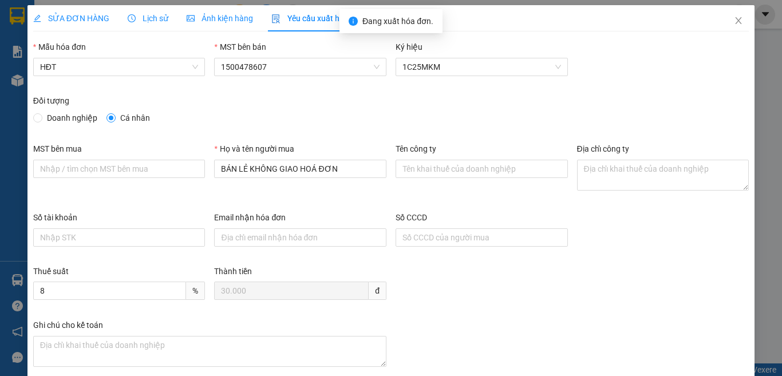
scroll to position [0, 0]
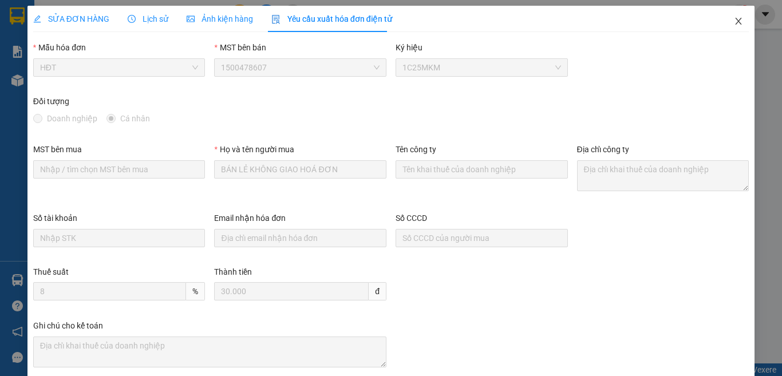
click at [734, 21] on icon "close" at bounding box center [738, 21] width 9 height 9
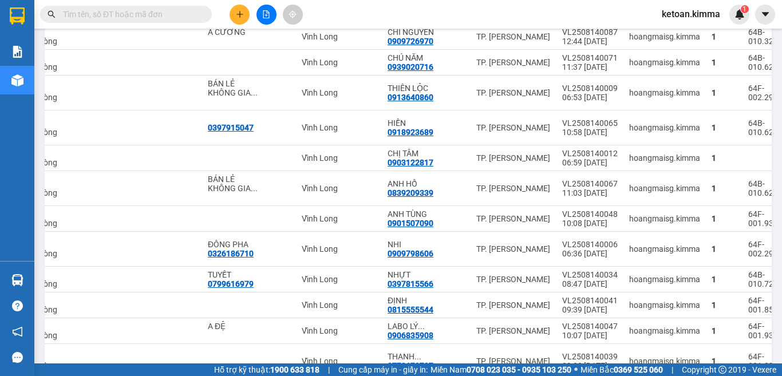
scroll to position [755, 0]
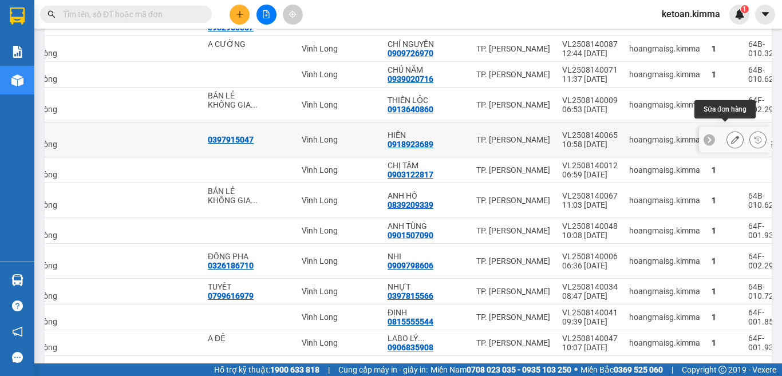
click at [731, 136] on icon at bounding box center [735, 140] width 8 height 8
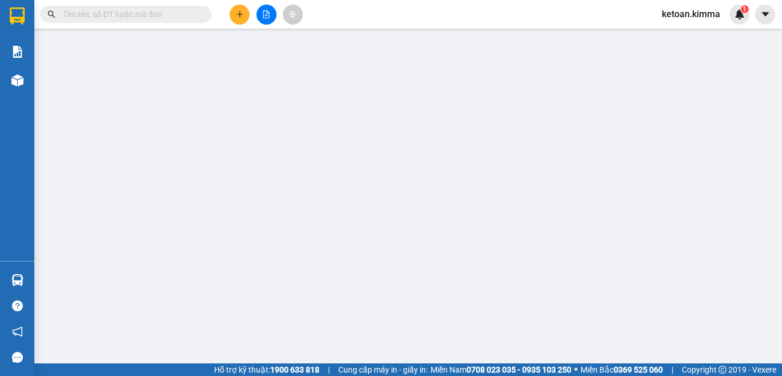
type input "0397915047"
type input "0918923689"
type input "HIỀN"
type input "160.000"
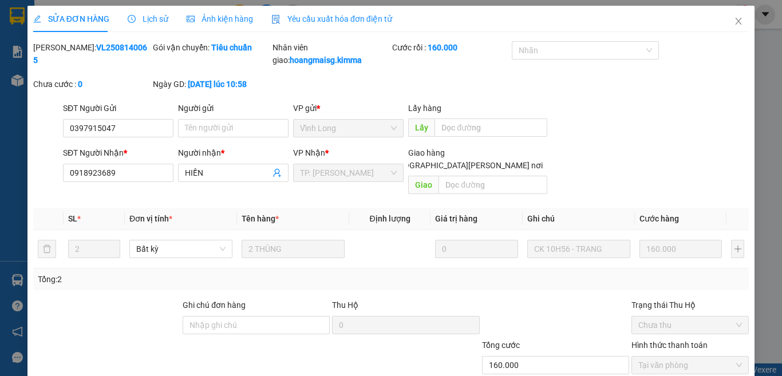
click at [332, 18] on span "Yêu cầu xuất hóa đơn điện tử" at bounding box center [331, 18] width 121 height 9
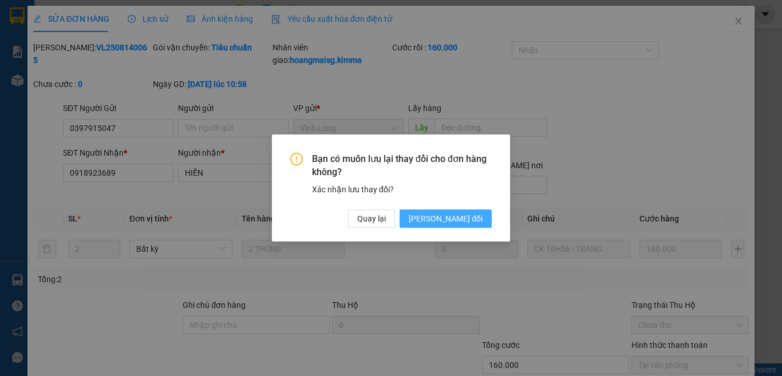
click at [444, 218] on span "[PERSON_NAME] thay đổi" at bounding box center [446, 218] width 74 height 13
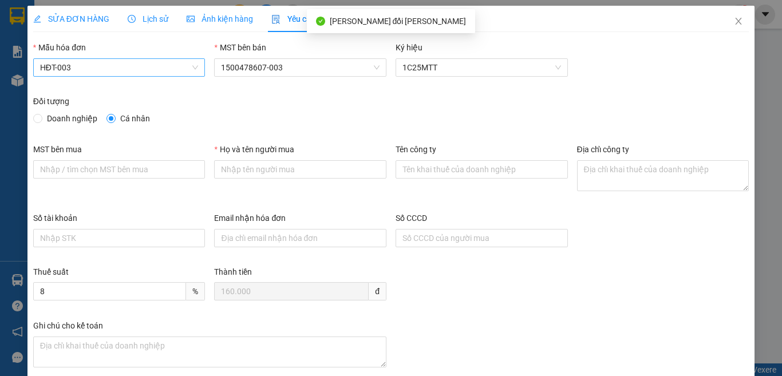
click at [74, 66] on span "HĐT-003" at bounding box center [119, 67] width 159 height 17
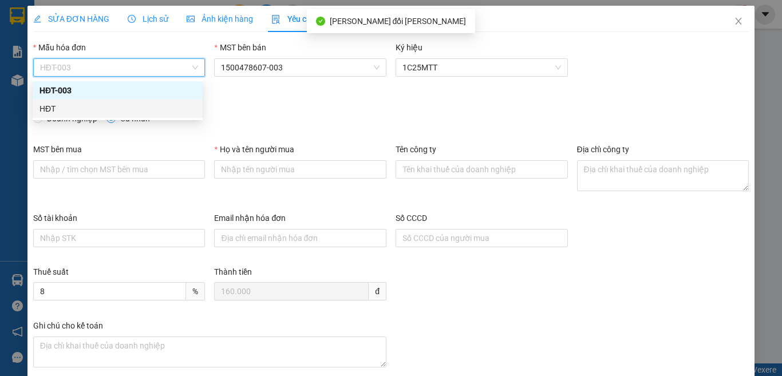
click at [42, 106] on div "HĐT" at bounding box center [117, 108] width 156 height 13
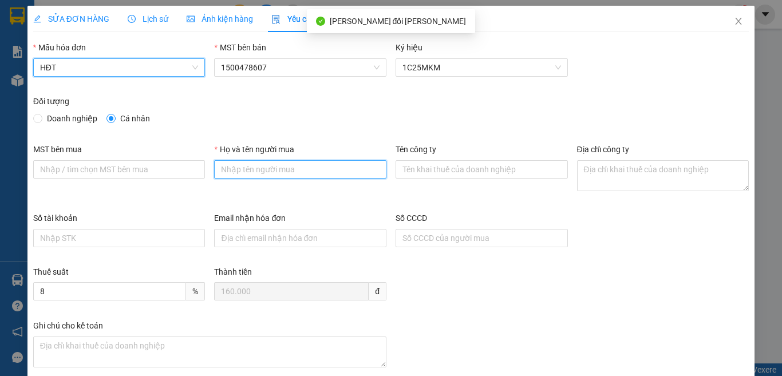
click at [279, 166] on input "Họ và tên người mua" at bounding box center [300, 169] width 172 height 18
type input "Bán lẻ không giao hóa đơn"
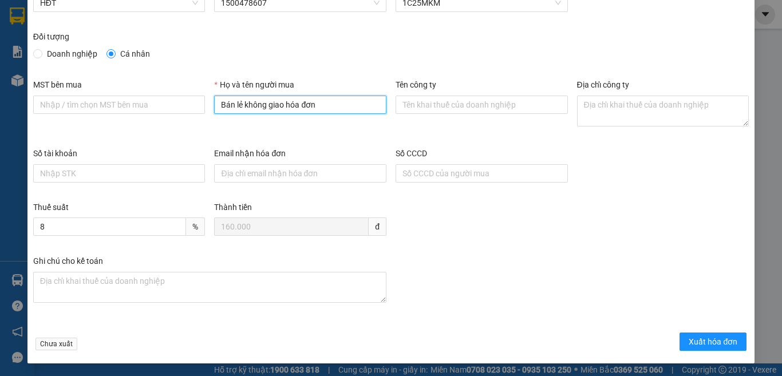
scroll to position [65, 0]
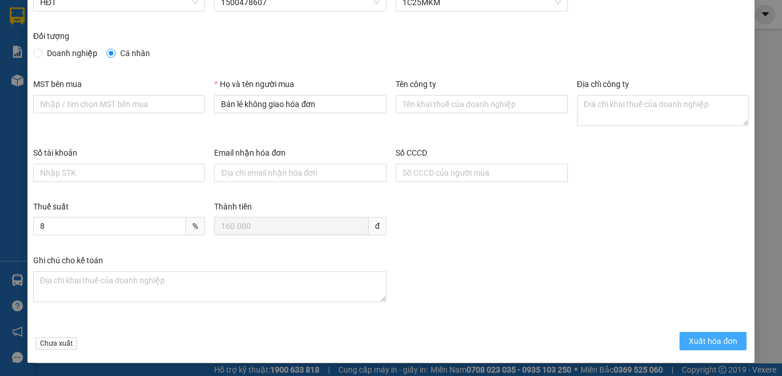
click at [701, 342] on span "Xuất hóa đơn" at bounding box center [712, 341] width 49 height 13
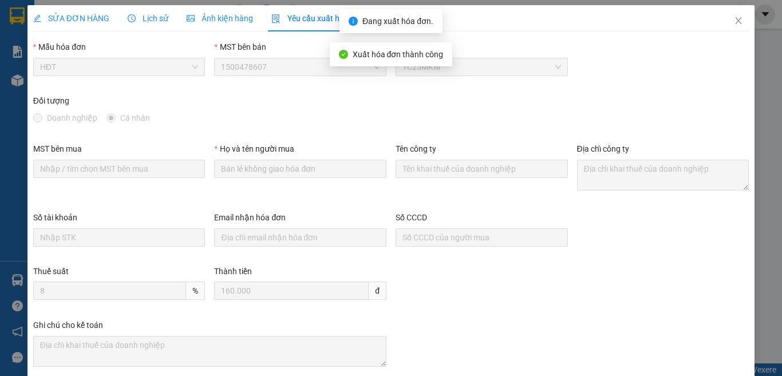
scroll to position [0, 0]
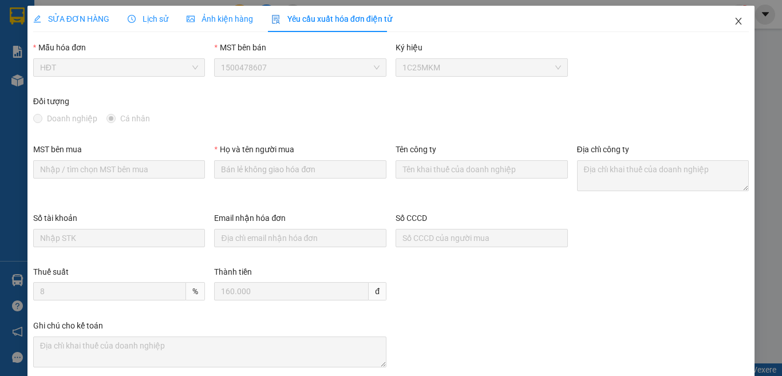
click at [735, 21] on icon "close" at bounding box center [738, 21] width 6 height 7
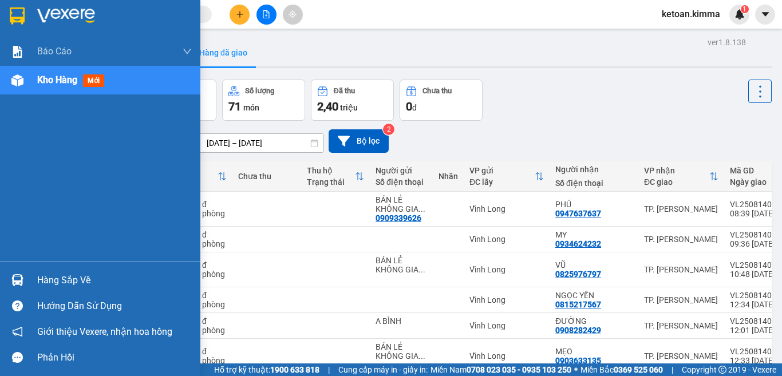
click at [46, 82] on span "Kho hàng" at bounding box center [57, 79] width 40 height 11
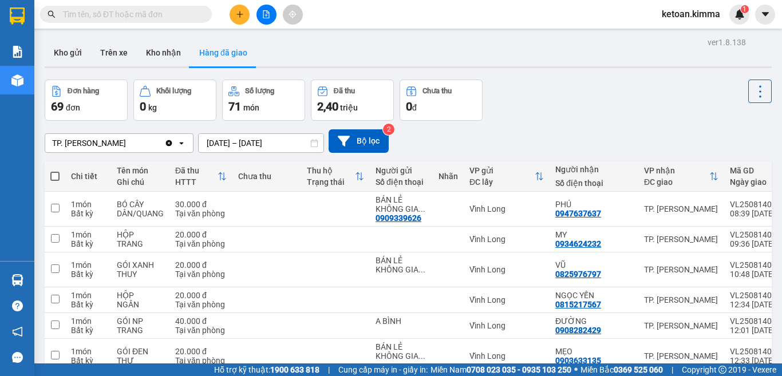
click at [126, 145] on div "TP. [PERSON_NAME]" at bounding box center [104, 143] width 119 height 18
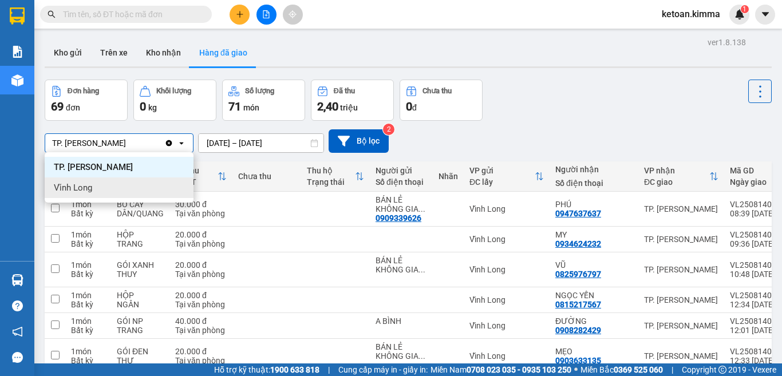
click at [73, 187] on span "Vĩnh Long" at bounding box center [73, 187] width 38 height 11
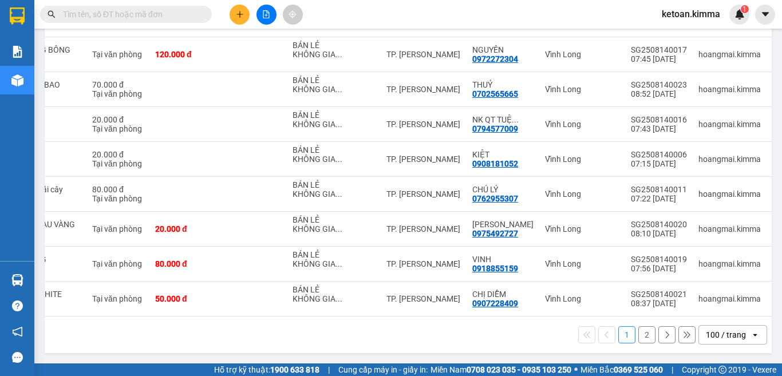
scroll to position [0, 153]
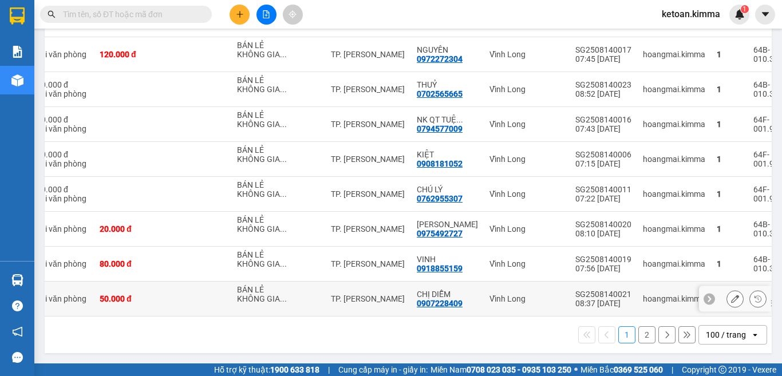
click at [731, 296] on icon at bounding box center [735, 299] width 8 height 8
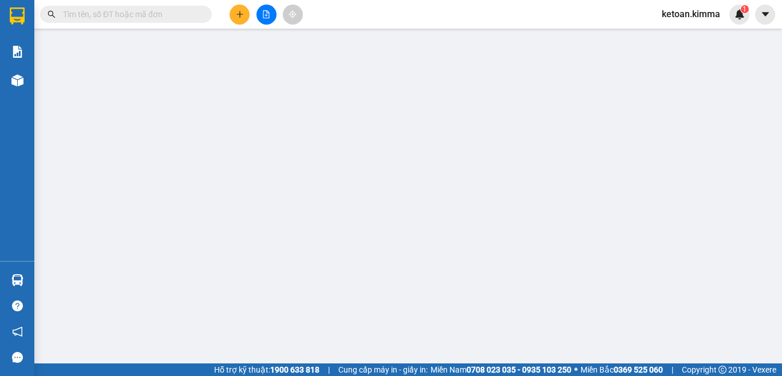
type input "BÁN LẺ KHÔNG GIAO HOÁ ĐƠN"
type input "0907228409"
type input "CHỊ DIỄM"
type input "50.000"
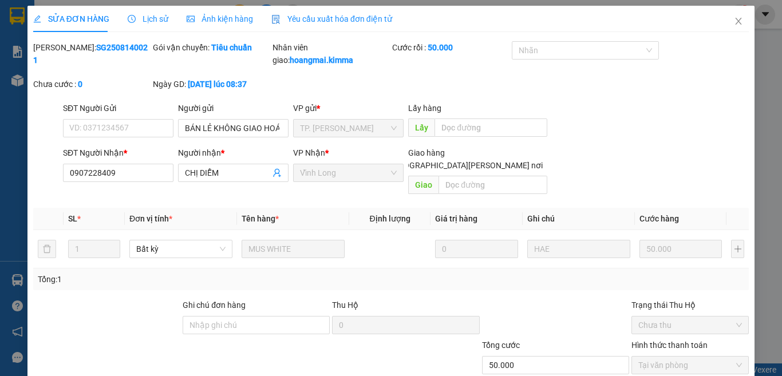
click at [338, 17] on span "Yêu cầu xuất hóa đơn điện tử" at bounding box center [331, 18] width 121 height 9
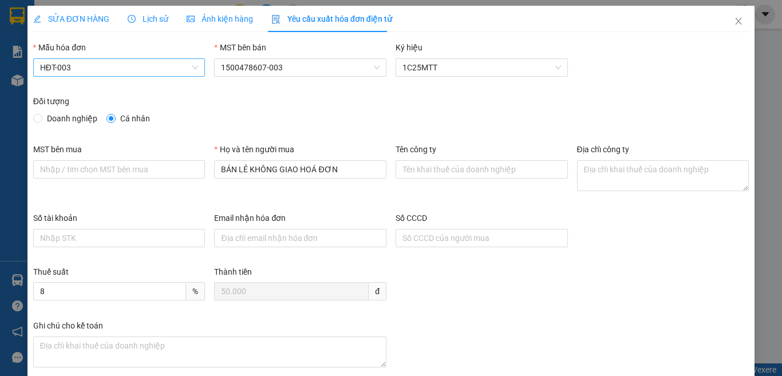
click at [55, 63] on span "HĐT-003" at bounding box center [119, 67] width 159 height 17
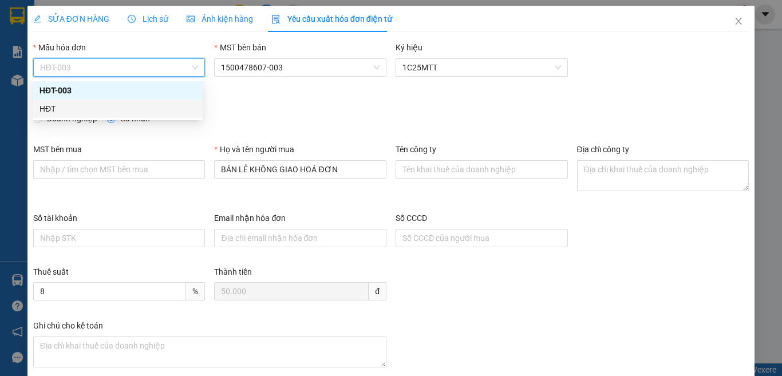
click at [50, 107] on div "HĐT" at bounding box center [117, 108] width 156 height 13
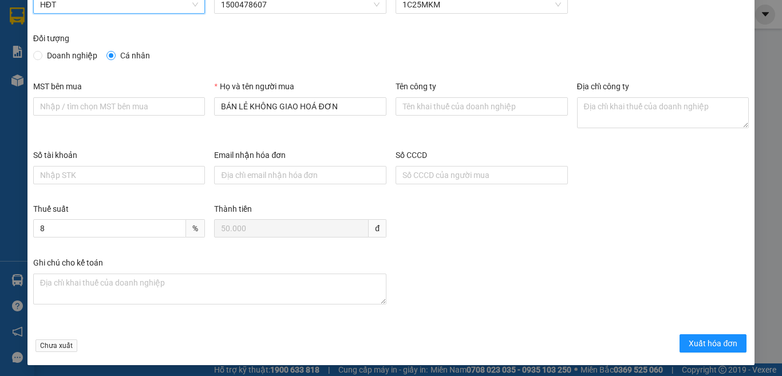
scroll to position [65, 0]
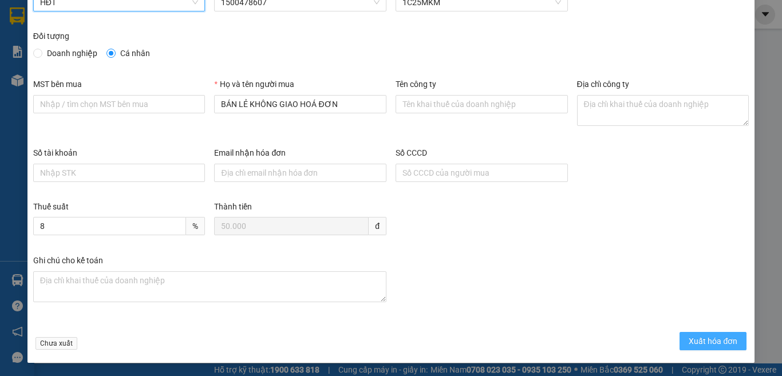
click at [688, 338] on span "Xuất hóa đơn" at bounding box center [712, 341] width 49 height 13
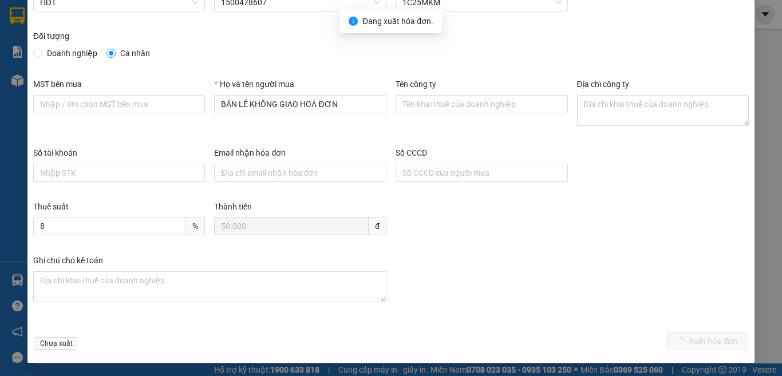
scroll to position [0, 0]
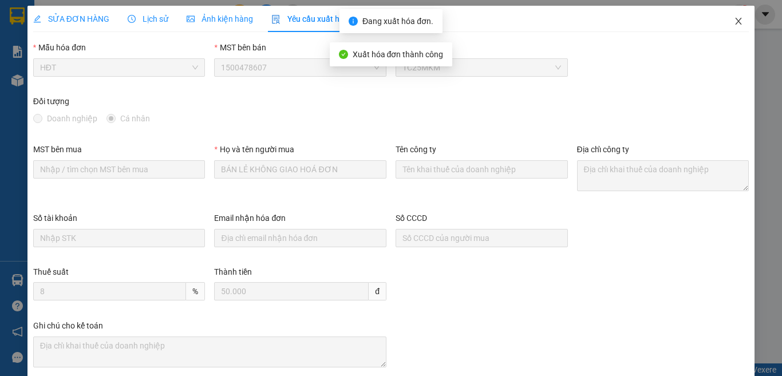
click at [734, 21] on icon "close" at bounding box center [738, 21] width 9 height 9
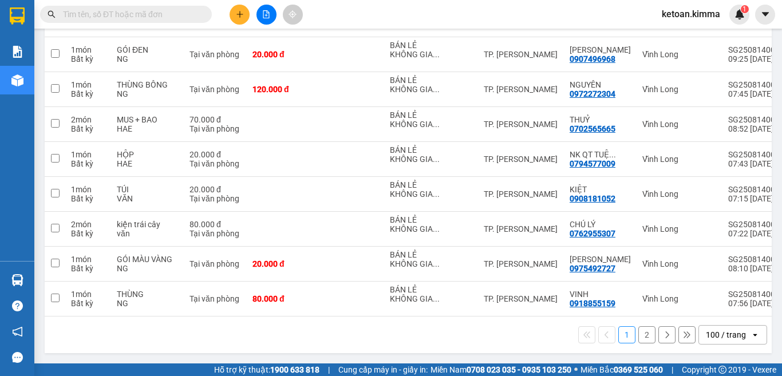
scroll to position [0, 153]
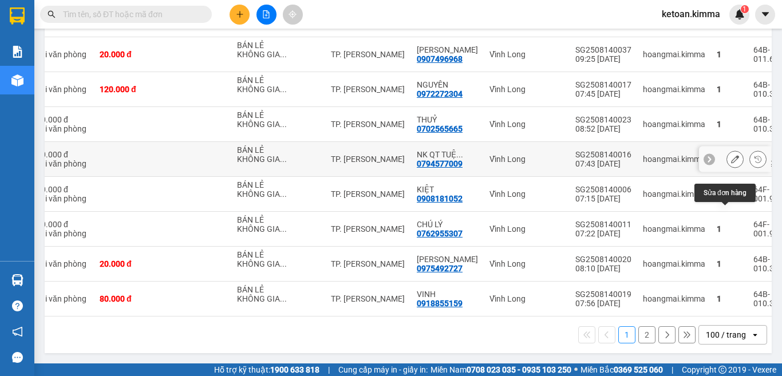
click at [731, 155] on icon at bounding box center [735, 159] width 8 height 8
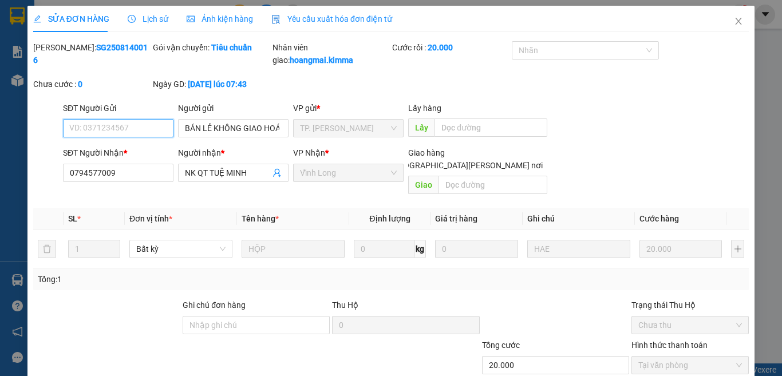
click at [303, 13] on div "Yêu cầu xuất hóa đơn điện tử" at bounding box center [331, 19] width 121 height 26
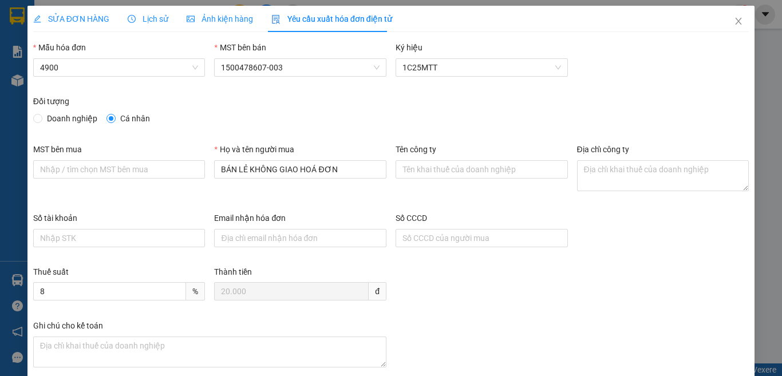
type input "8"
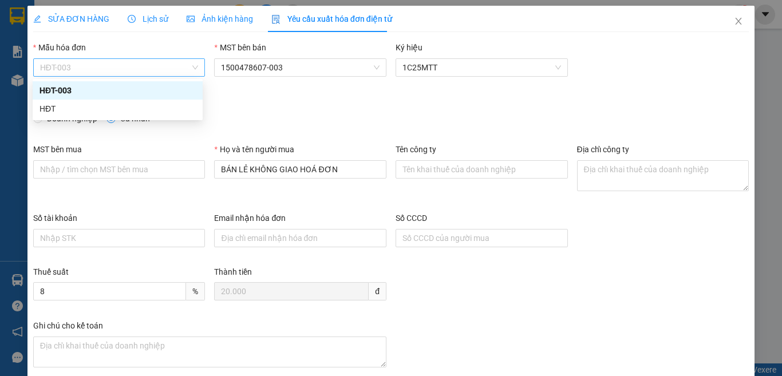
click at [96, 64] on span "HĐT-003" at bounding box center [119, 67] width 159 height 17
click at [50, 106] on div "HĐT" at bounding box center [117, 108] width 156 height 13
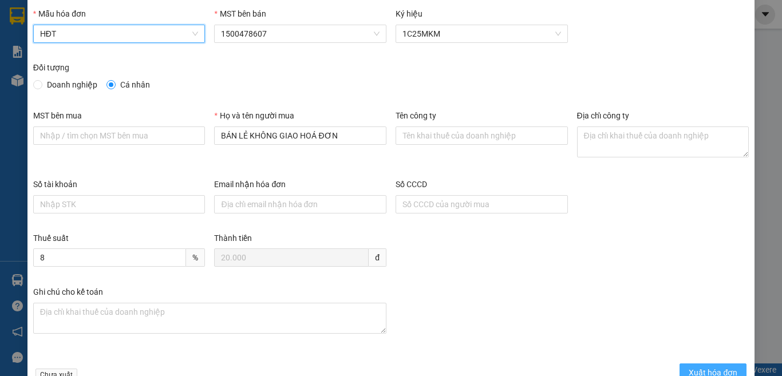
scroll to position [65, 0]
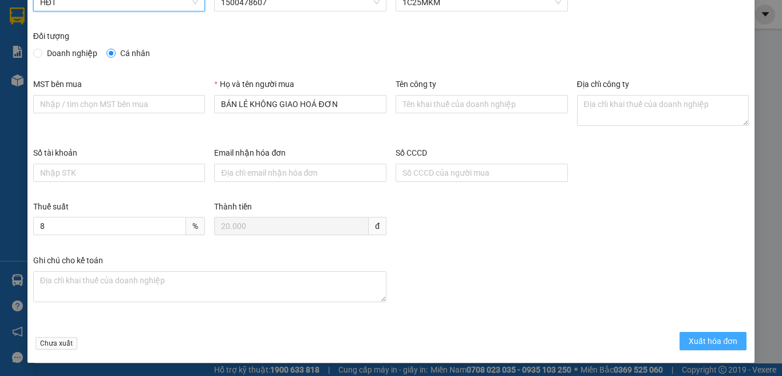
click at [726, 342] on span "Xuất hóa đơn" at bounding box center [712, 341] width 49 height 13
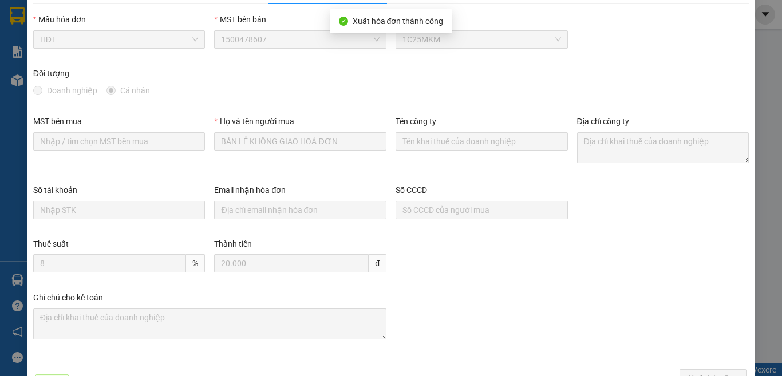
scroll to position [0, 0]
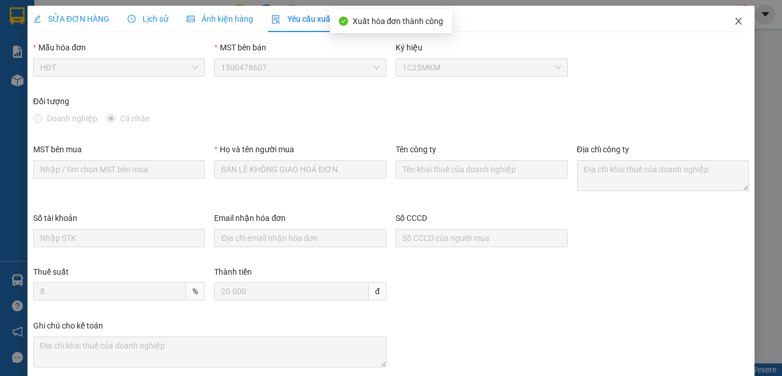
click at [734, 21] on icon "close" at bounding box center [738, 21] width 9 height 9
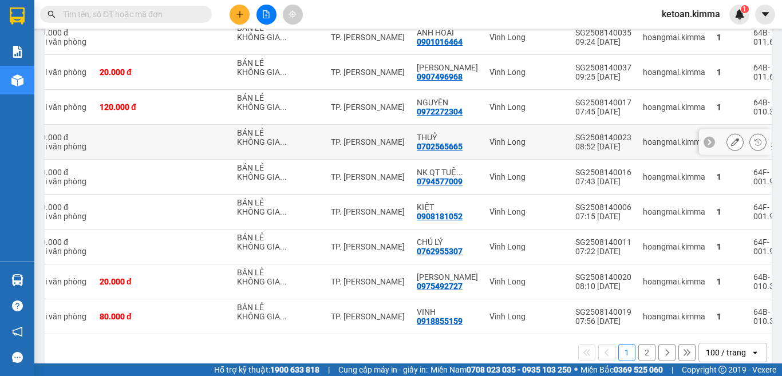
scroll to position [3320, 0]
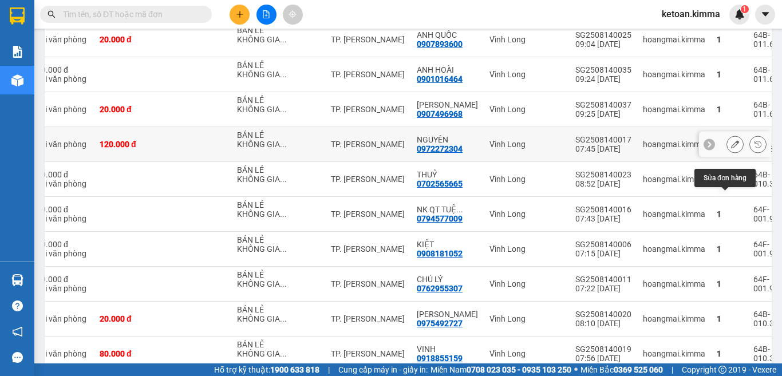
click at [731, 148] on icon at bounding box center [735, 144] width 8 height 8
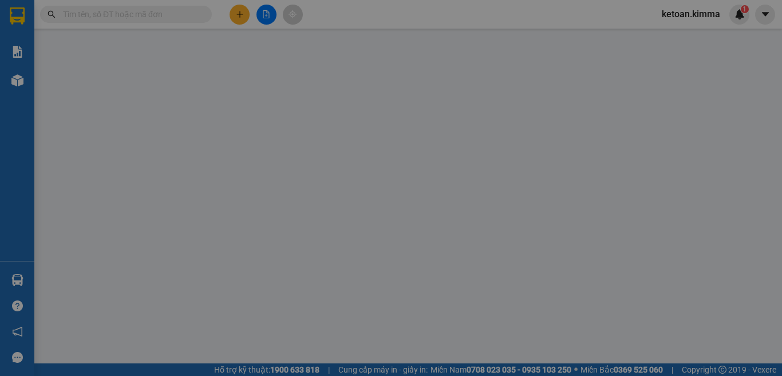
type input "BÁN LẺ KHÔNG GIAO HOÁ ĐƠN"
type input "0972272304"
type input "NGUYÊN"
type input "120.000"
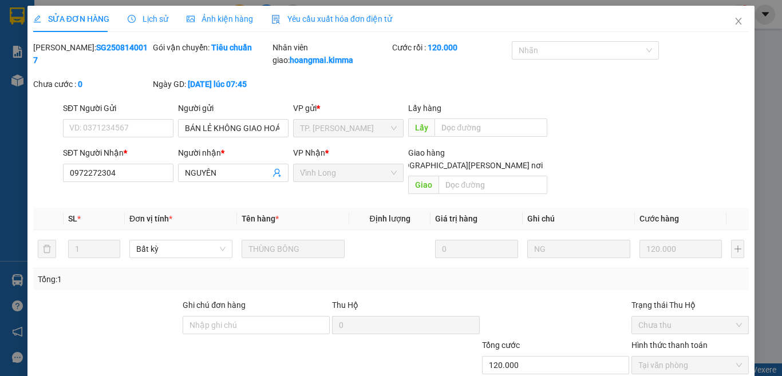
click at [330, 21] on span "Yêu cầu xuất hóa đơn điện tử" at bounding box center [331, 18] width 121 height 9
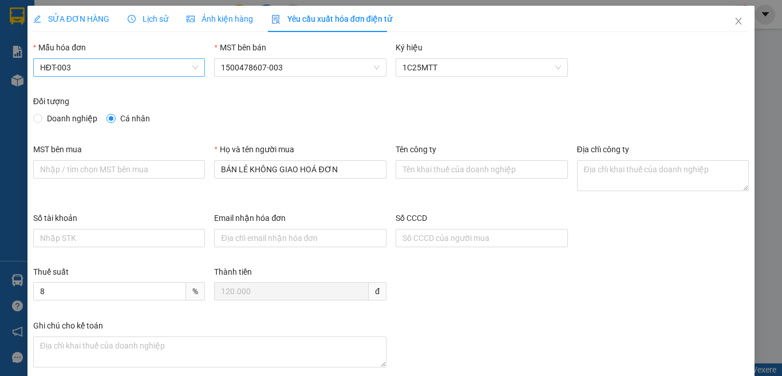
click at [96, 68] on span "HĐT-003" at bounding box center [119, 67] width 159 height 17
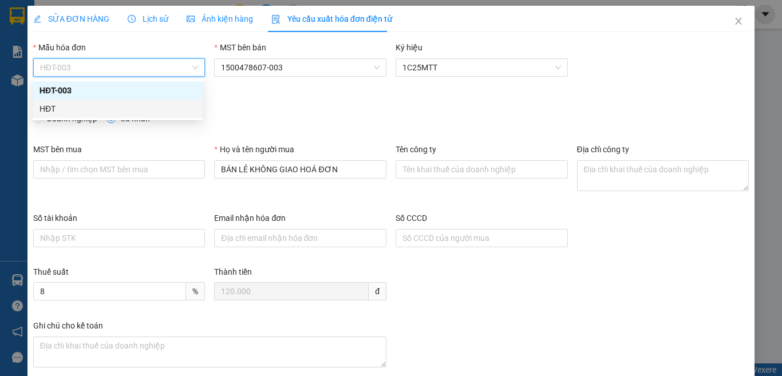
click at [43, 105] on div "HĐT" at bounding box center [117, 108] width 156 height 13
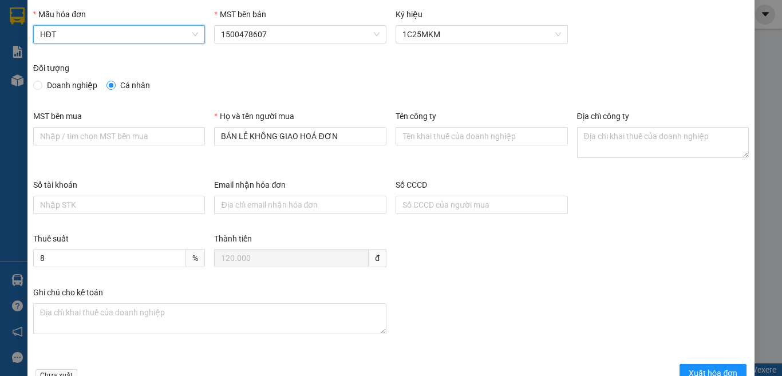
scroll to position [65, 0]
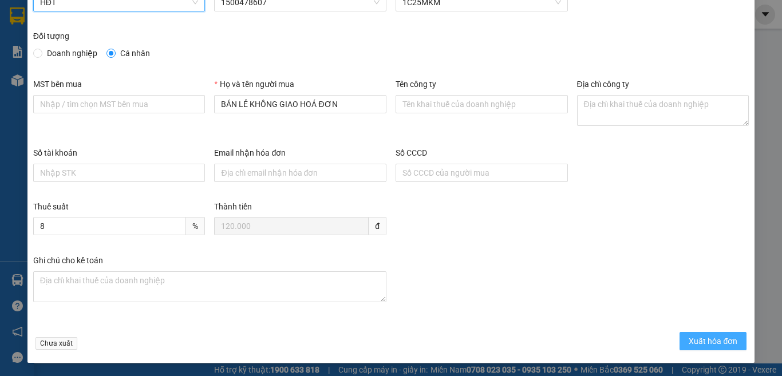
click at [688, 343] on span "Xuất hóa đơn" at bounding box center [712, 341] width 49 height 13
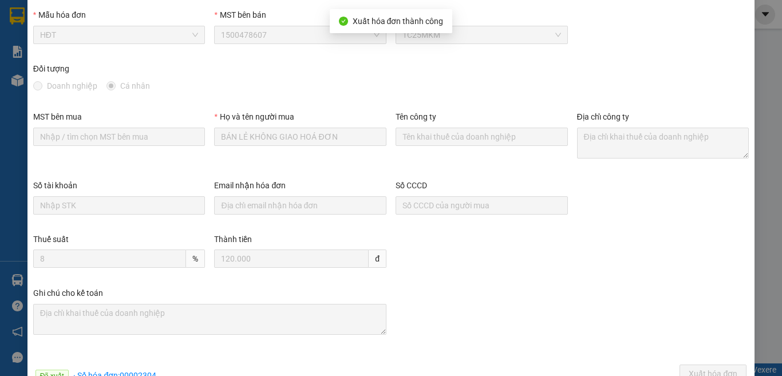
scroll to position [0, 0]
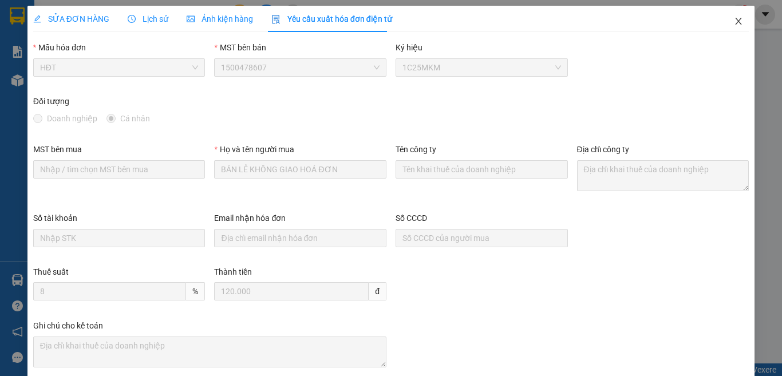
click at [734, 21] on icon "close" at bounding box center [738, 21] width 9 height 9
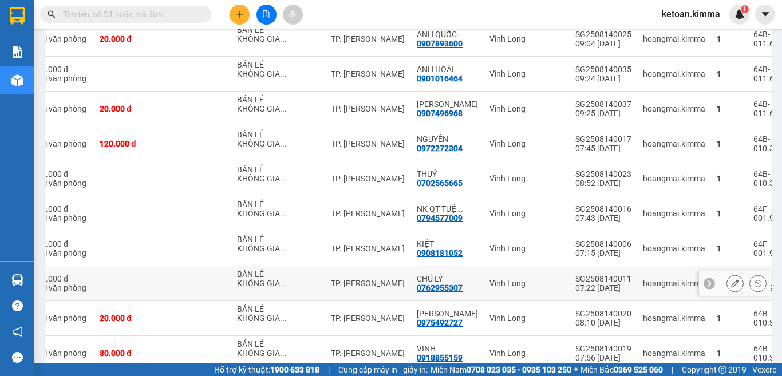
scroll to position [3320, 0]
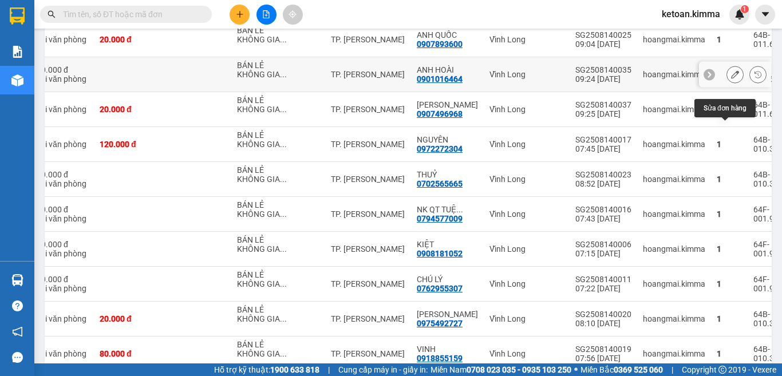
click at [727, 85] on button at bounding box center [735, 75] width 16 height 20
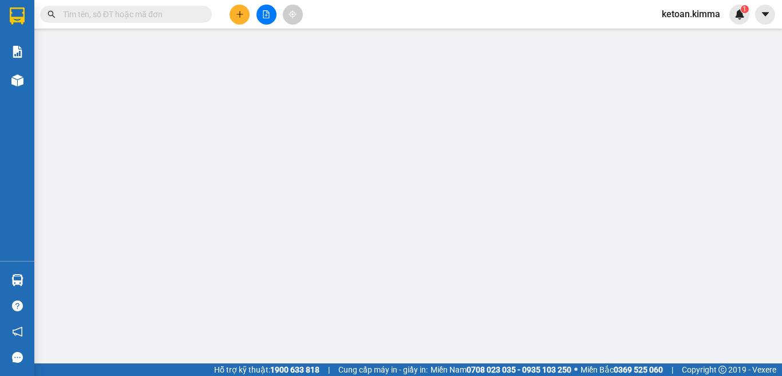
type input "BÁN LẺ KHÔNG GIAO HOÁ ĐƠN"
type input "0901016464"
type input "ANH HOÀI"
type input "30.000"
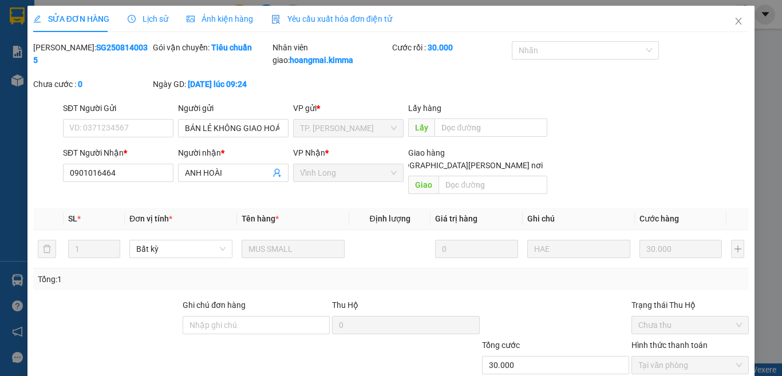
click at [339, 22] on span "Yêu cầu xuất hóa đơn điện tử" at bounding box center [331, 18] width 121 height 9
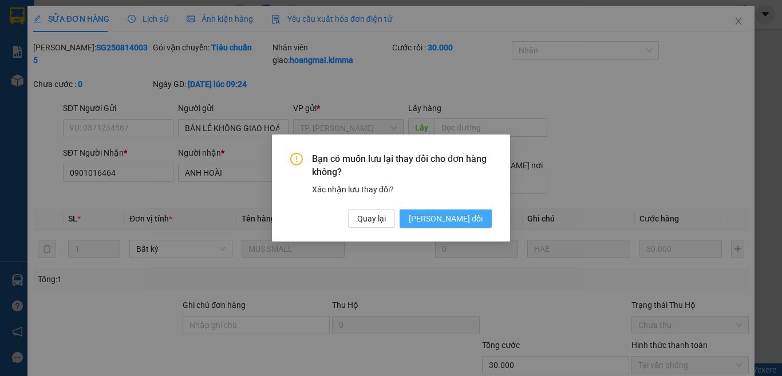
click at [450, 219] on span "[PERSON_NAME] thay đổi" at bounding box center [446, 218] width 74 height 13
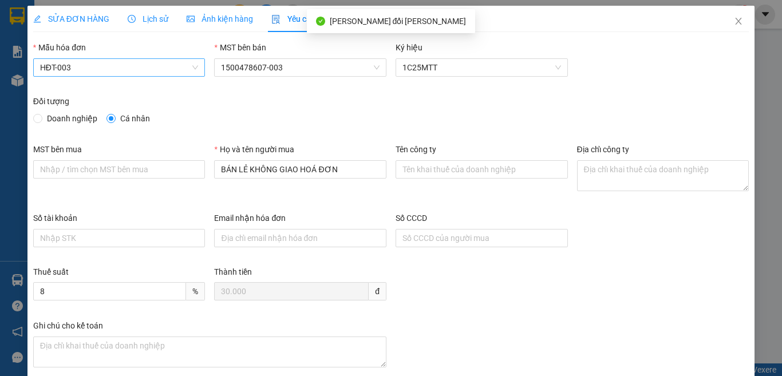
click at [103, 65] on span "HĐT-003" at bounding box center [119, 67] width 159 height 17
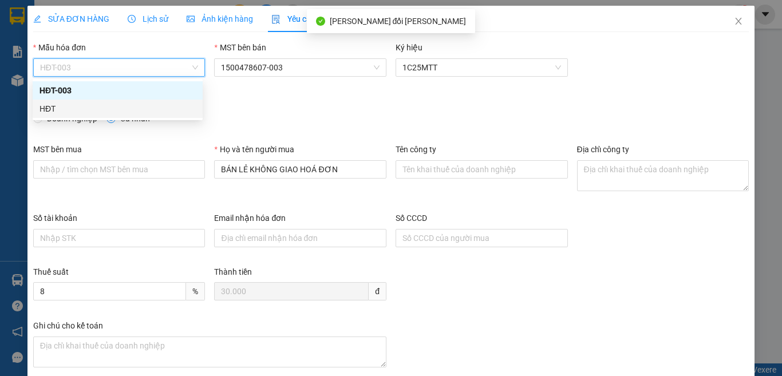
click at [52, 108] on div "HĐT" at bounding box center [117, 108] width 156 height 13
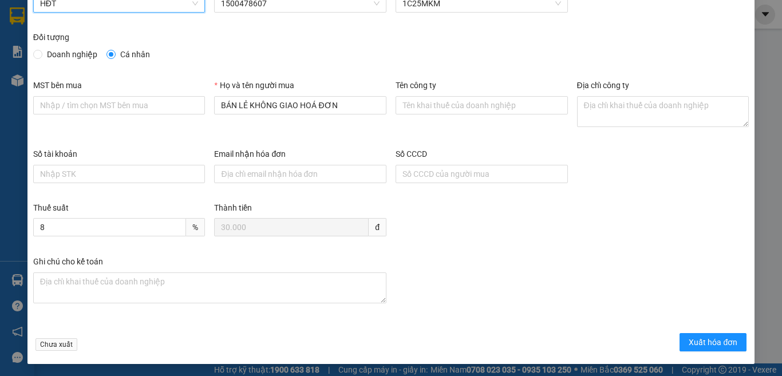
scroll to position [65, 0]
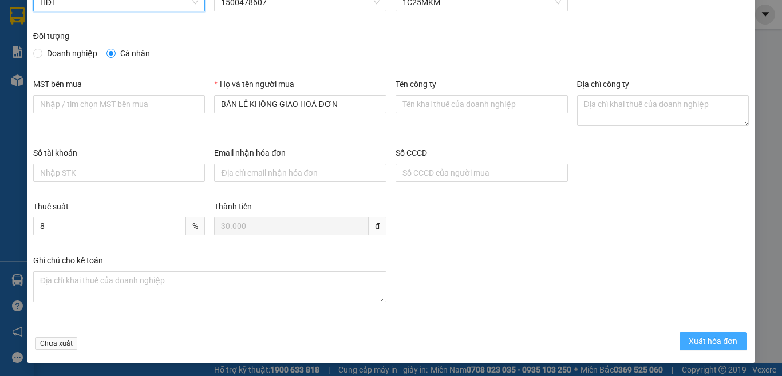
click at [688, 340] on span "Xuất hóa đơn" at bounding box center [712, 341] width 49 height 13
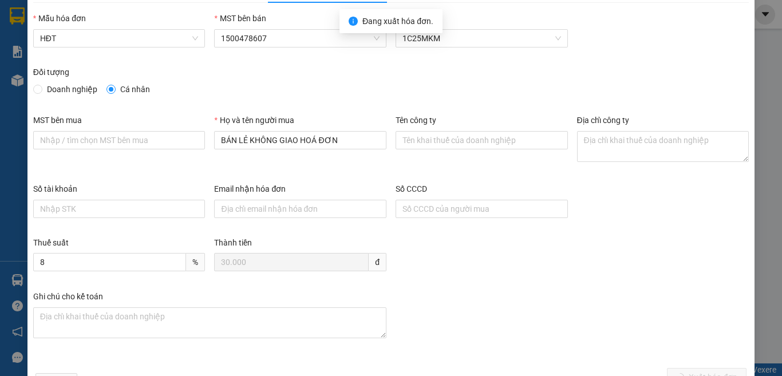
scroll to position [0, 0]
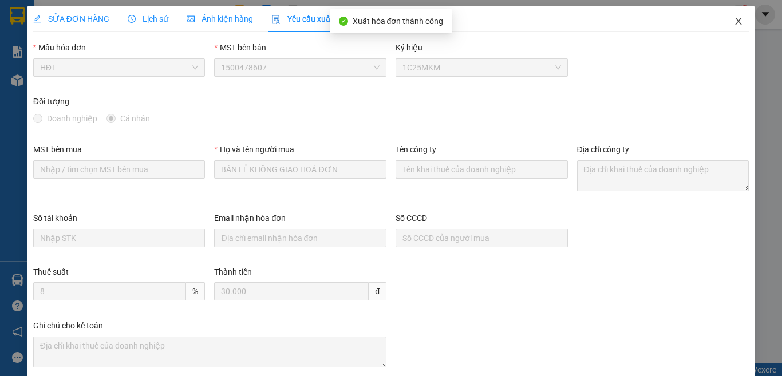
click at [735, 21] on icon "close" at bounding box center [738, 21] width 6 height 7
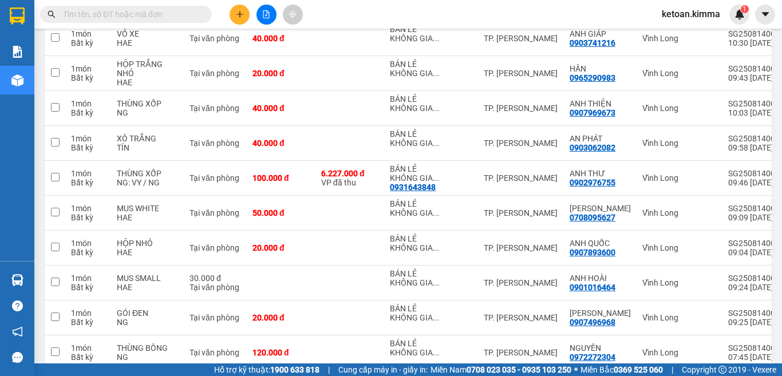
scroll to position [3435, 0]
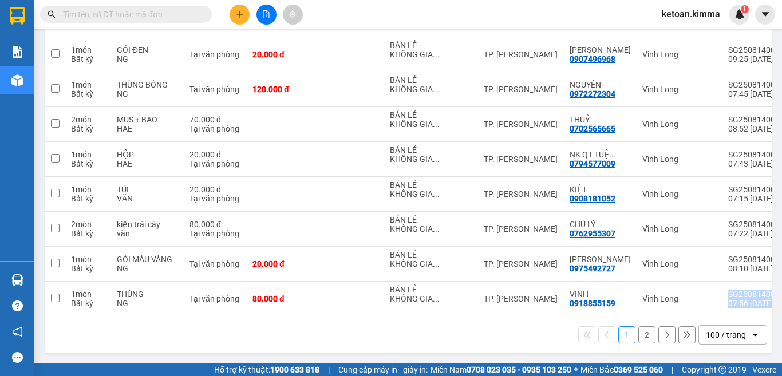
drag, startPoint x: 601, startPoint y: 317, endPoint x: 703, endPoint y: 314, distance: 102.5
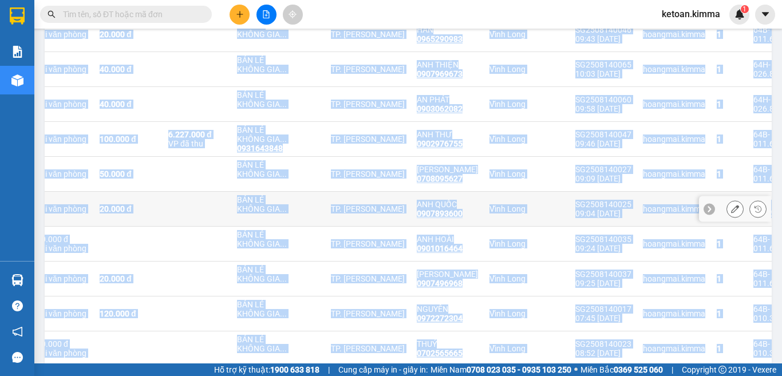
scroll to position [3148, 0]
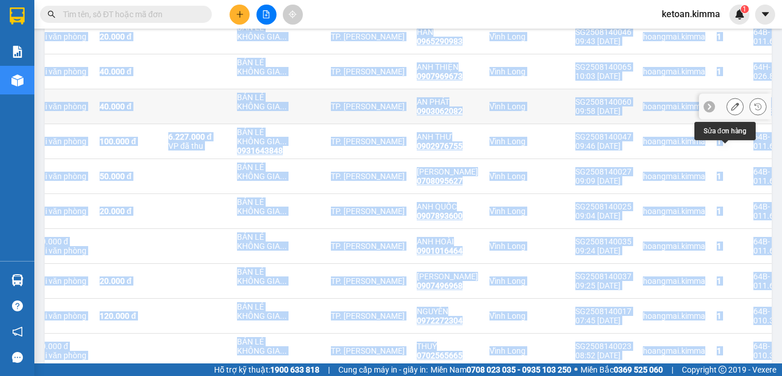
click at [731, 110] on icon at bounding box center [735, 106] width 8 height 8
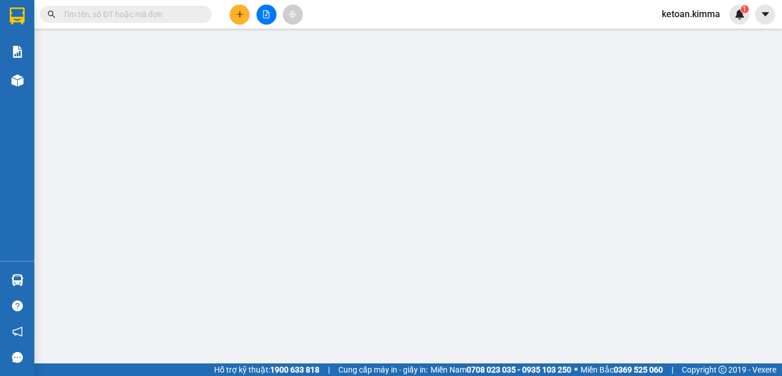
type input "BÁN LẺ KHÔNG GIAO HOÁ ĐƠN"
type input "0903062082"
type input "AN PHÁT"
type input "40.000"
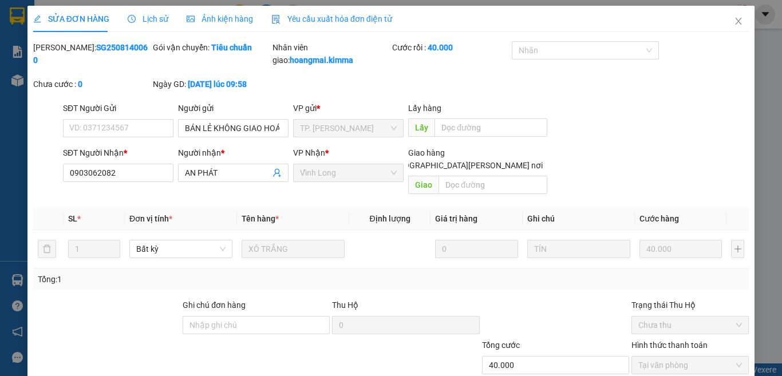
click at [339, 17] on span "Yêu cầu xuất hóa đơn điện tử" at bounding box center [331, 18] width 121 height 9
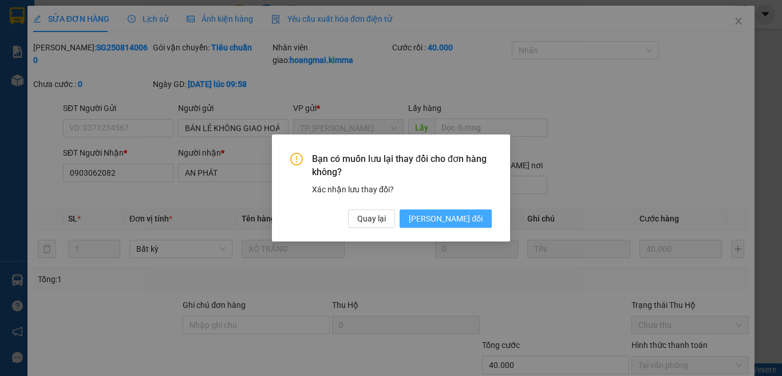
click at [473, 217] on span "[PERSON_NAME] thay đổi" at bounding box center [446, 218] width 74 height 13
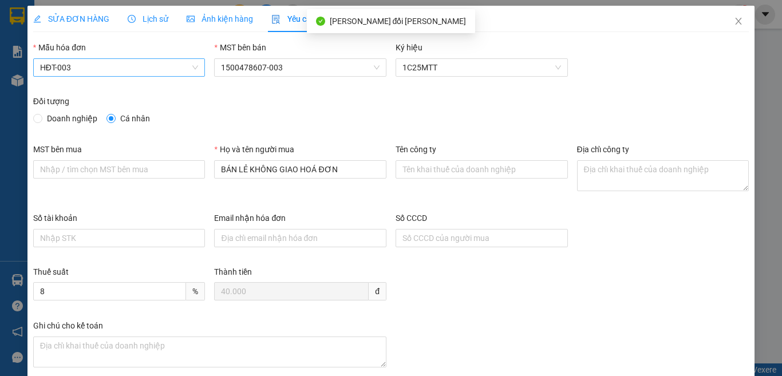
click at [85, 60] on span "HĐT-003" at bounding box center [119, 67] width 159 height 17
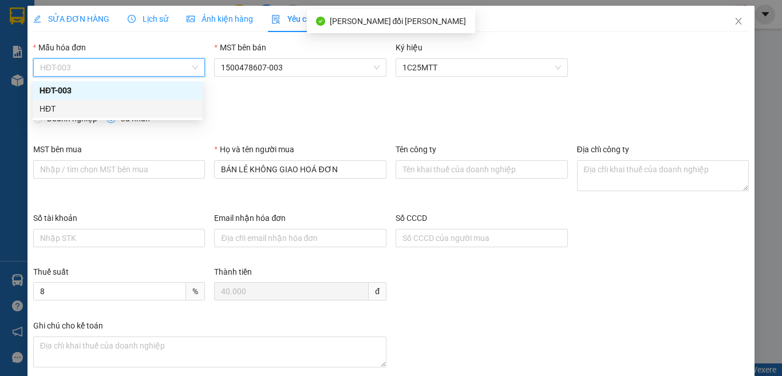
click at [44, 108] on div "HĐT" at bounding box center [117, 108] width 156 height 13
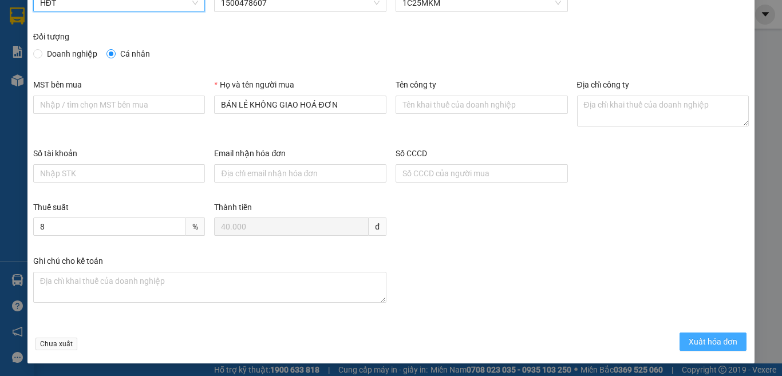
scroll to position [65, 0]
click at [699, 337] on span "Xuất hóa đơn" at bounding box center [712, 341] width 49 height 13
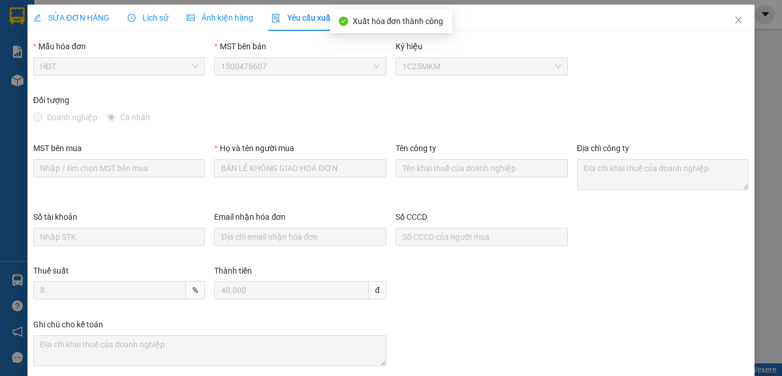
scroll to position [0, 0]
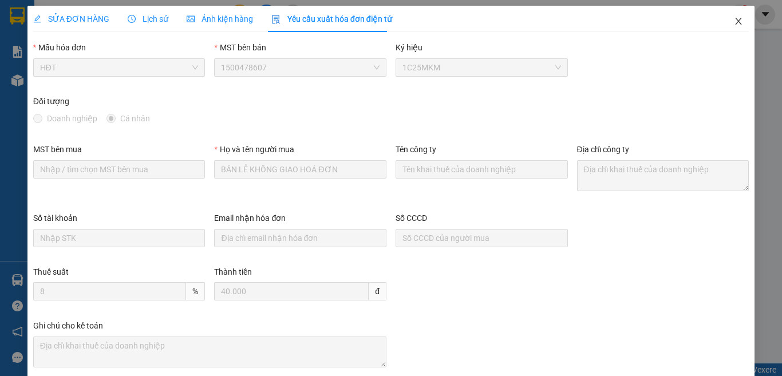
click at [734, 23] on icon "close" at bounding box center [738, 21] width 9 height 9
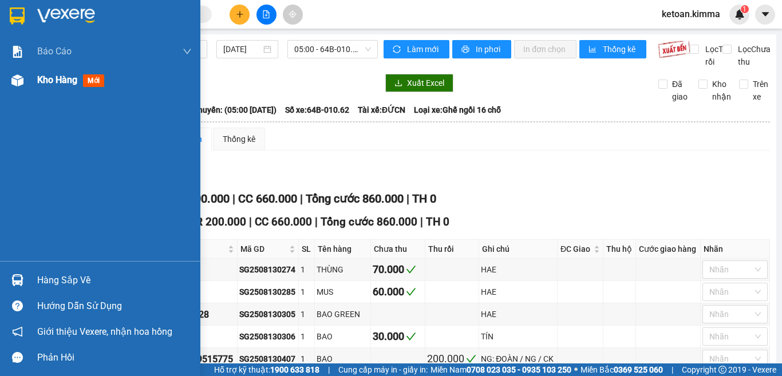
click at [49, 84] on span "Kho hàng" at bounding box center [57, 79] width 40 height 11
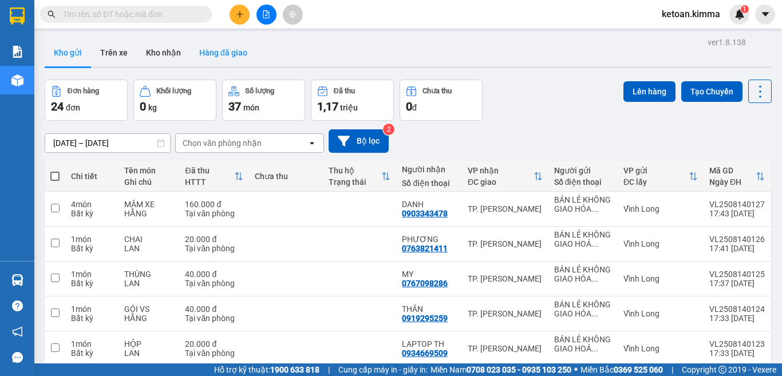
click at [204, 49] on button "Hàng đã giao" at bounding box center [223, 52] width 66 height 27
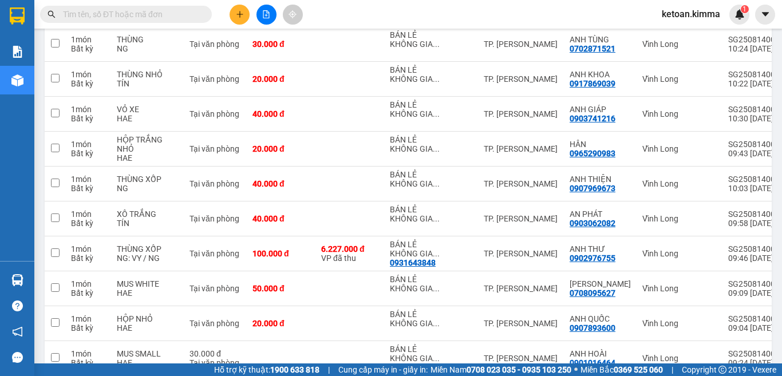
scroll to position [3435, 0]
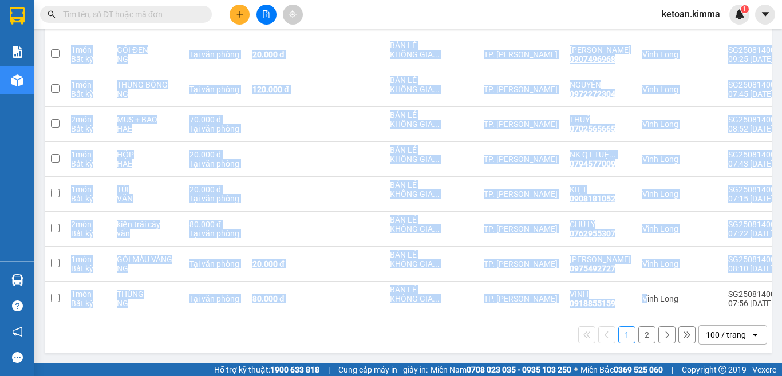
drag, startPoint x: 617, startPoint y: 311, endPoint x: 718, endPoint y: 315, distance: 100.8
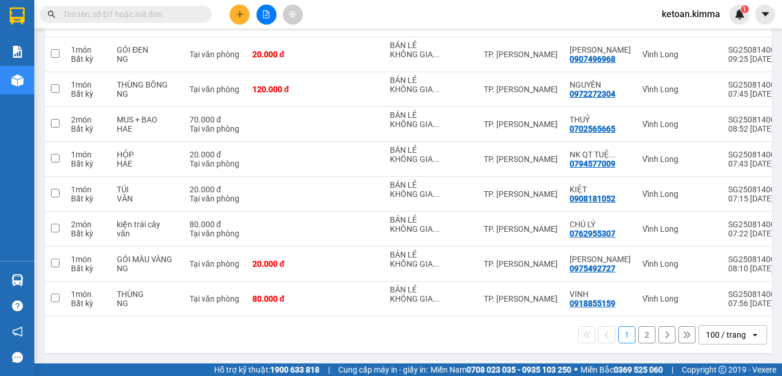
drag, startPoint x: 496, startPoint y: 332, endPoint x: 506, endPoint y: 331, distance: 10.4
click at [495, 332] on div "1 2 100 / trang open" at bounding box center [408, 334] width 718 height 19
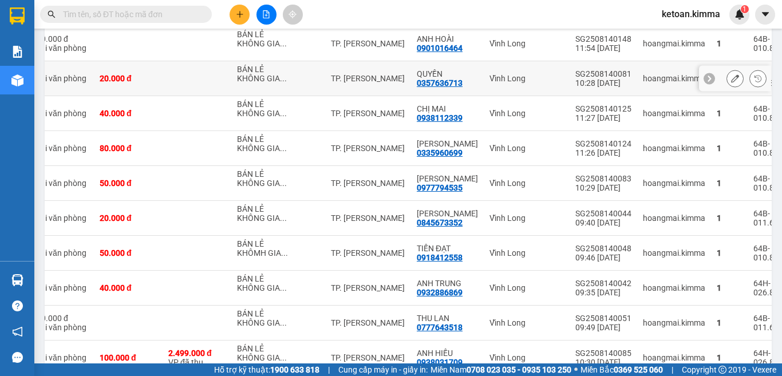
scroll to position [2201, 0]
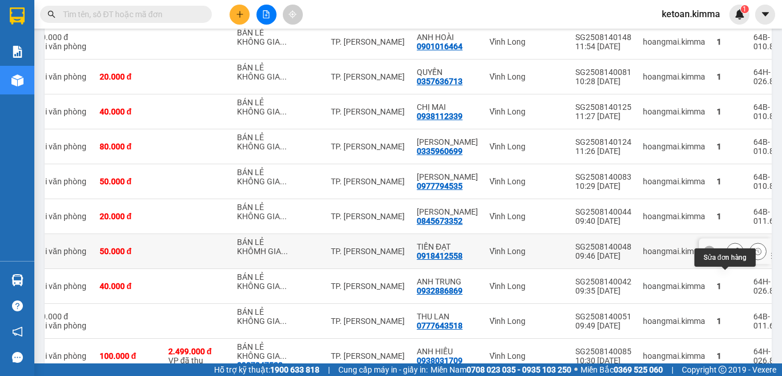
click at [731, 255] on icon at bounding box center [735, 251] width 8 height 8
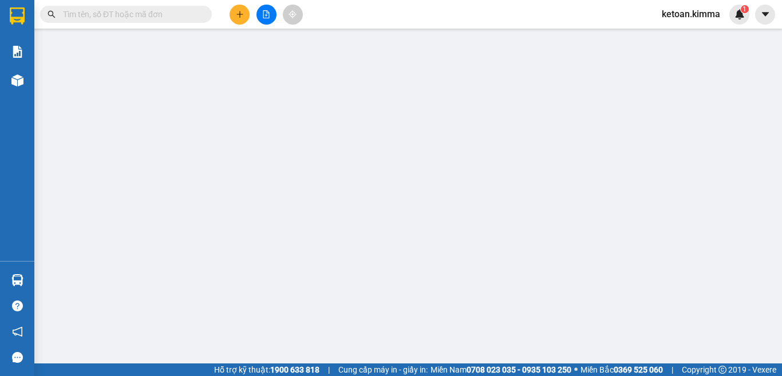
type input "BÁN LẺ KHÔMH GIAO HOPÁ ĐƠN"
type input "0918412558"
type input "TIẾN ĐẠT"
type input "50.000"
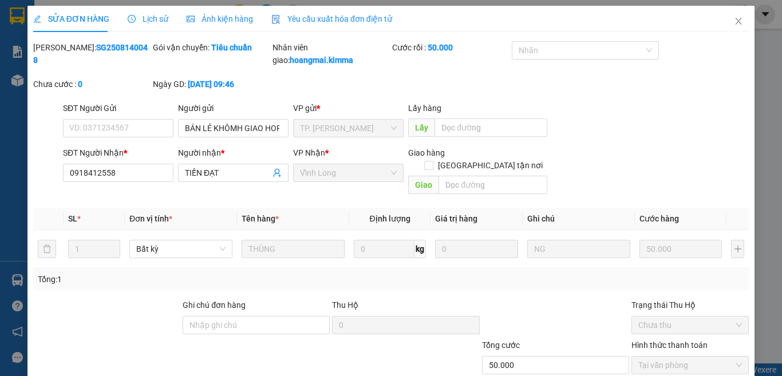
click at [332, 18] on span "Yêu cầu xuất hóa đơn điện tử" at bounding box center [331, 18] width 121 height 9
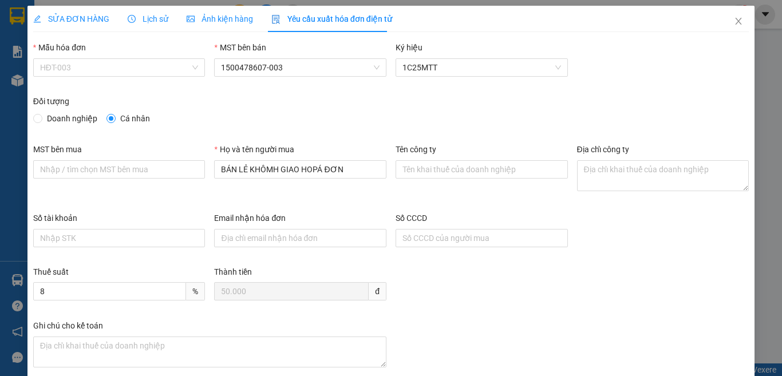
drag, startPoint x: 121, startPoint y: 68, endPoint x: 104, endPoint y: 82, distance: 22.8
click at [121, 66] on span "HĐT-003" at bounding box center [119, 67] width 159 height 17
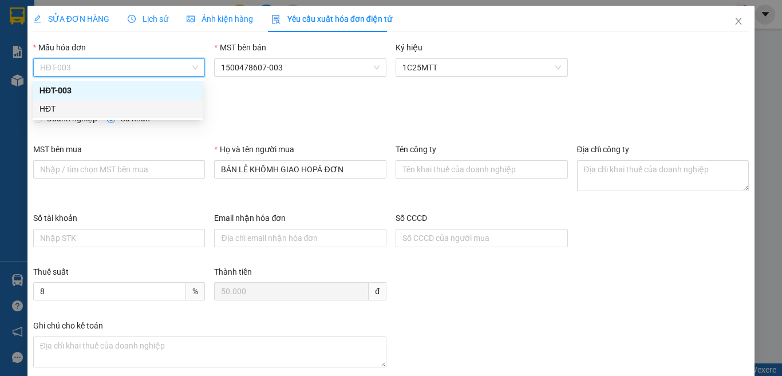
click at [52, 105] on div "HĐT" at bounding box center [117, 108] width 156 height 13
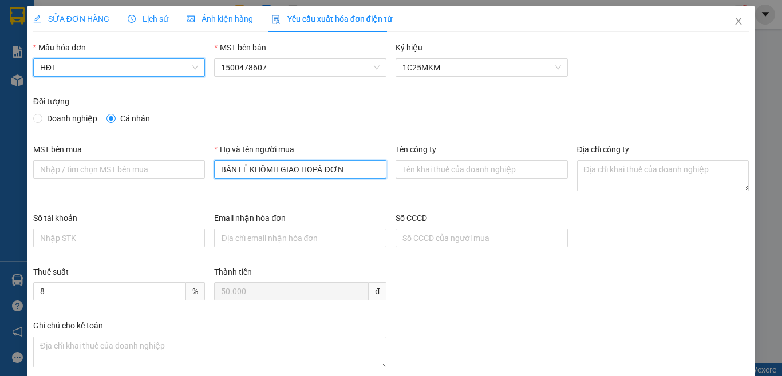
click at [353, 166] on input "BÁN LẺ KHÔMH GIAO HOPÁ ĐƠN" at bounding box center [300, 169] width 172 height 18
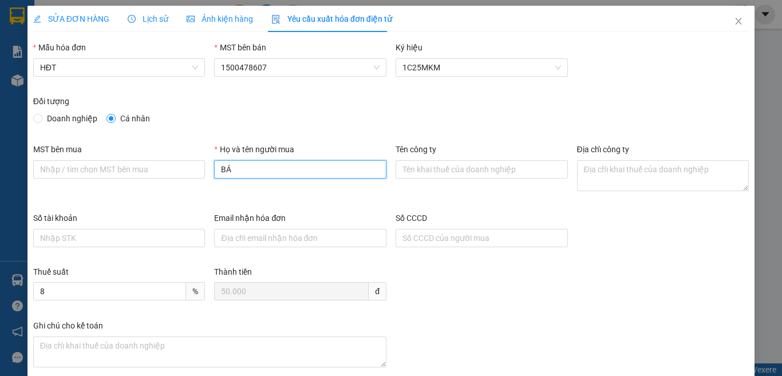
type input "B"
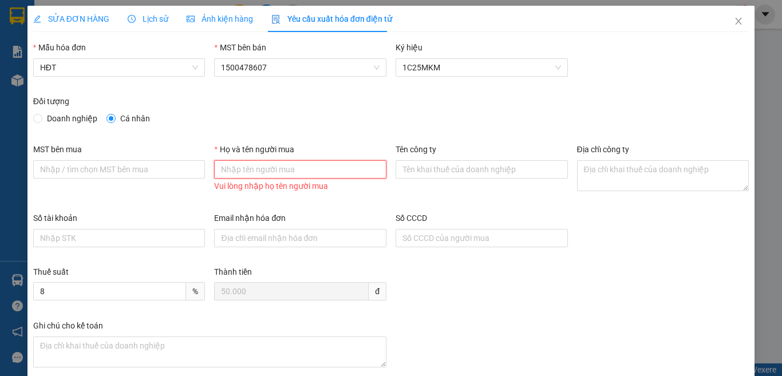
click at [274, 174] on input "Họ và tên người mua" at bounding box center [300, 169] width 172 height 18
type input "Bán lẻ không giao hóa đơn"
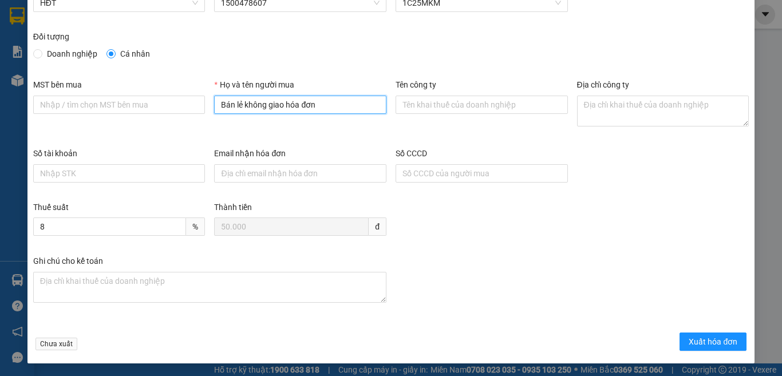
scroll to position [65, 0]
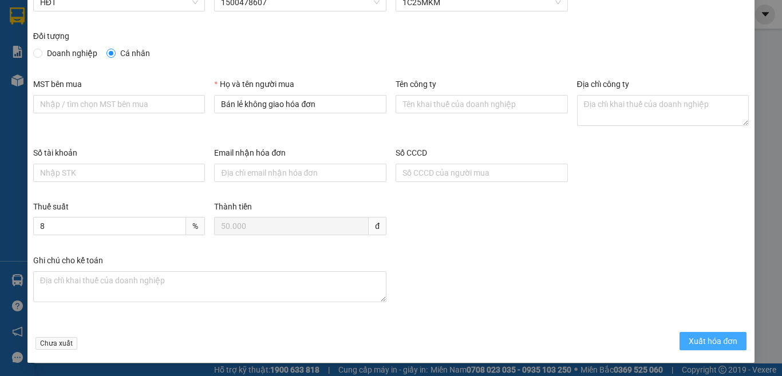
click at [720, 340] on span "Xuất hóa đơn" at bounding box center [712, 341] width 49 height 13
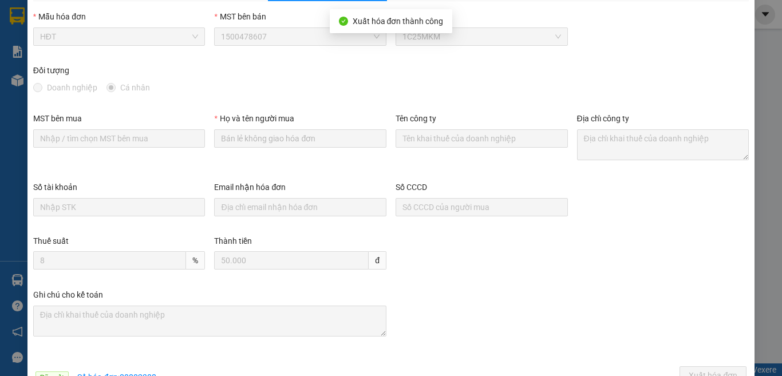
scroll to position [0, 0]
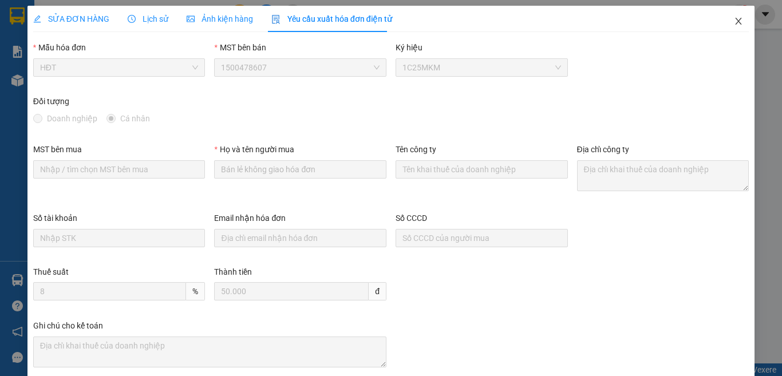
click at [734, 18] on icon "close" at bounding box center [738, 21] width 9 height 9
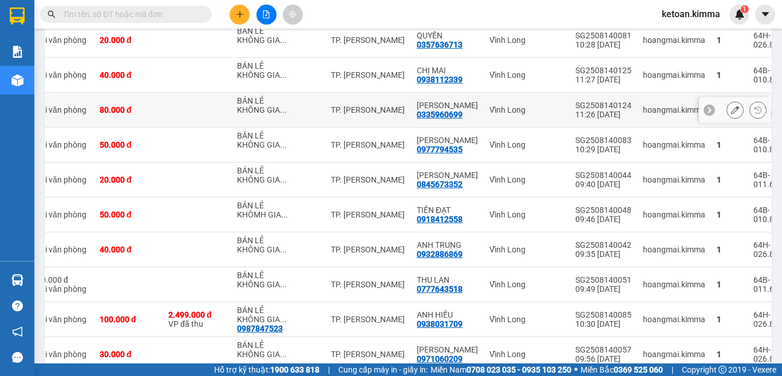
scroll to position [2219, 0]
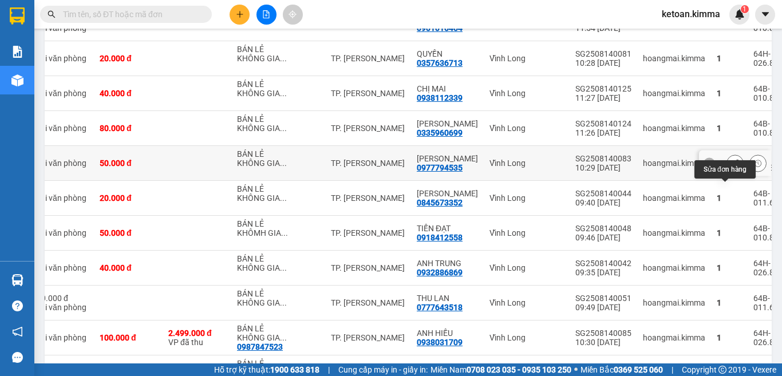
click at [731, 167] on icon at bounding box center [735, 163] width 8 height 8
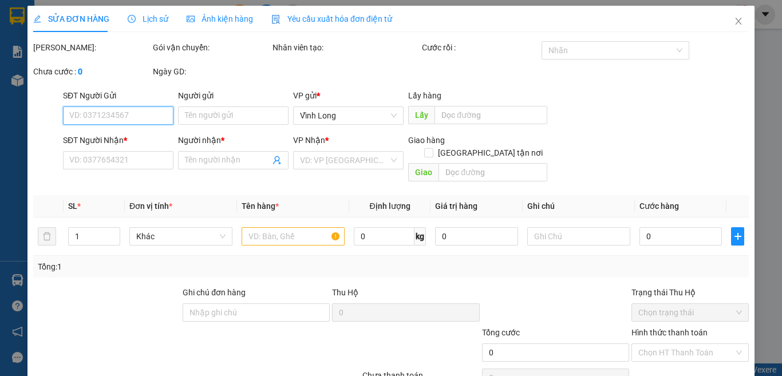
type input "BÁN LẺ KHÔNG GIAO HOÁ ĐƠN"
type input "0977794535"
type input "[PERSON_NAME]"
type input "50.000"
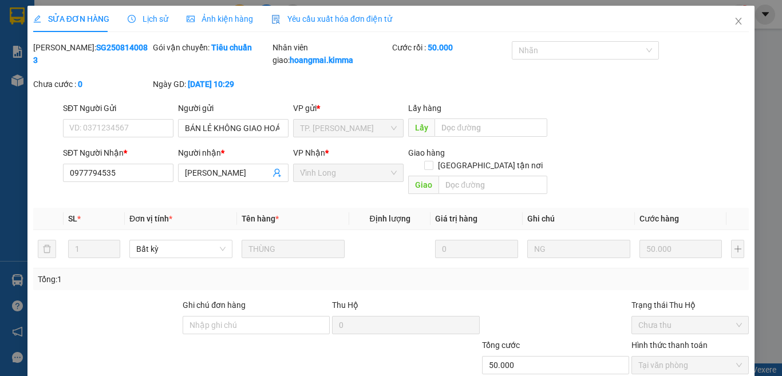
click at [335, 17] on span "Yêu cầu xuất hóa đơn điện tử" at bounding box center [331, 18] width 121 height 9
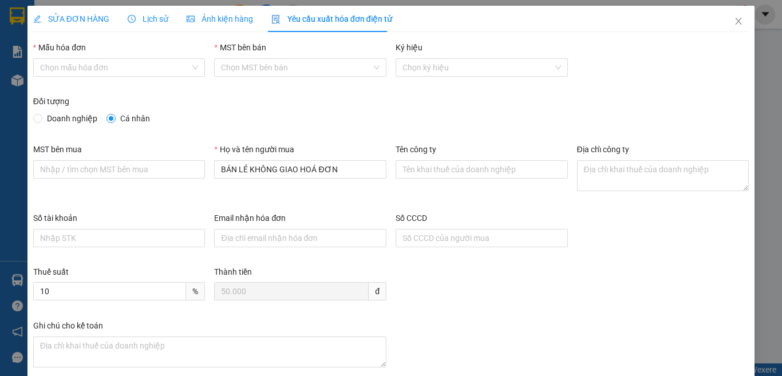
type input "8"
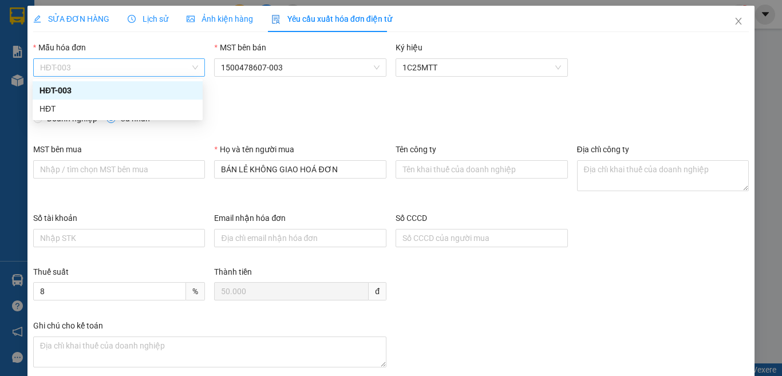
click at [68, 62] on span "HĐT-003" at bounding box center [119, 67] width 159 height 17
drag, startPoint x: 47, startPoint y: 106, endPoint x: 57, endPoint y: 108, distance: 10.6
click at [46, 106] on div "HĐT" at bounding box center [117, 108] width 156 height 13
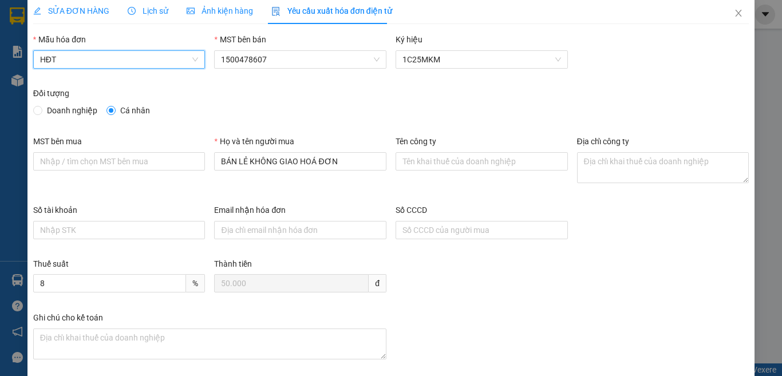
scroll to position [65, 0]
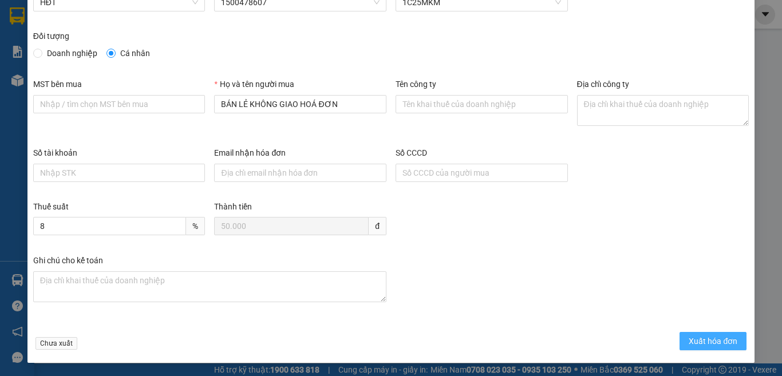
click at [708, 342] on span "Xuất hóa đơn" at bounding box center [712, 341] width 49 height 13
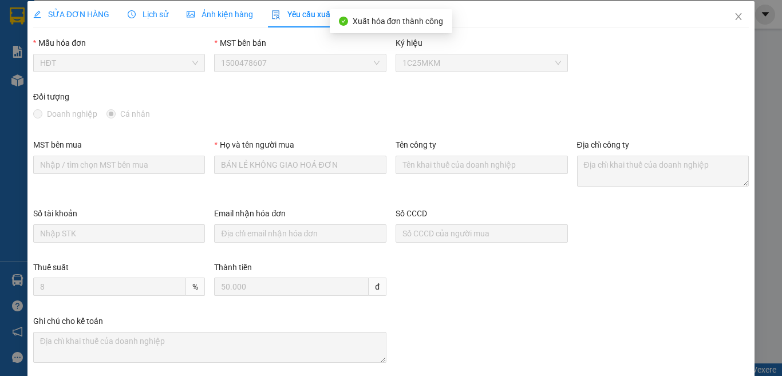
scroll to position [0, 0]
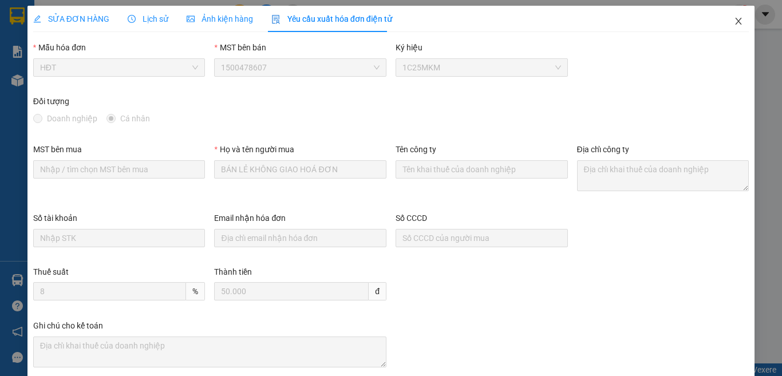
click at [734, 21] on icon "close" at bounding box center [738, 21] width 9 height 9
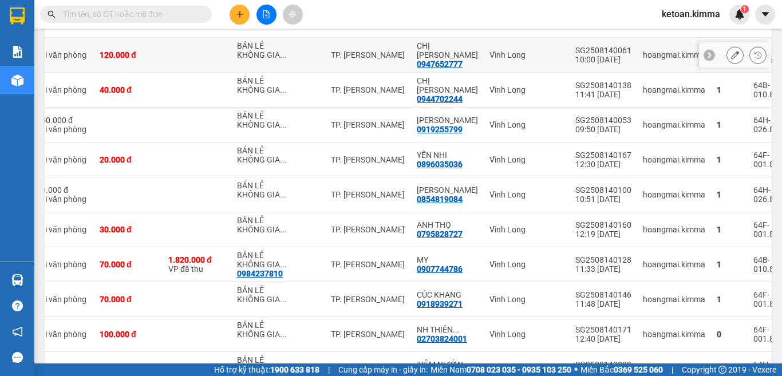
scroll to position [1055, 0]
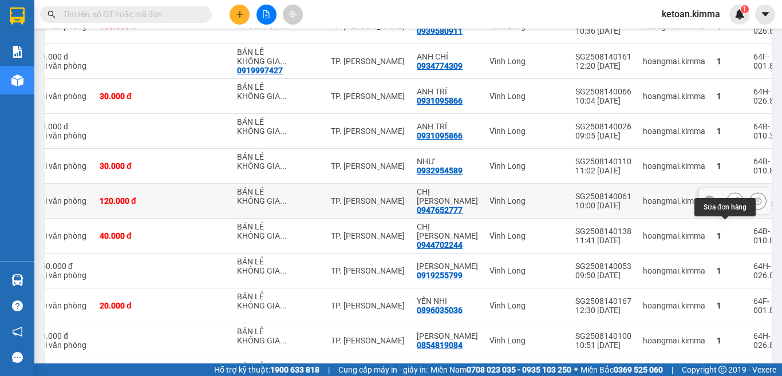
click at [731, 205] on icon at bounding box center [735, 201] width 8 height 8
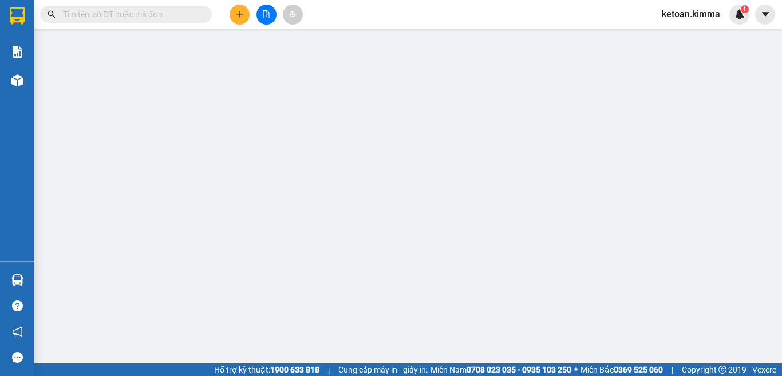
type input "BÁN LẺ KHÔNG GIAO HOÁ ĐƠN"
type input "0947652777"
type input "CHỊ [PERSON_NAME]"
type input "120.000"
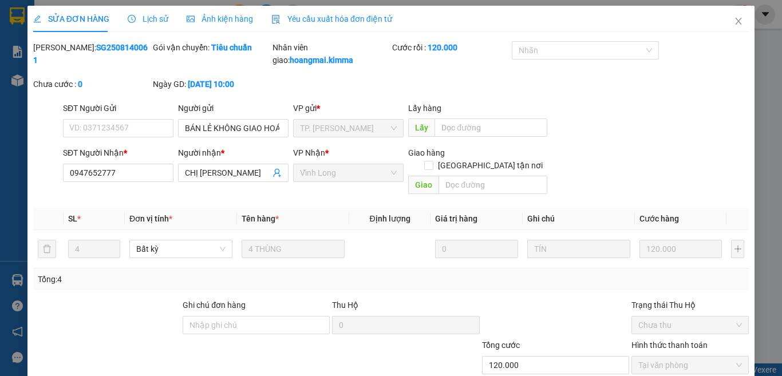
click at [322, 20] on span "Yêu cầu xuất hóa đơn điện tử" at bounding box center [331, 18] width 121 height 9
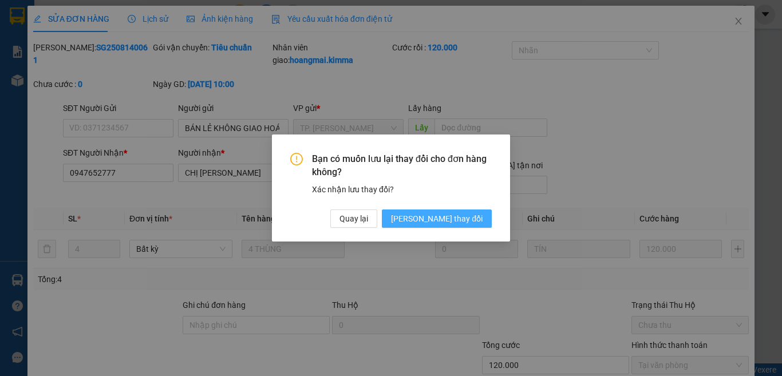
click at [438, 213] on span "[PERSON_NAME] thay đổi" at bounding box center [437, 218] width 92 height 13
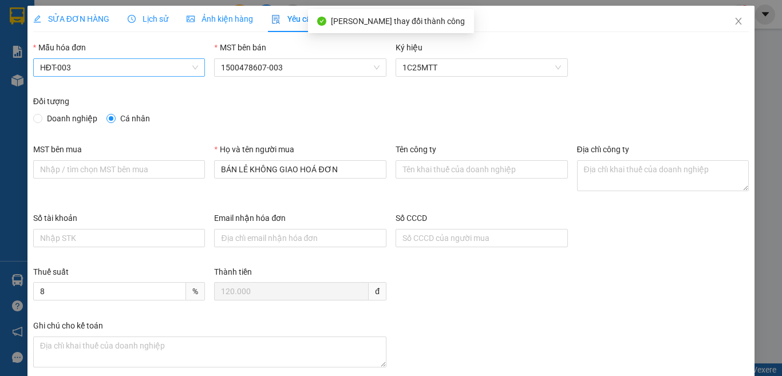
click at [85, 70] on span "HĐT-003" at bounding box center [119, 67] width 159 height 17
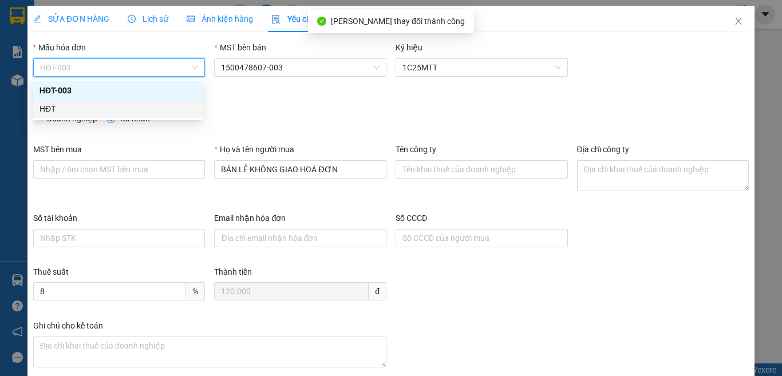
drag, startPoint x: 39, startPoint y: 106, endPoint x: 51, endPoint y: 105, distance: 11.6
click at [40, 106] on div "HĐT" at bounding box center [117, 108] width 156 height 13
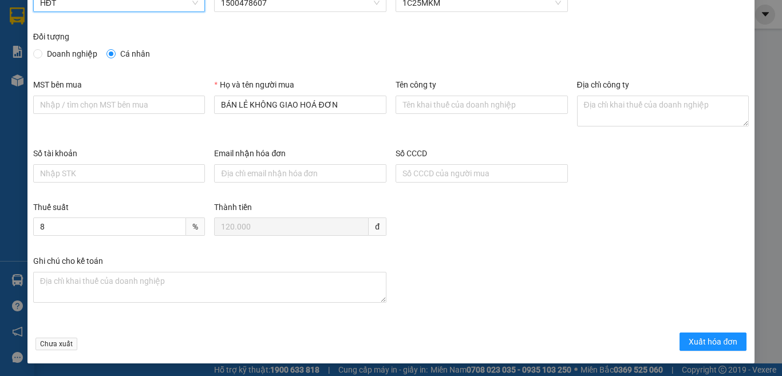
scroll to position [65, 0]
click at [706, 340] on span "Xuất hóa đơn" at bounding box center [712, 341] width 49 height 13
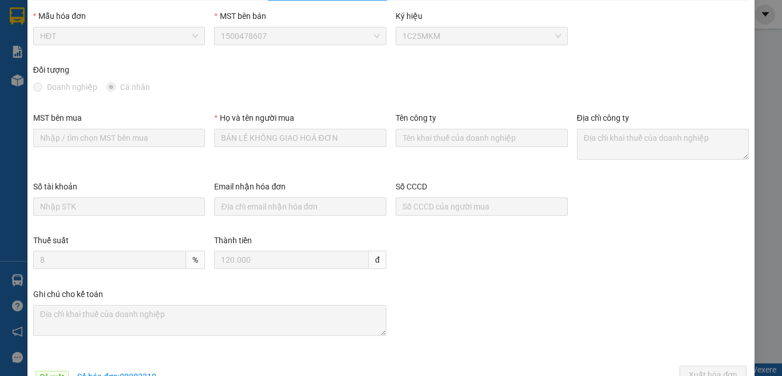
scroll to position [0, 0]
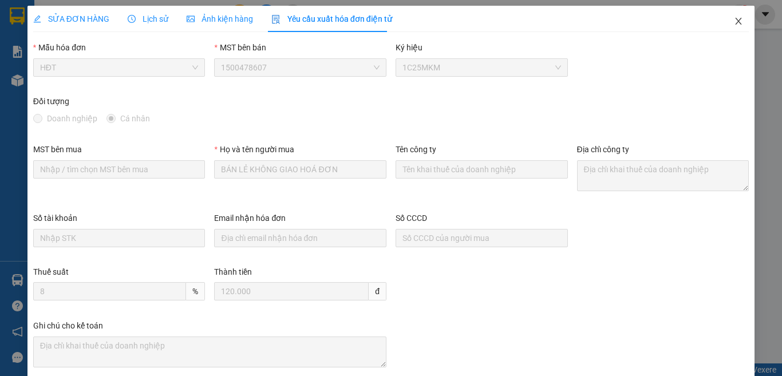
click at [734, 21] on icon "close" at bounding box center [738, 21] width 9 height 9
click at [724, 22] on div "ketoan.kimma 1" at bounding box center [700, 15] width 97 height 20
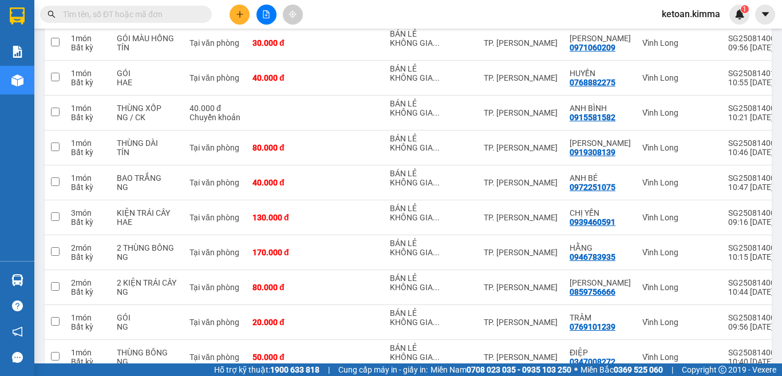
scroll to position [3435, 0]
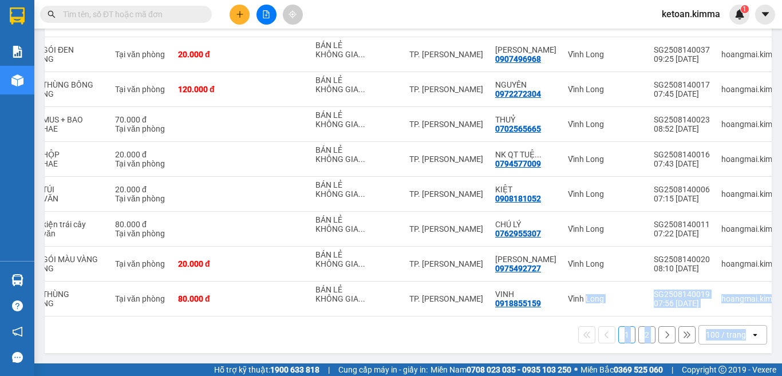
drag, startPoint x: 631, startPoint y: 311, endPoint x: 767, endPoint y: 320, distance: 137.1
click at [767, 320] on main "ver 1.8.138 Kho gửi Trên xe Kho nhận Hàng đã giao Đơn hàng 109 đơn Khối lượng 0…" at bounding box center [391, 181] width 782 height 363
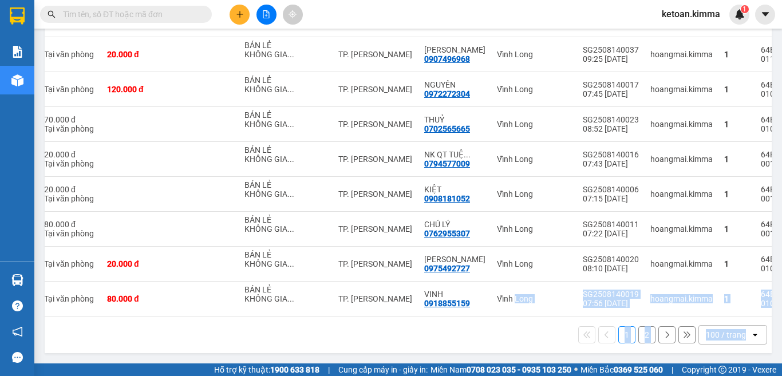
click at [435, 332] on div "1 2 100 / trang open" at bounding box center [408, 334] width 718 height 19
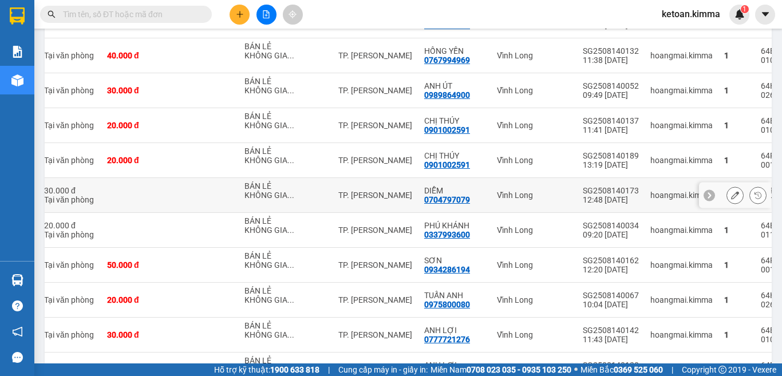
scroll to position [550, 0]
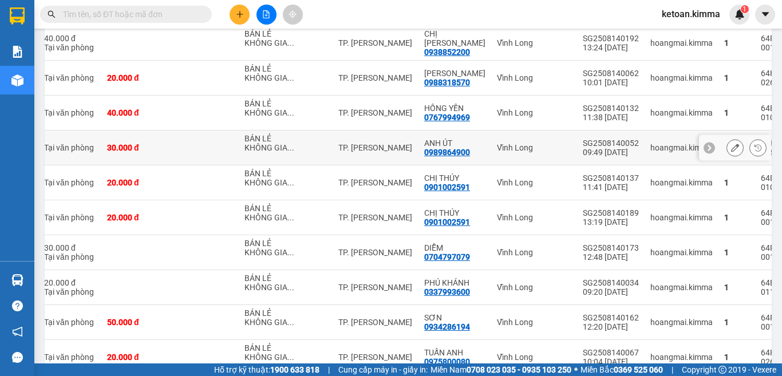
click at [731, 152] on icon at bounding box center [735, 148] width 8 height 8
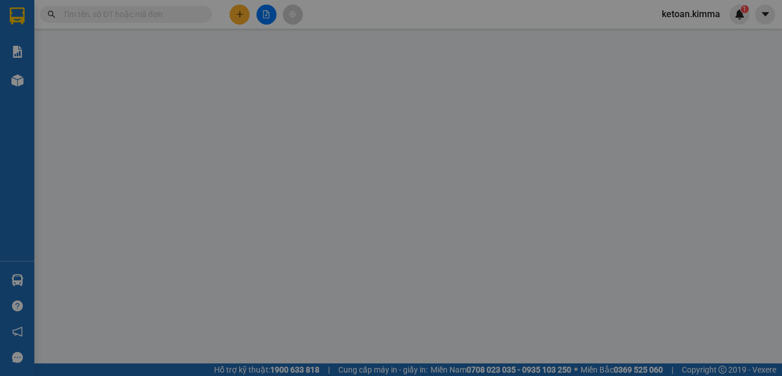
type input "BÁN LẺ KHÔNG GIAO HOÁ ĐƠN"
type input "0989864900"
type input "ANH ÚT"
type input "30.000"
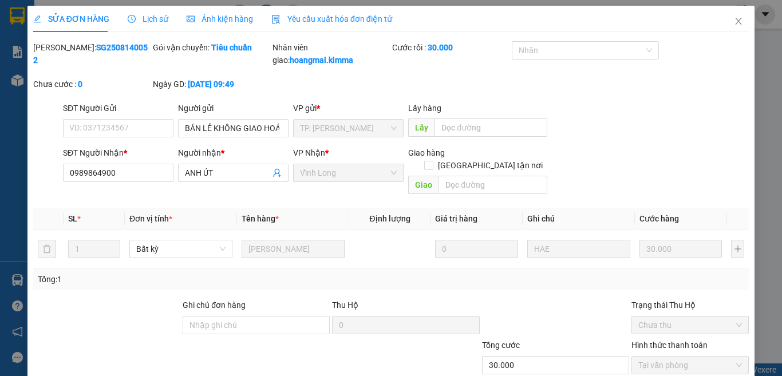
click at [362, 18] on span "Yêu cầu xuất hóa đơn điện tử" at bounding box center [331, 18] width 121 height 9
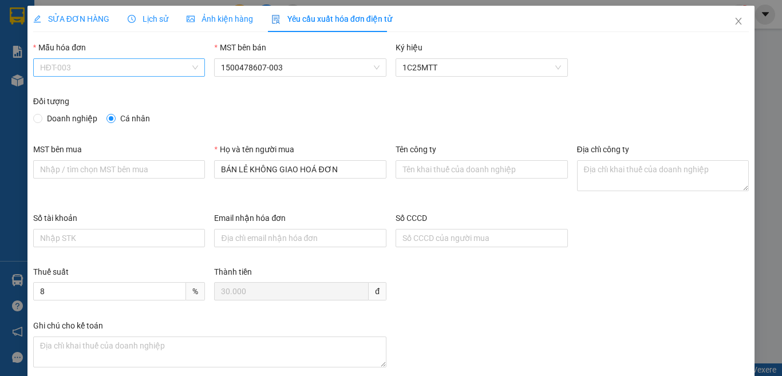
click at [78, 68] on span "HĐT-003" at bounding box center [119, 67] width 159 height 17
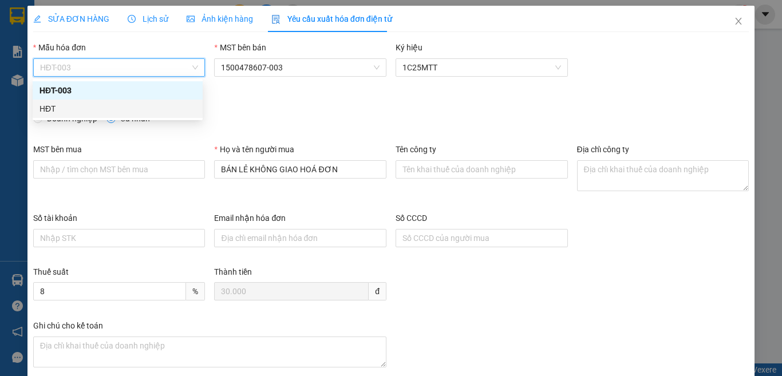
click at [43, 110] on div "HĐT" at bounding box center [117, 108] width 156 height 13
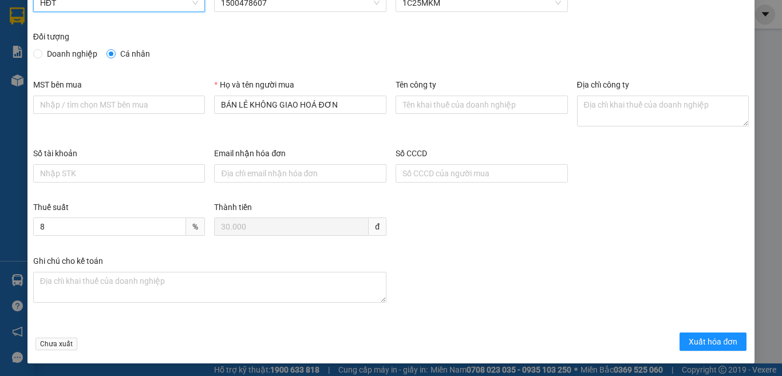
scroll to position [65, 0]
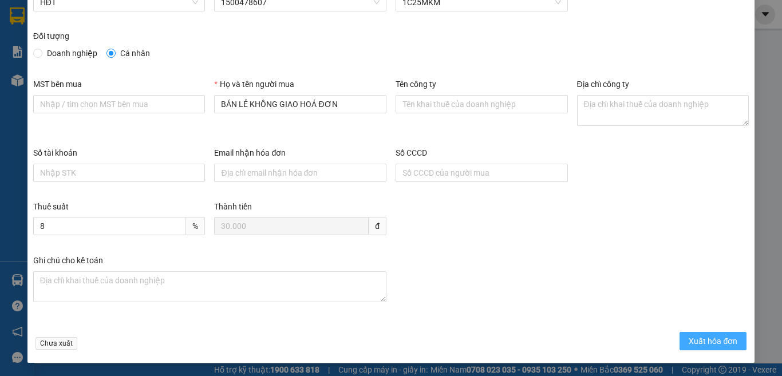
click at [695, 340] on span "Xuất hóa đơn" at bounding box center [712, 341] width 49 height 13
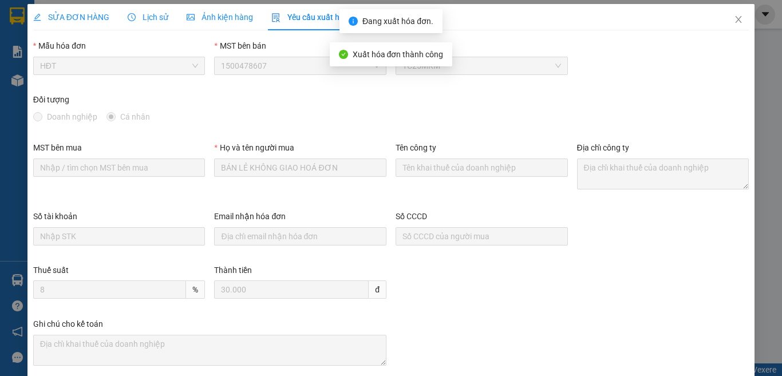
scroll to position [0, 0]
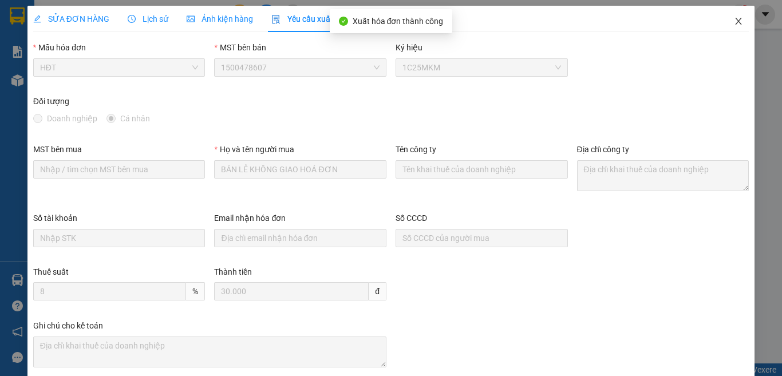
click at [734, 22] on icon "close" at bounding box center [738, 21] width 9 height 9
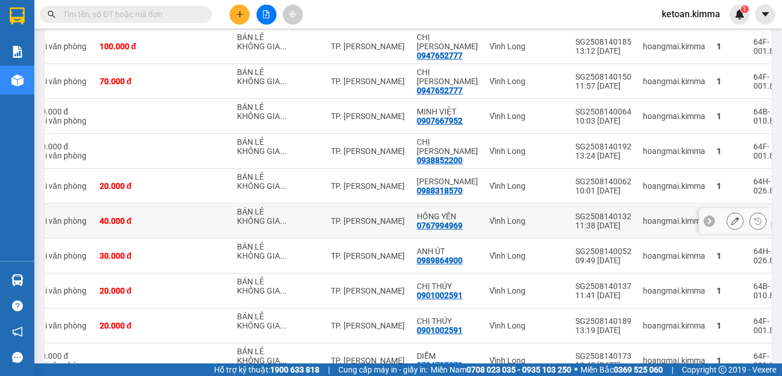
scroll to position [327, 0]
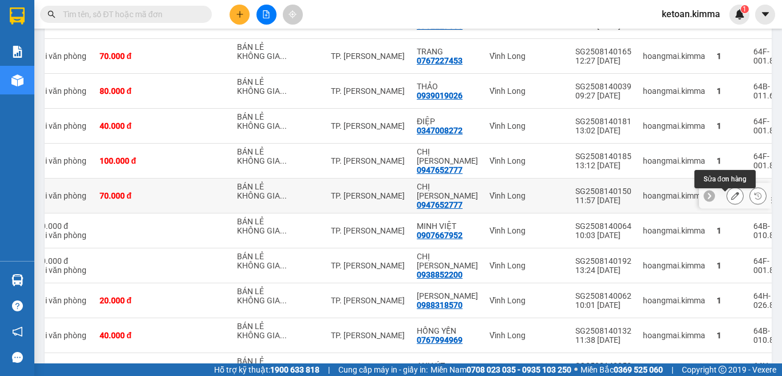
click at [731, 199] on icon at bounding box center [735, 196] width 8 height 8
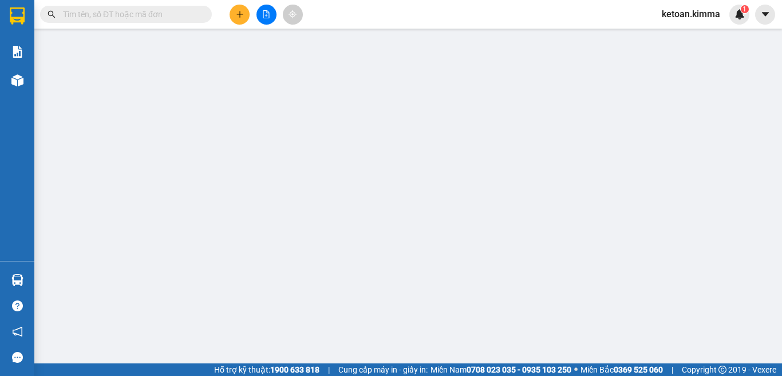
type input "BÁN LẺ KHÔNG GIAO HOÁ ĐƠN"
type input "0947652777"
type input "CHỊ [PERSON_NAME]"
type input "70.000"
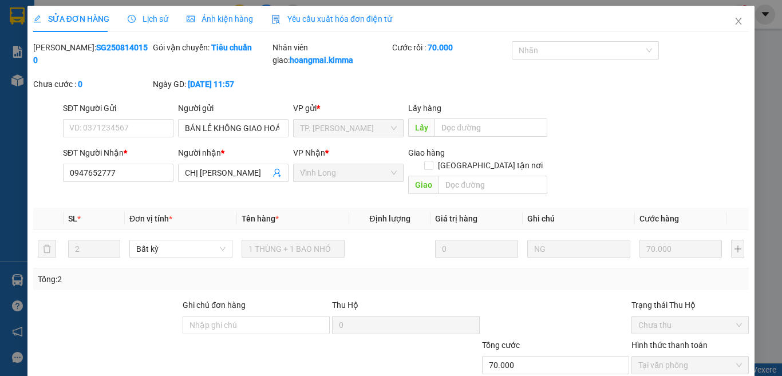
click at [323, 18] on span "Yêu cầu xuất hóa đơn điện tử" at bounding box center [331, 18] width 121 height 9
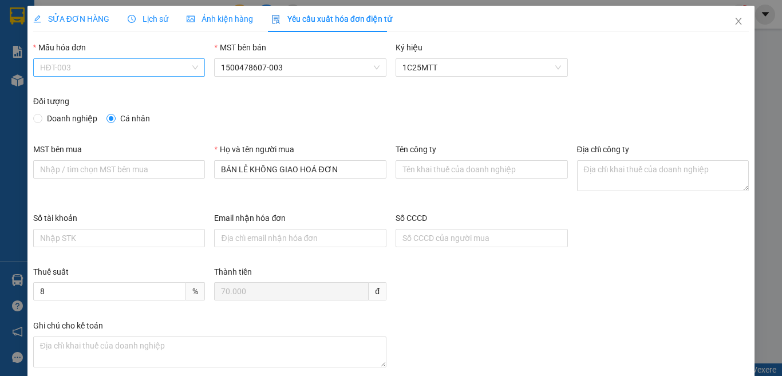
click at [72, 70] on span "HĐT-003" at bounding box center [119, 67] width 159 height 17
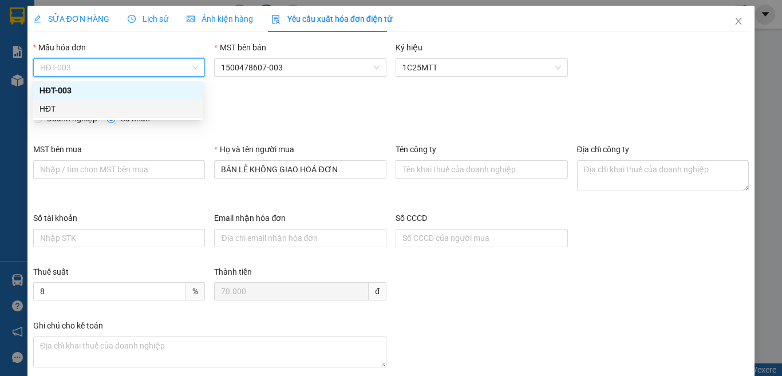
click at [45, 106] on div "HĐT" at bounding box center [117, 108] width 156 height 13
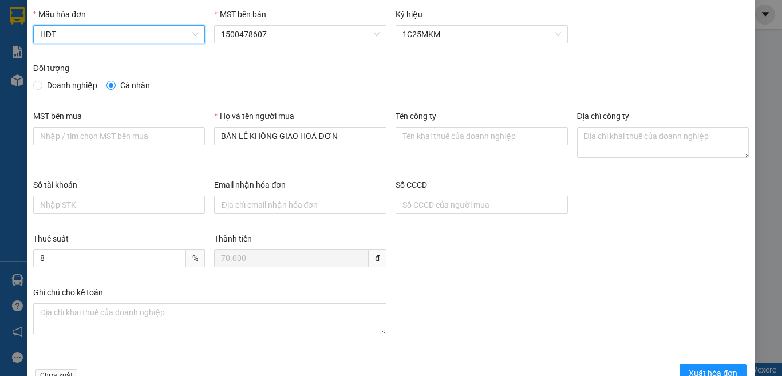
scroll to position [65, 0]
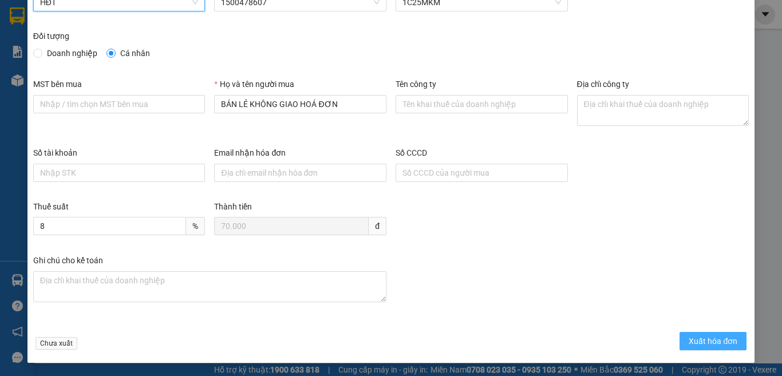
click at [688, 340] on span "Xuất hóa đơn" at bounding box center [712, 341] width 49 height 13
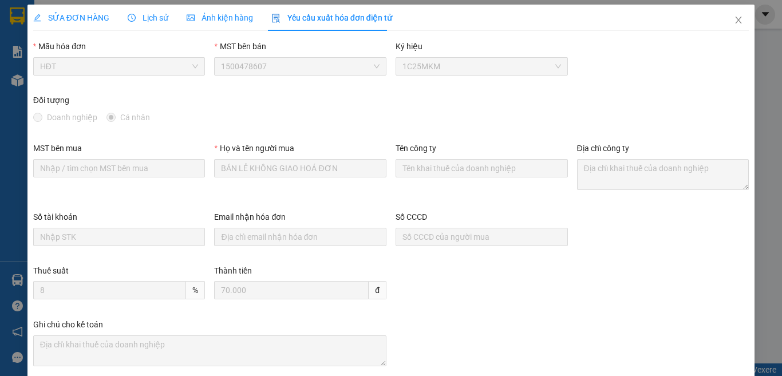
scroll to position [0, 0]
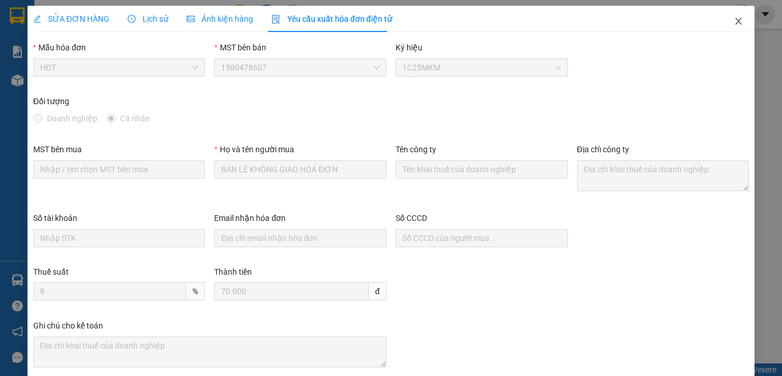
click at [734, 21] on icon "close" at bounding box center [738, 21] width 9 height 9
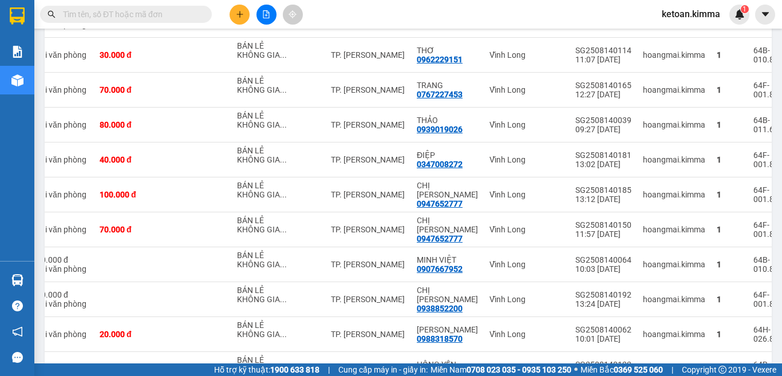
scroll to position [304, 0]
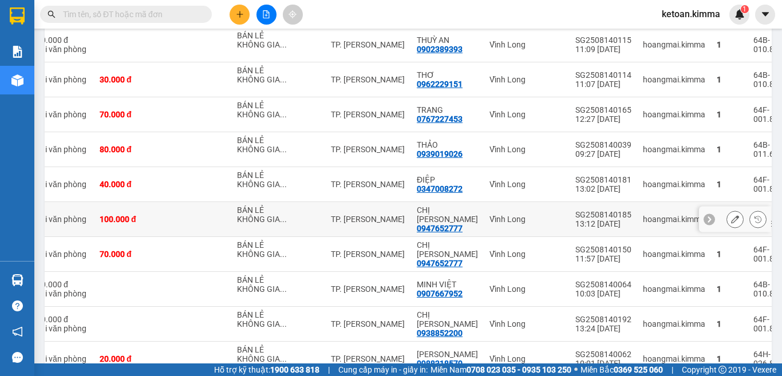
click at [731, 216] on icon at bounding box center [735, 219] width 8 height 8
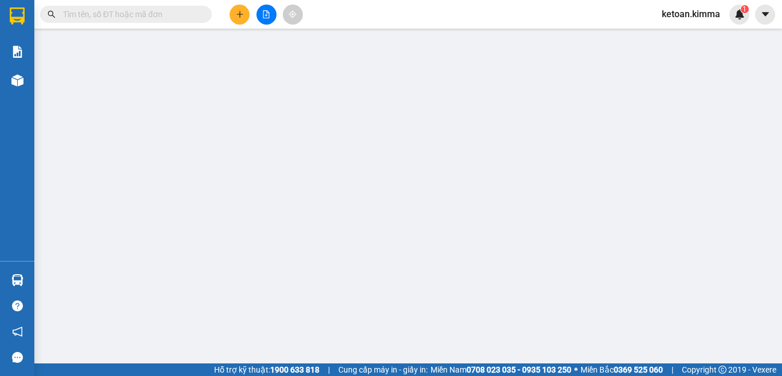
type input "BÁN LẺ KHÔNG GIAO HOÁ ĐƠN"
type input "0947652777"
type input "CHỊ [PERSON_NAME]"
type input "100.000"
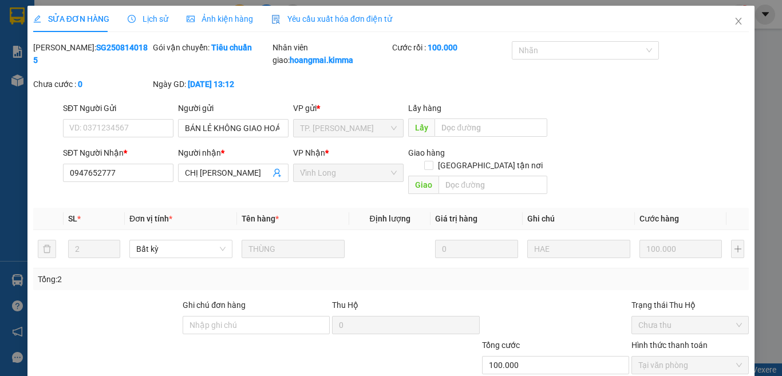
click at [334, 14] on span "Yêu cầu xuất hóa đơn điện tử" at bounding box center [331, 18] width 121 height 9
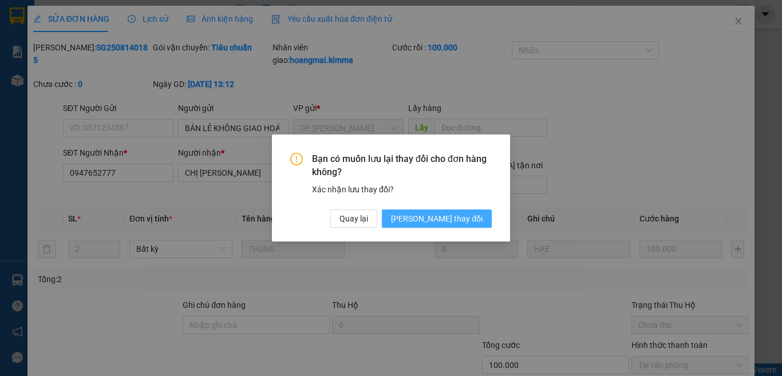
click at [450, 211] on button "[PERSON_NAME] thay đổi" at bounding box center [437, 218] width 110 height 18
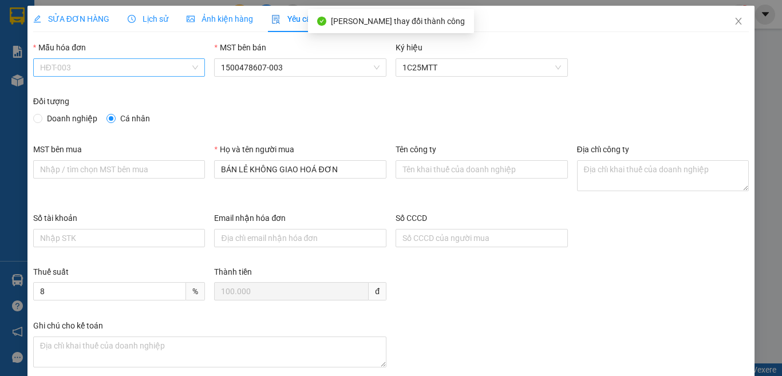
click at [74, 66] on span "HĐT-003" at bounding box center [119, 67] width 159 height 17
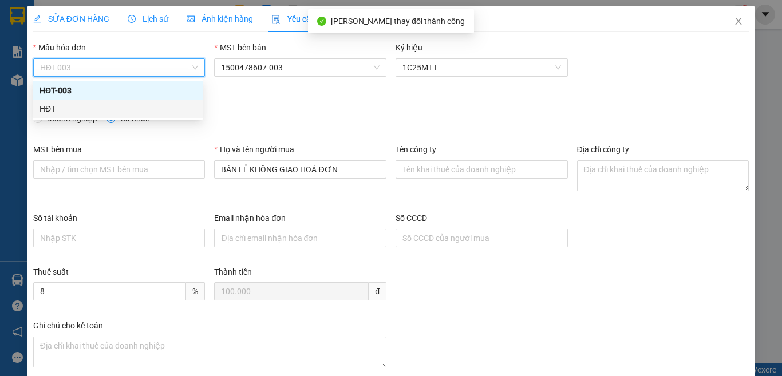
click at [46, 106] on div "HĐT" at bounding box center [117, 108] width 156 height 13
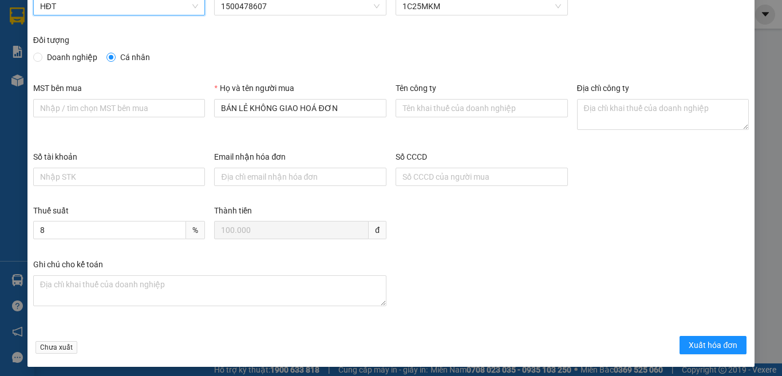
scroll to position [65, 0]
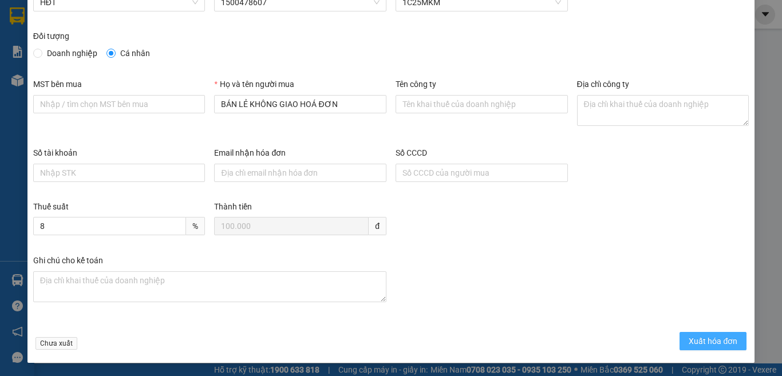
click at [710, 338] on span "Xuất hóa đơn" at bounding box center [712, 341] width 49 height 13
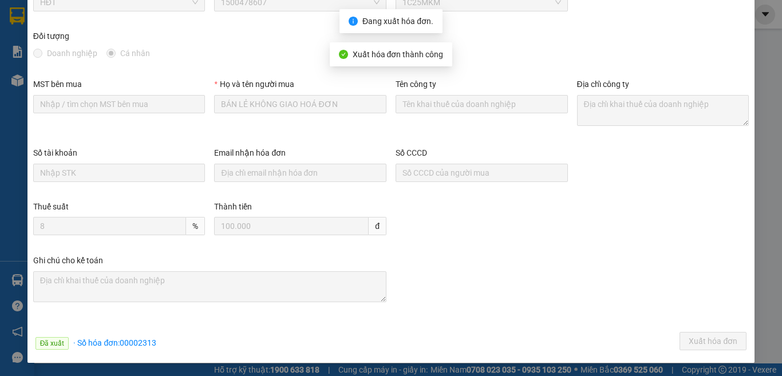
scroll to position [0, 0]
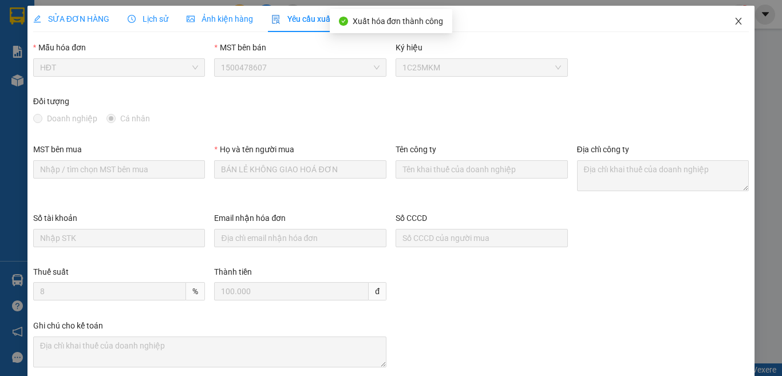
click at [722, 22] on span "Close" at bounding box center [738, 22] width 32 height 32
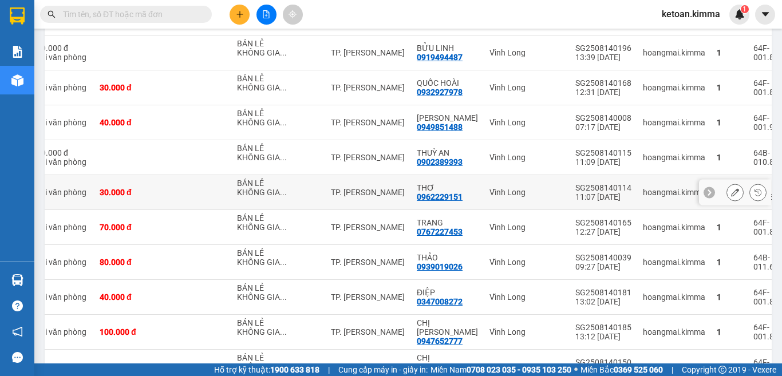
scroll to position [183, 0]
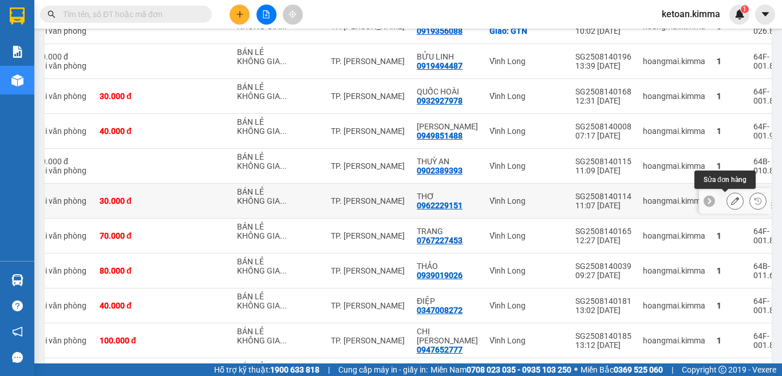
click at [731, 201] on icon at bounding box center [735, 201] width 8 height 8
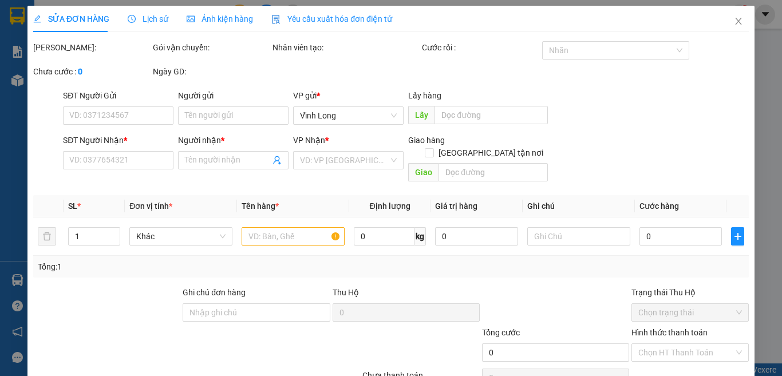
type input "BÁN LẺ KHÔNG GIAO HOÁ ĐƠN"
type input "0962229151"
type input "THƠ"
type input "30.000"
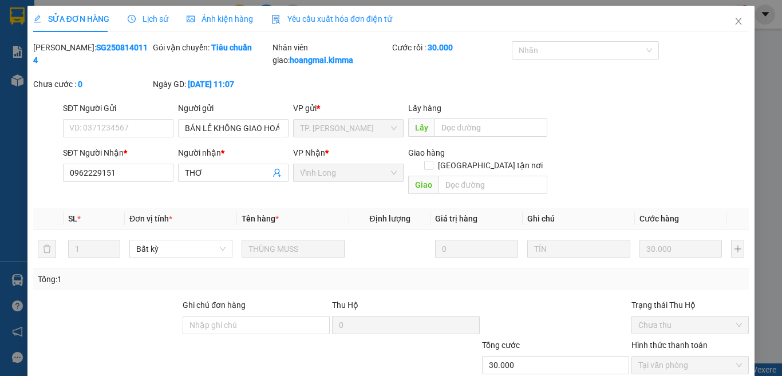
click at [351, 21] on span "Yêu cầu xuất hóa đơn điện tử" at bounding box center [331, 18] width 121 height 9
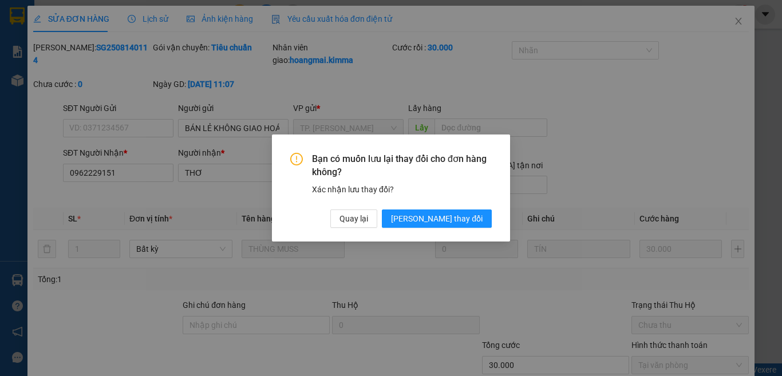
drag, startPoint x: 441, startPoint y: 216, endPoint x: 413, endPoint y: 207, distance: 29.3
click at [442, 216] on span "[PERSON_NAME] thay đổi" at bounding box center [437, 218] width 92 height 13
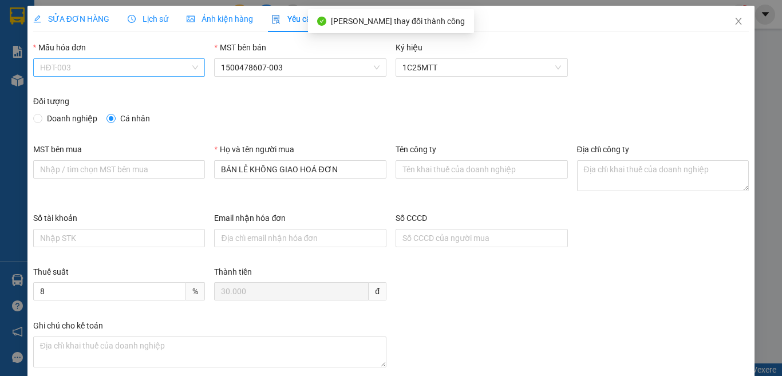
click at [69, 72] on span "HĐT-003" at bounding box center [119, 67] width 159 height 17
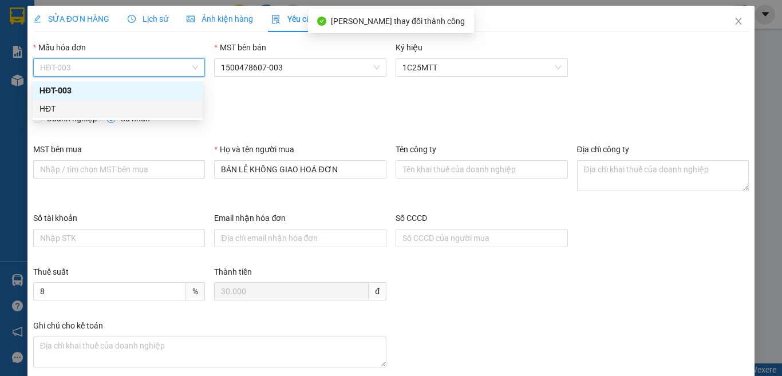
drag, startPoint x: 39, startPoint y: 109, endPoint x: 50, endPoint y: 109, distance: 10.9
click at [41, 109] on div "HĐT" at bounding box center [117, 108] width 156 height 13
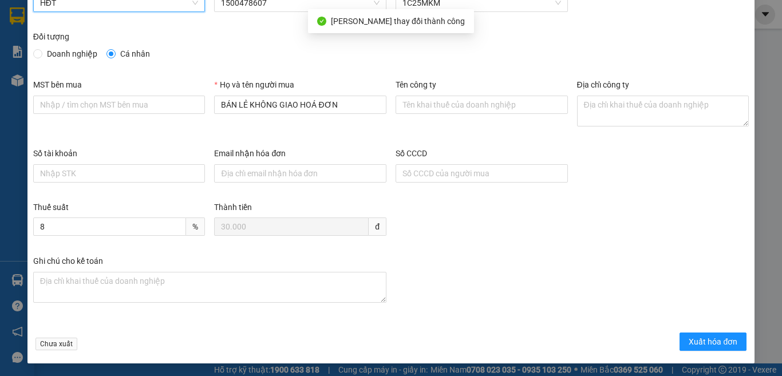
scroll to position [65, 0]
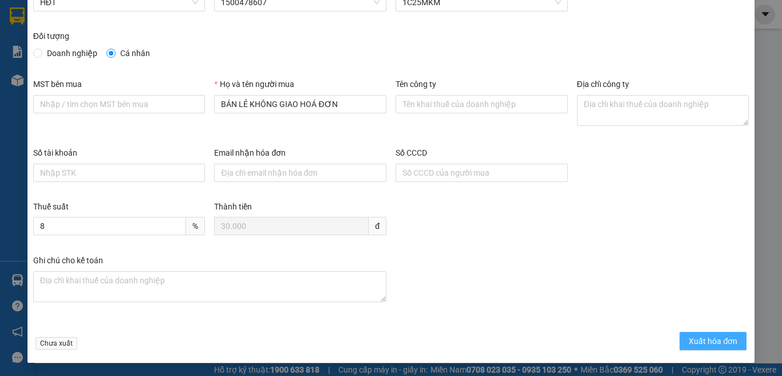
click at [688, 339] on span "Xuất hóa đơn" at bounding box center [712, 341] width 49 height 13
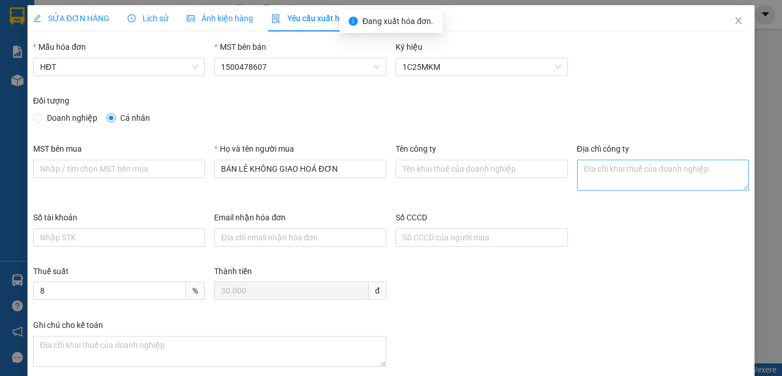
scroll to position [0, 0]
click at [730, 15] on span "Close" at bounding box center [738, 22] width 32 height 32
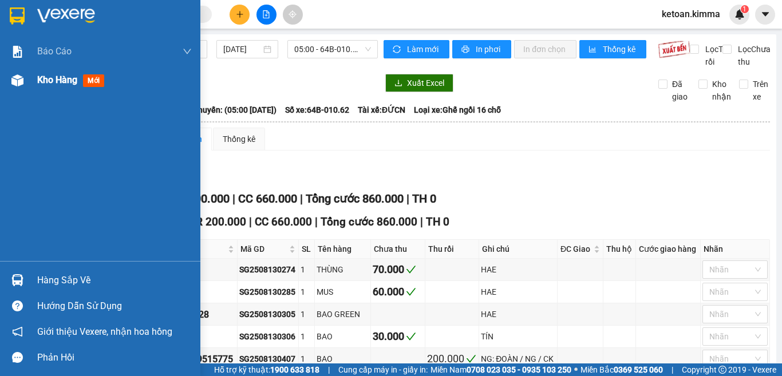
click at [46, 84] on span "Kho hàng" at bounding box center [57, 79] width 40 height 11
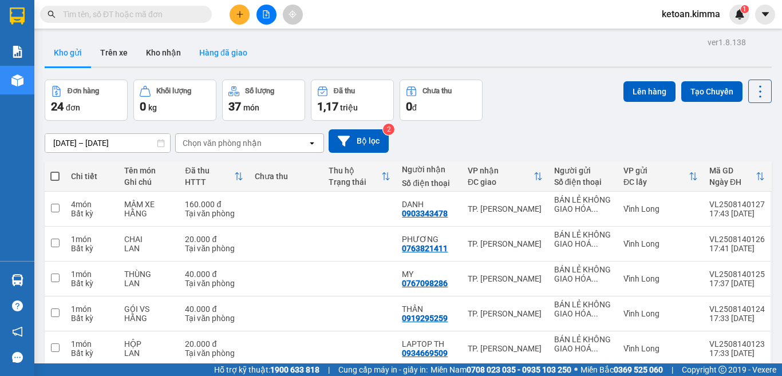
click at [209, 54] on button "Hàng đã giao" at bounding box center [223, 52] width 66 height 27
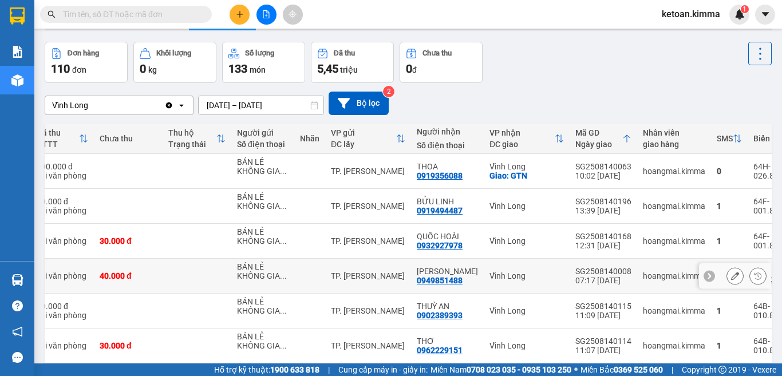
scroll to position [57, 0]
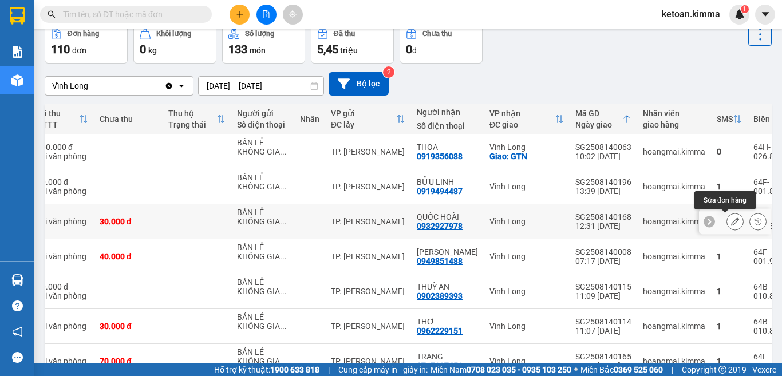
click at [731, 221] on icon at bounding box center [735, 221] width 8 height 8
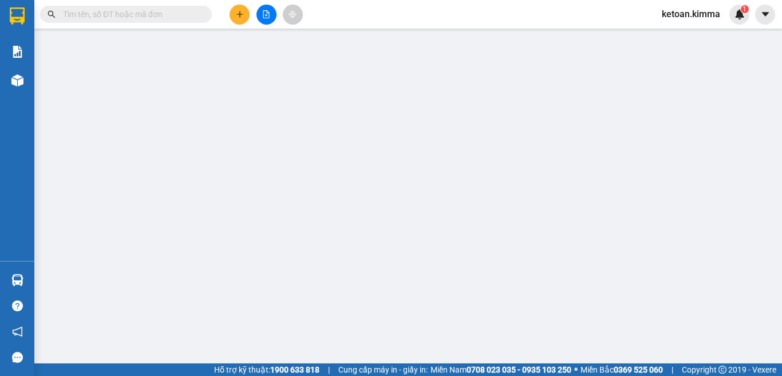
type input "BÁN LẺ KHÔNG GIAO HOÁ ĐƠN"
type input "0932927978"
type input "QUỐC HOÀI"
type input "SA G"
type input "30.000"
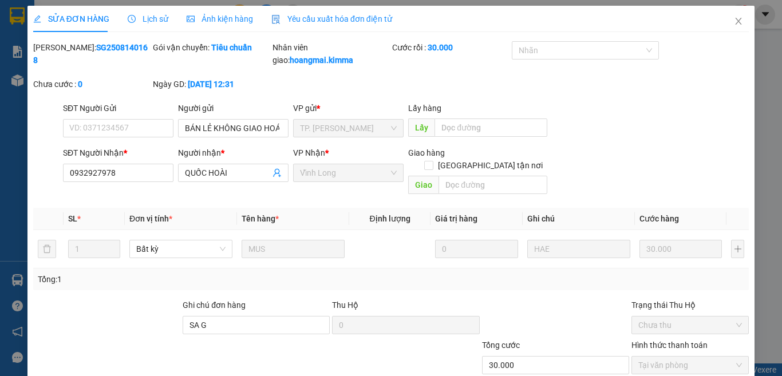
click at [308, 17] on span "Yêu cầu xuất hóa đơn điện tử" at bounding box center [331, 18] width 121 height 9
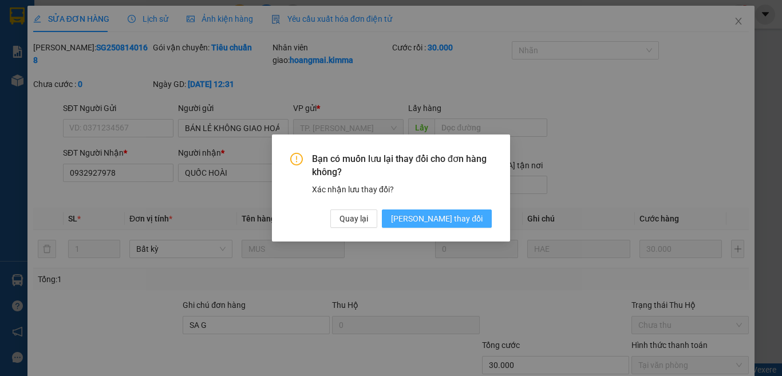
click at [456, 220] on span "[PERSON_NAME] thay đổi" at bounding box center [437, 218] width 92 height 13
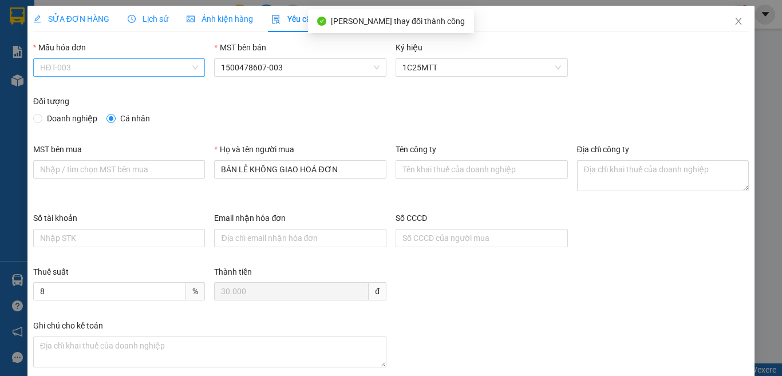
click at [73, 65] on span "HĐT-003" at bounding box center [119, 67] width 159 height 17
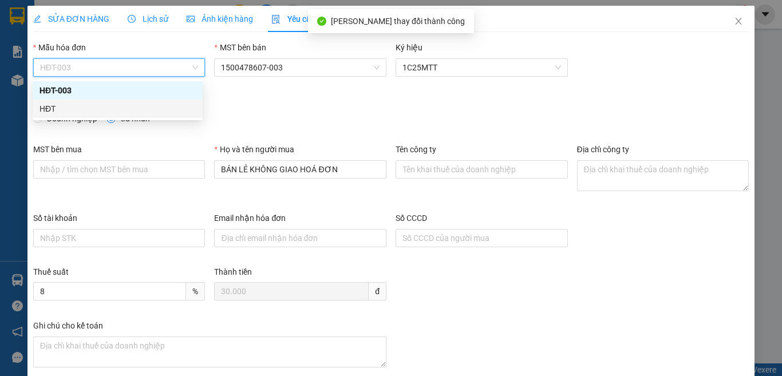
click at [38, 106] on div "HĐT" at bounding box center [118, 109] width 170 height 18
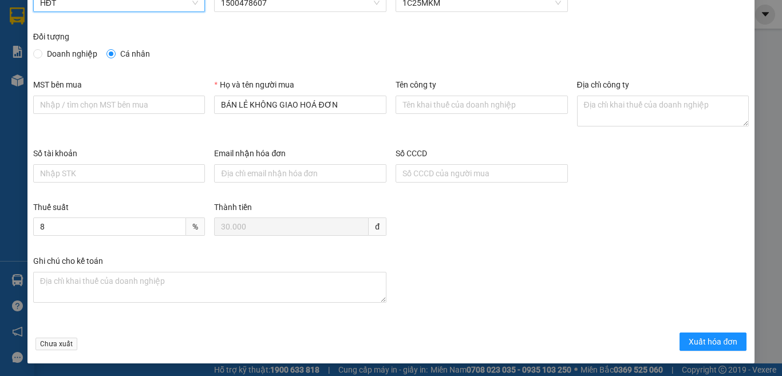
scroll to position [65, 0]
click at [712, 335] on span "Xuất hóa đơn" at bounding box center [712, 341] width 49 height 13
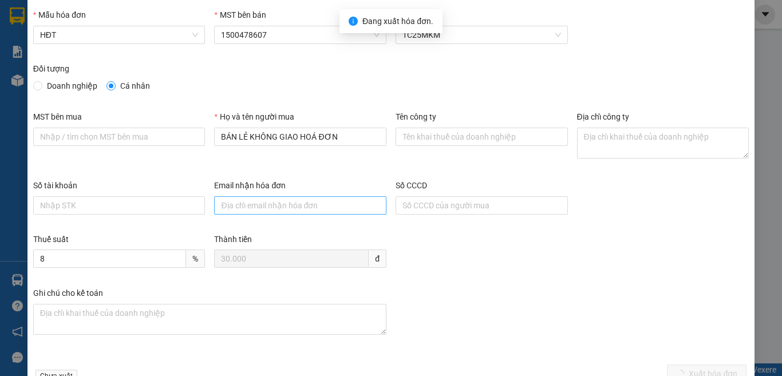
scroll to position [0, 0]
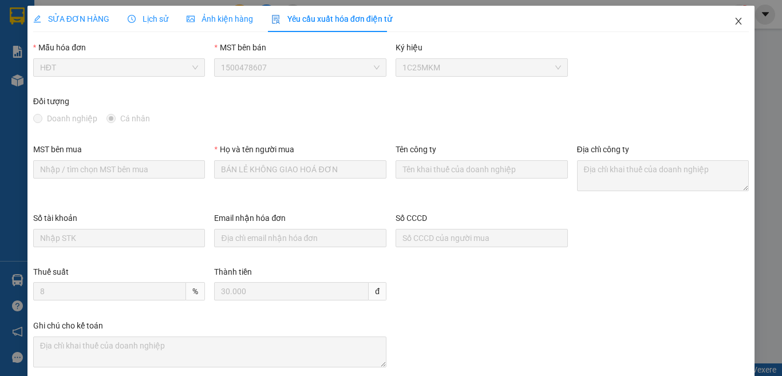
click at [734, 19] on icon "close" at bounding box center [738, 21] width 9 height 9
click at [730, 19] on div "1" at bounding box center [739, 15] width 20 height 20
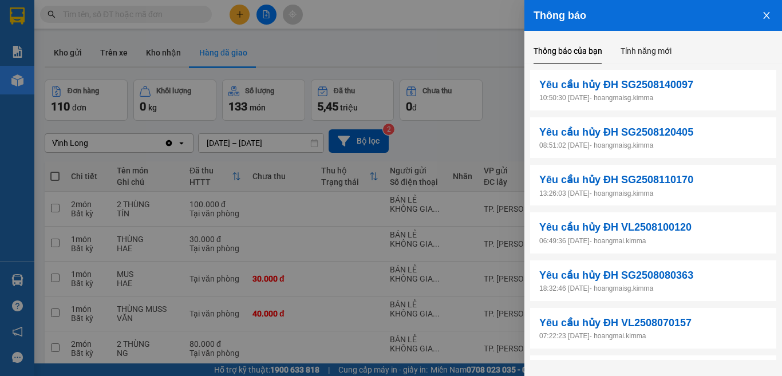
click at [769, 17] on icon "close" at bounding box center [766, 15] width 9 height 9
